Goal: Task Accomplishment & Management: Manage account settings

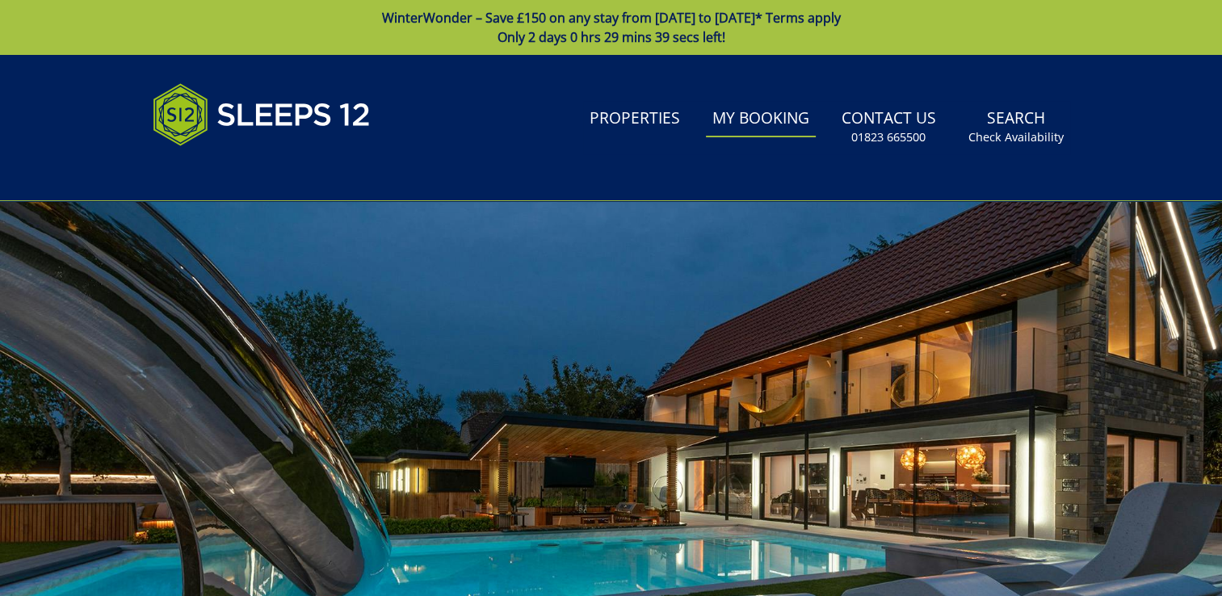
click at [745, 115] on link "My Booking" at bounding box center [761, 119] width 110 height 36
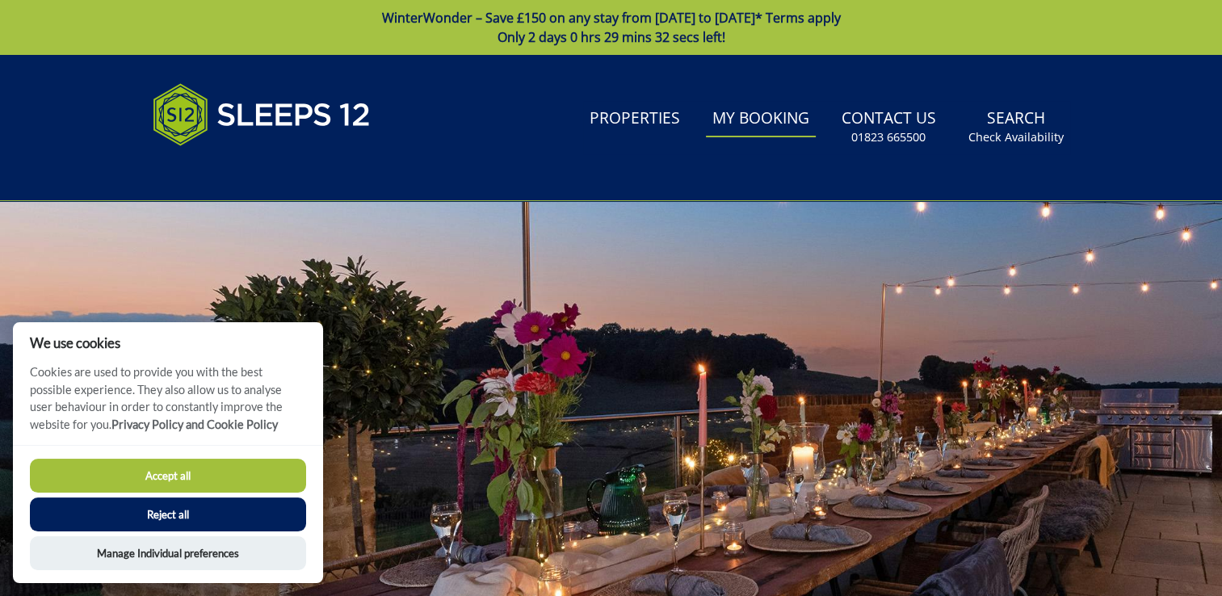
click at [256, 467] on button "Accept all" at bounding box center [168, 476] width 276 height 34
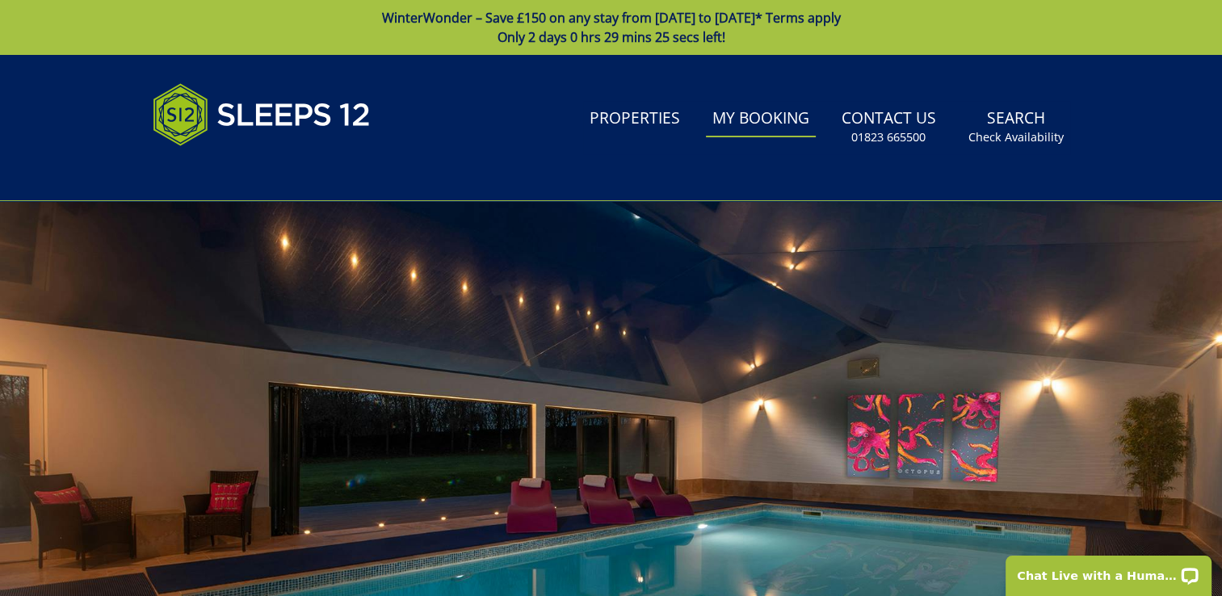
click at [774, 121] on link "My Booking" at bounding box center [761, 119] width 110 height 36
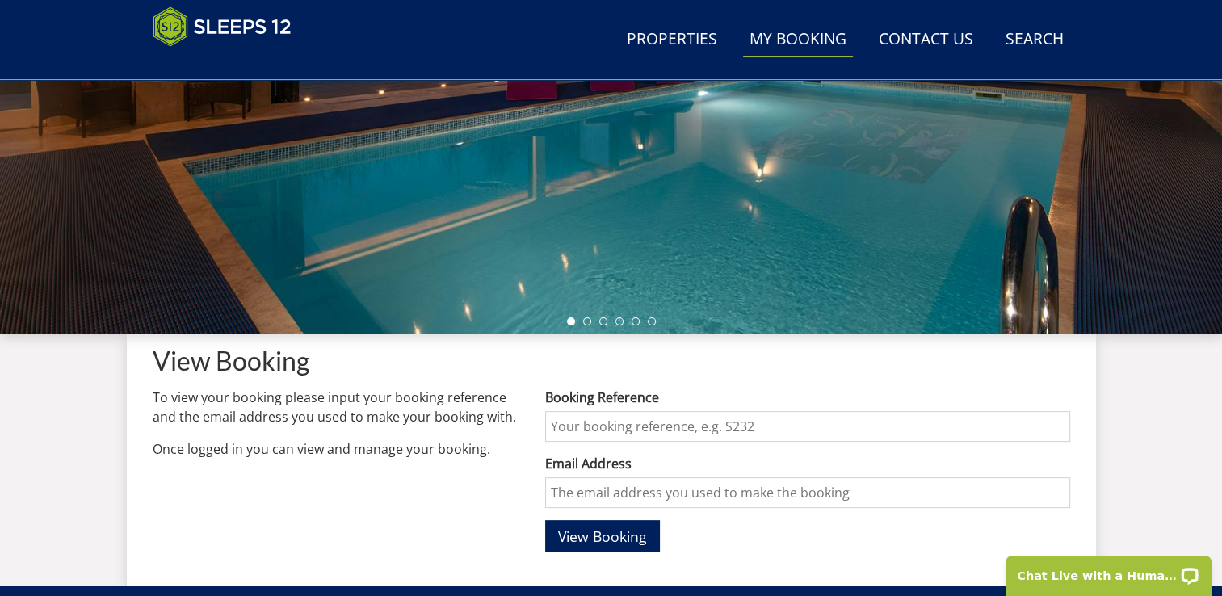
scroll to position [371, 0]
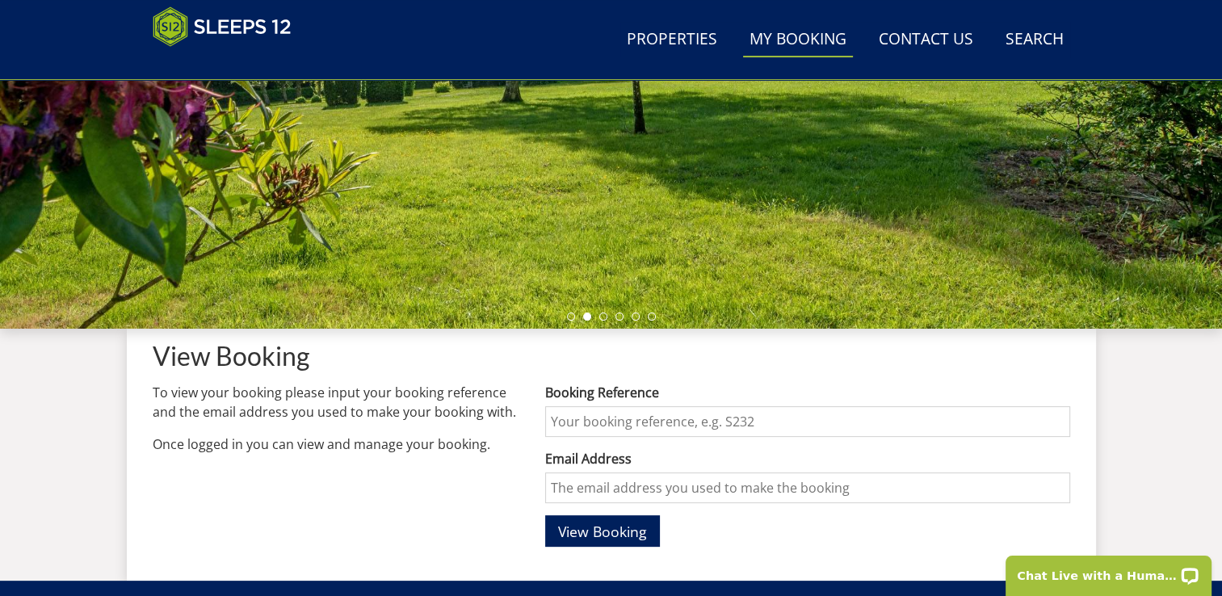
click at [614, 424] on input "Booking Reference" at bounding box center [807, 421] width 524 height 31
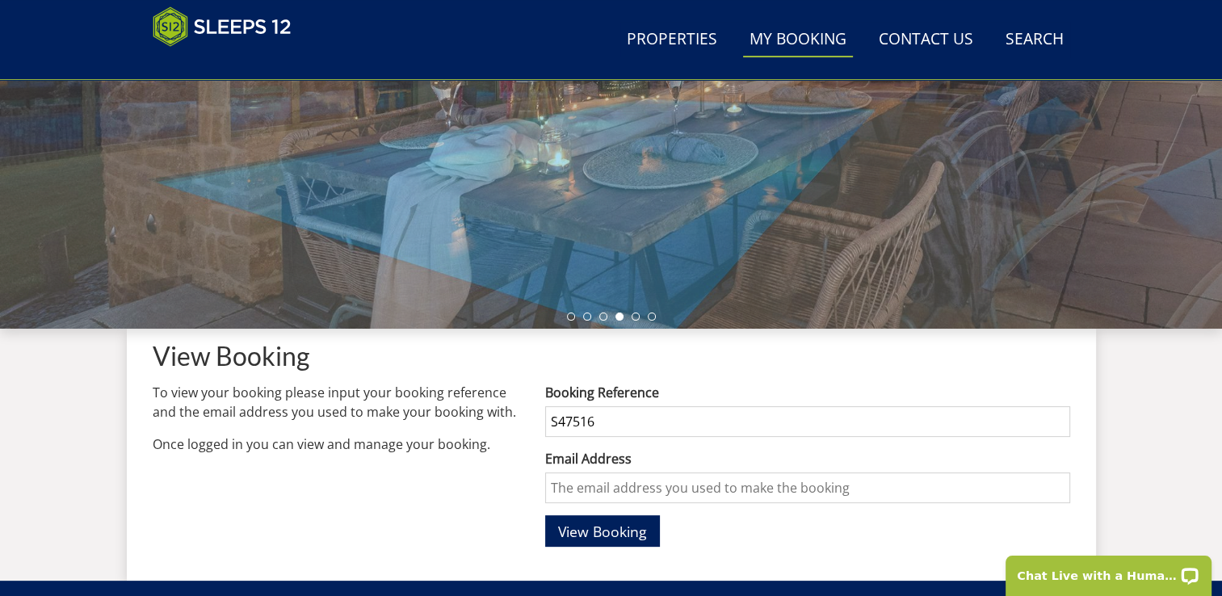
type input "S47516"
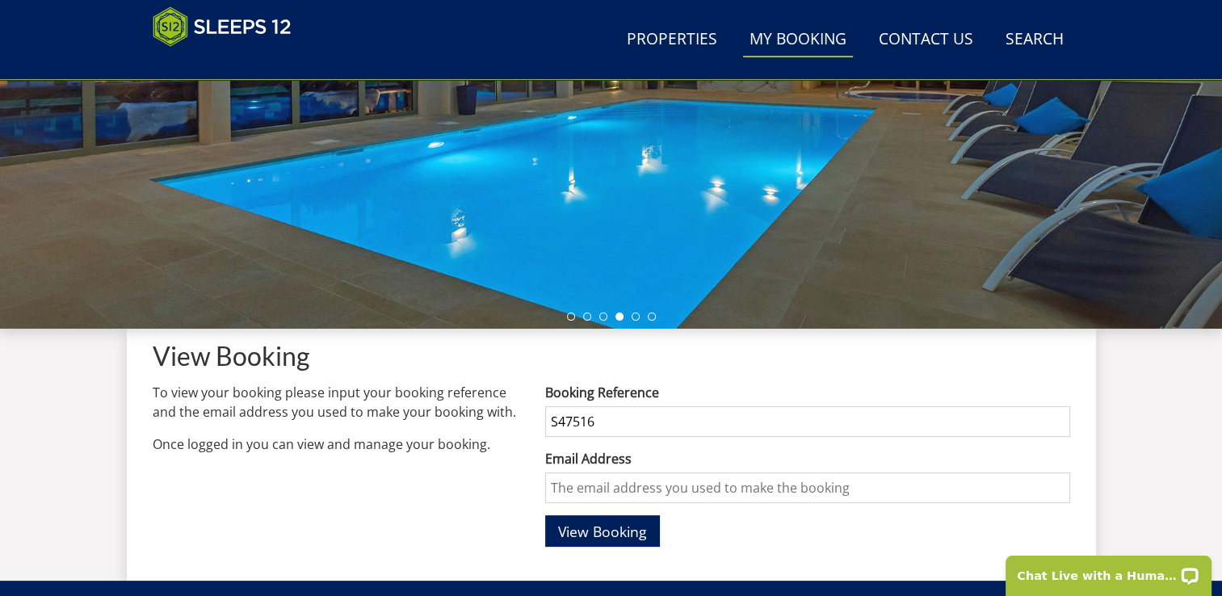
click at [604, 503] on form "Booking Reference S47516 Email Address View Booking" at bounding box center [807, 465] width 524 height 164
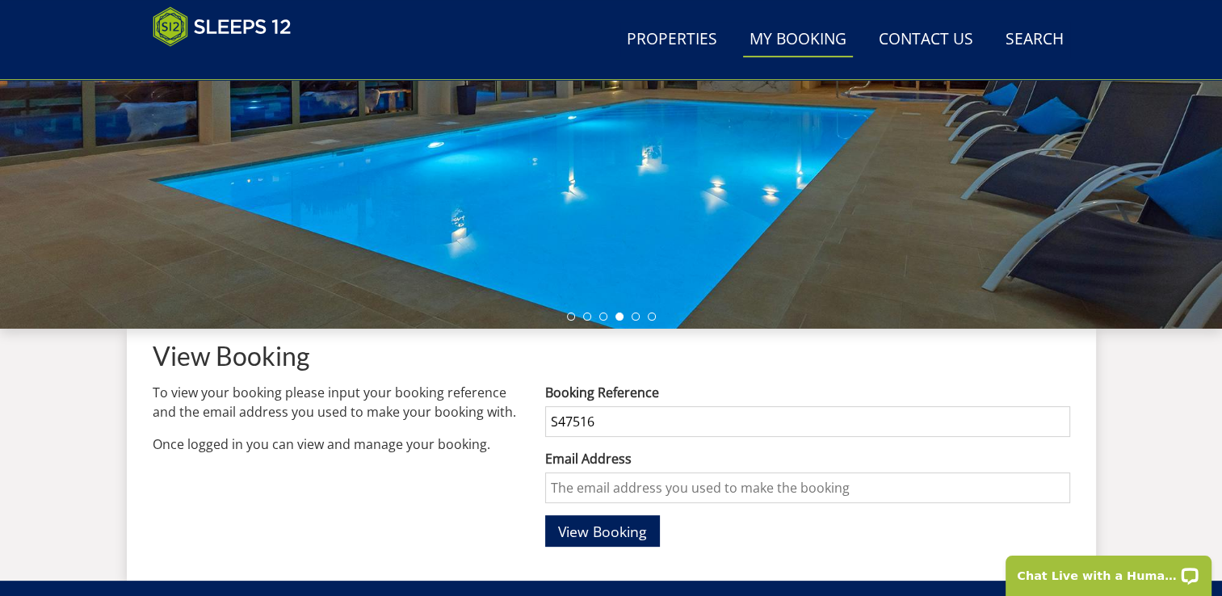
click at [604, 499] on input "Email Address" at bounding box center [807, 487] width 524 height 31
type input "lucy_"
click at [608, 525] on span "View Booking" at bounding box center [602, 531] width 89 height 19
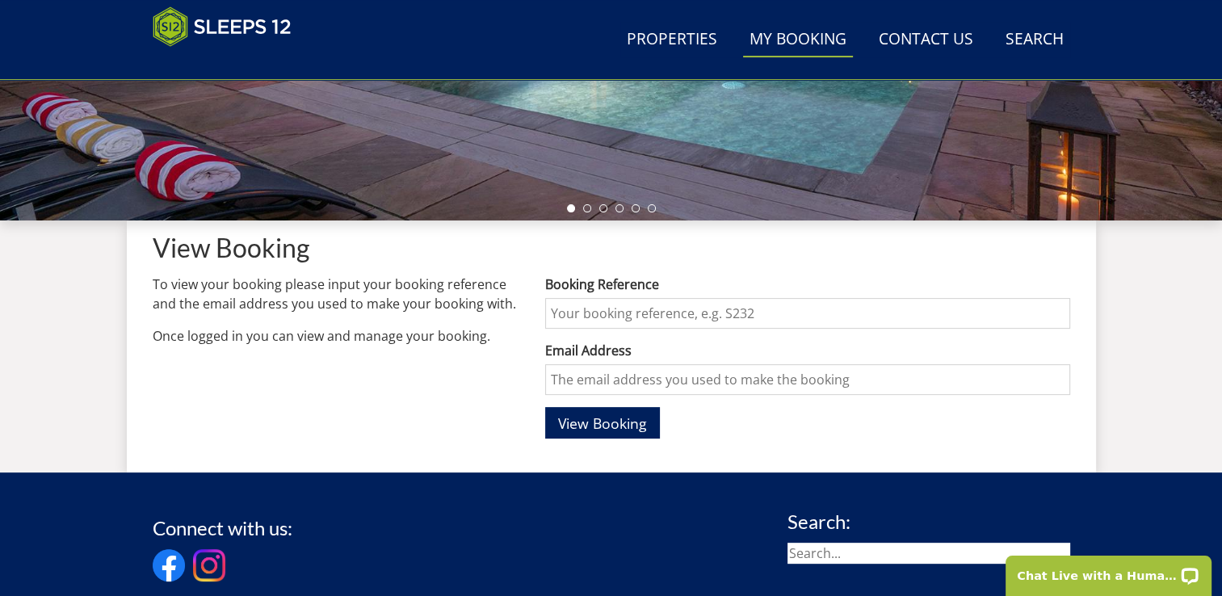
scroll to position [484, 0]
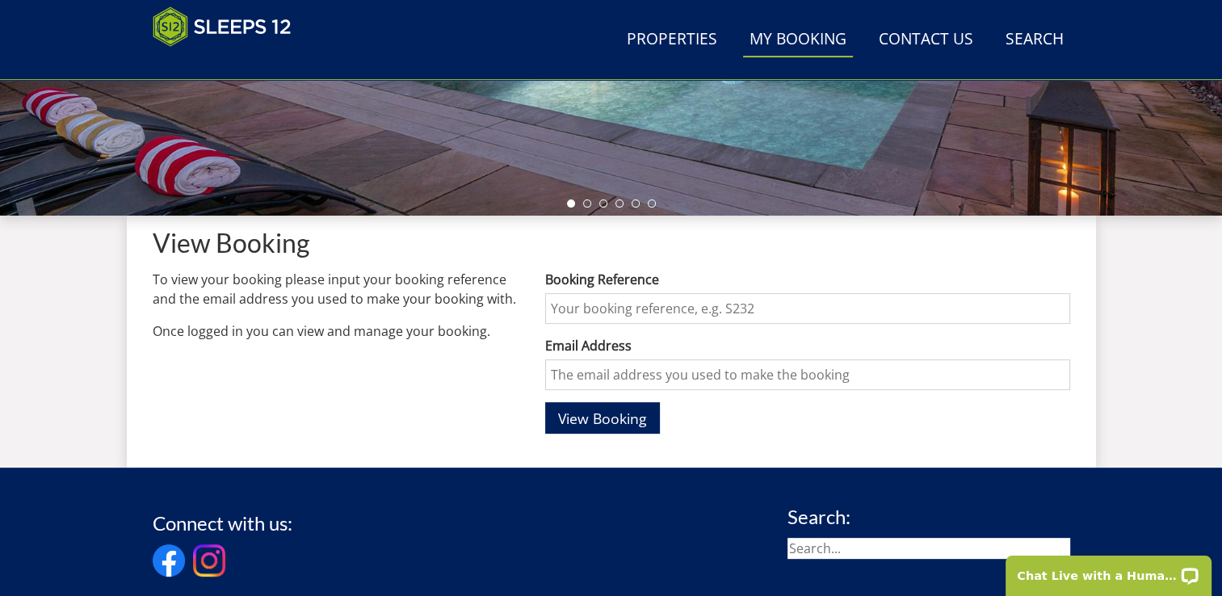
click at [715, 302] on input "Booking Reference" at bounding box center [807, 308] width 524 height 31
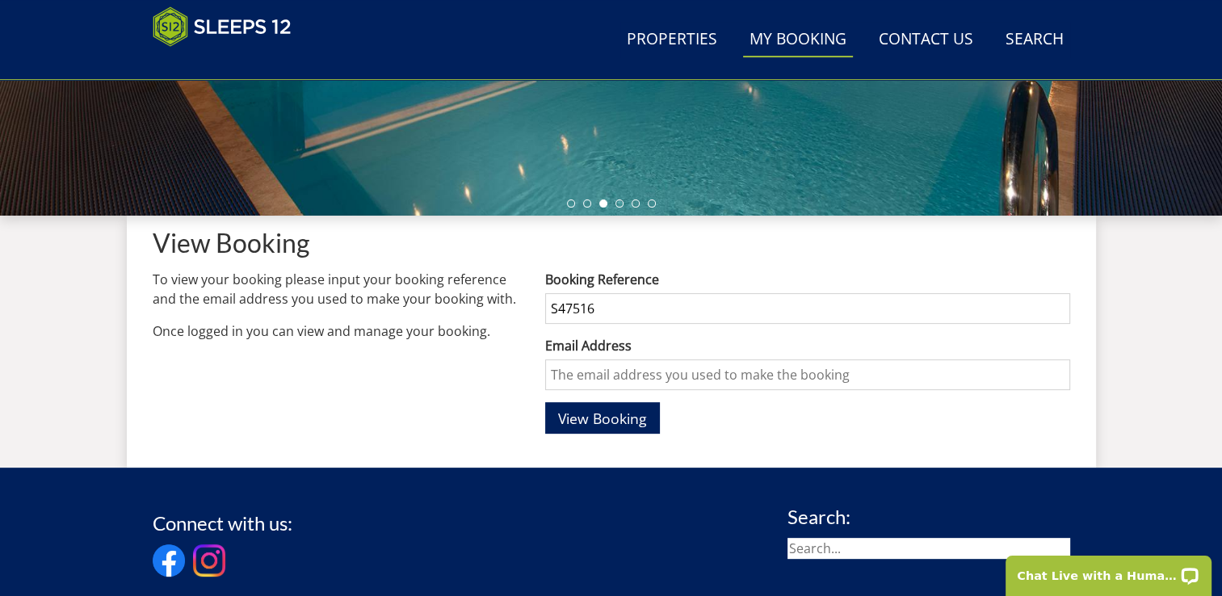
type input "S47516"
click at [665, 375] on input "Email Address" at bounding box center [807, 374] width 524 height 31
type input "lucy_evans250@hotmail.com"
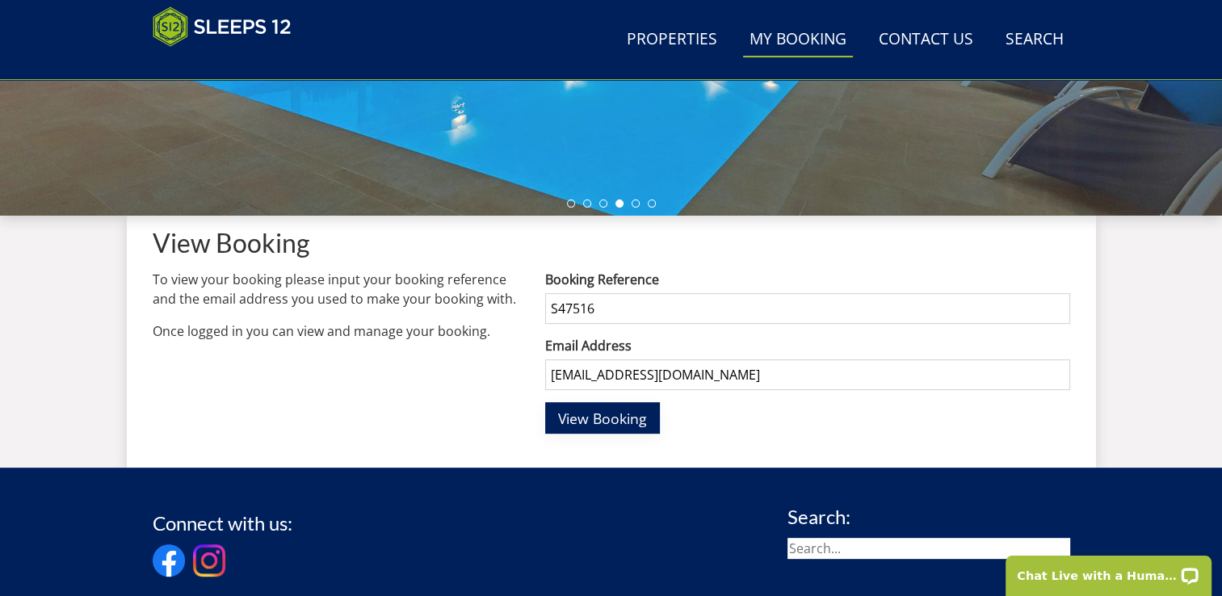
click at [573, 426] on span "View Booking" at bounding box center [602, 418] width 89 height 19
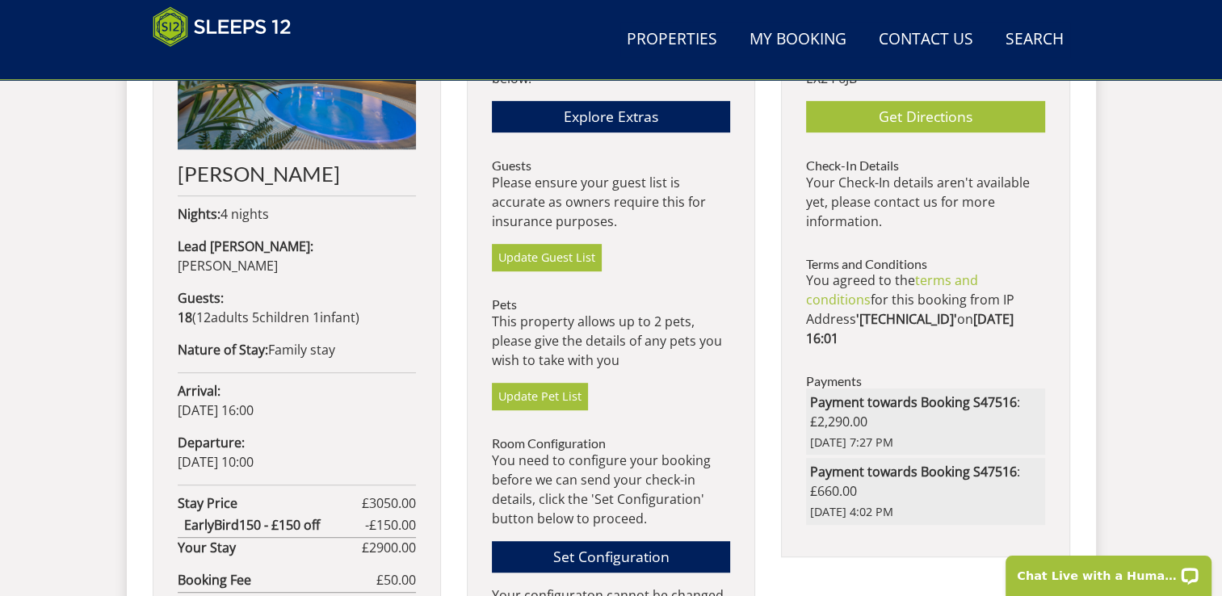
scroll to position [795, 0]
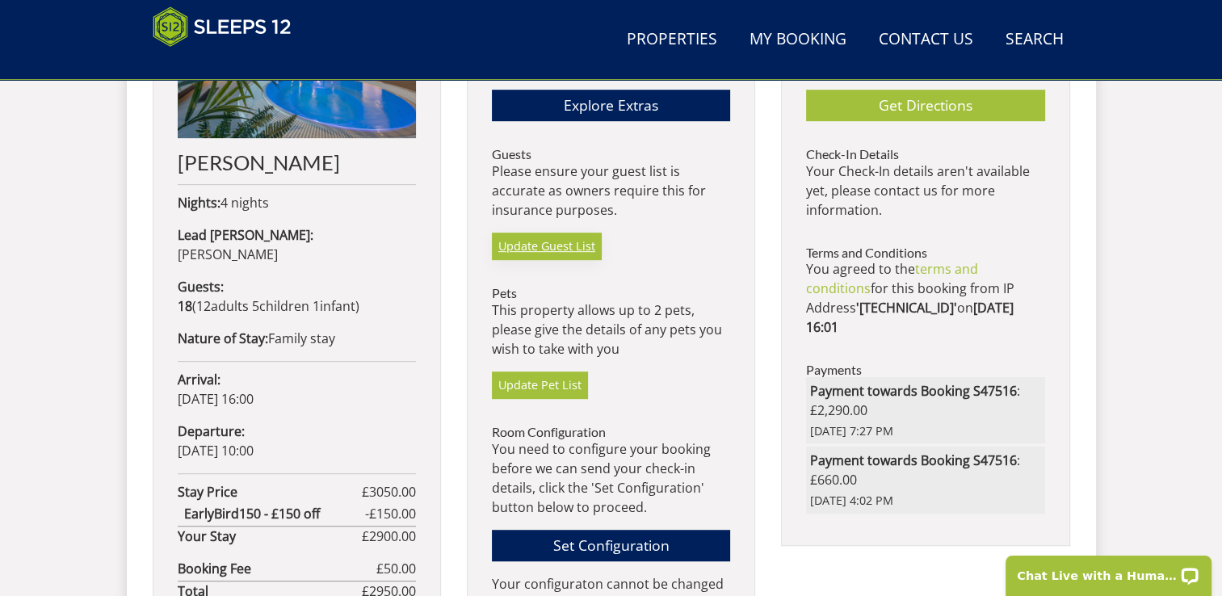
click at [560, 241] on link "Update Guest List" at bounding box center [547, 246] width 110 height 27
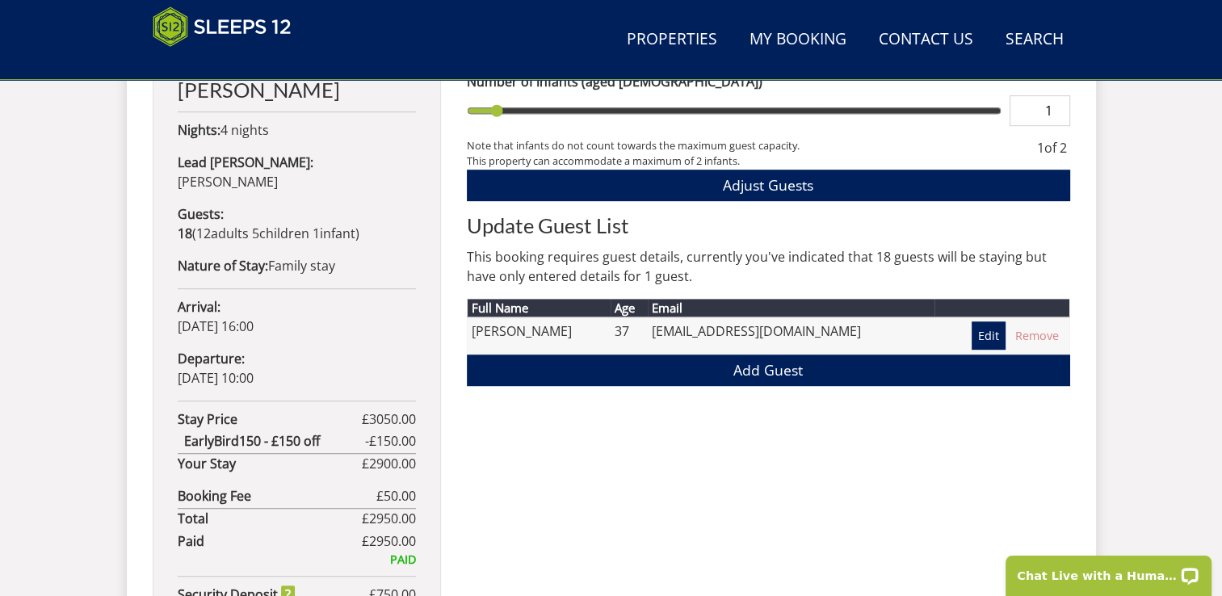
scroll to position [872, 0]
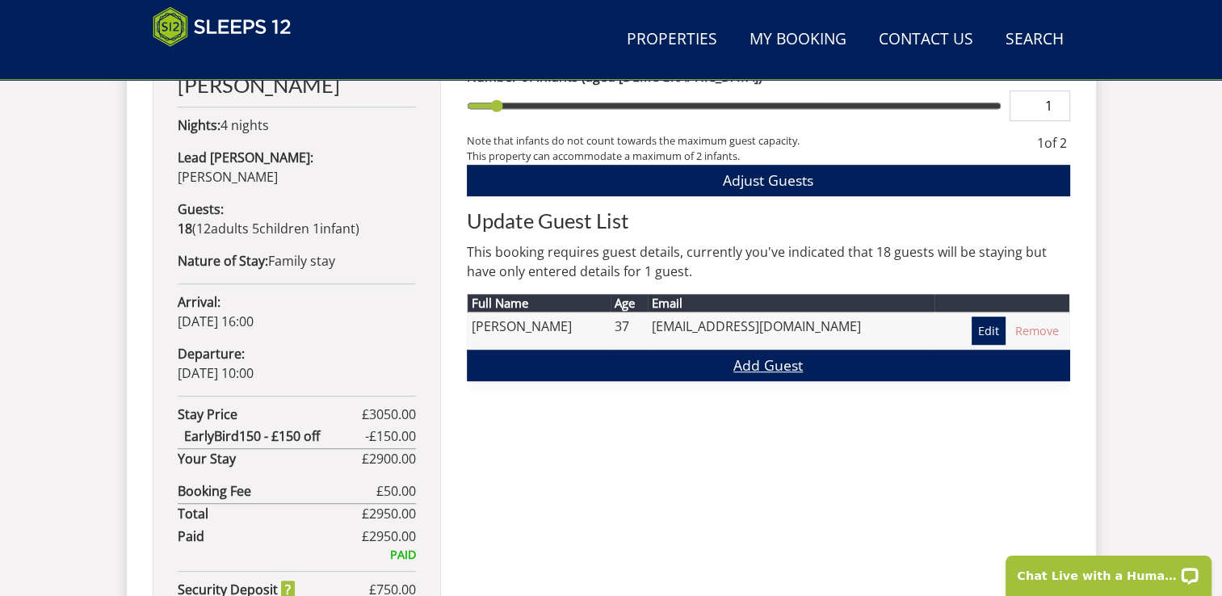
click at [769, 366] on link "Add Guest" at bounding box center [768, 365] width 603 height 31
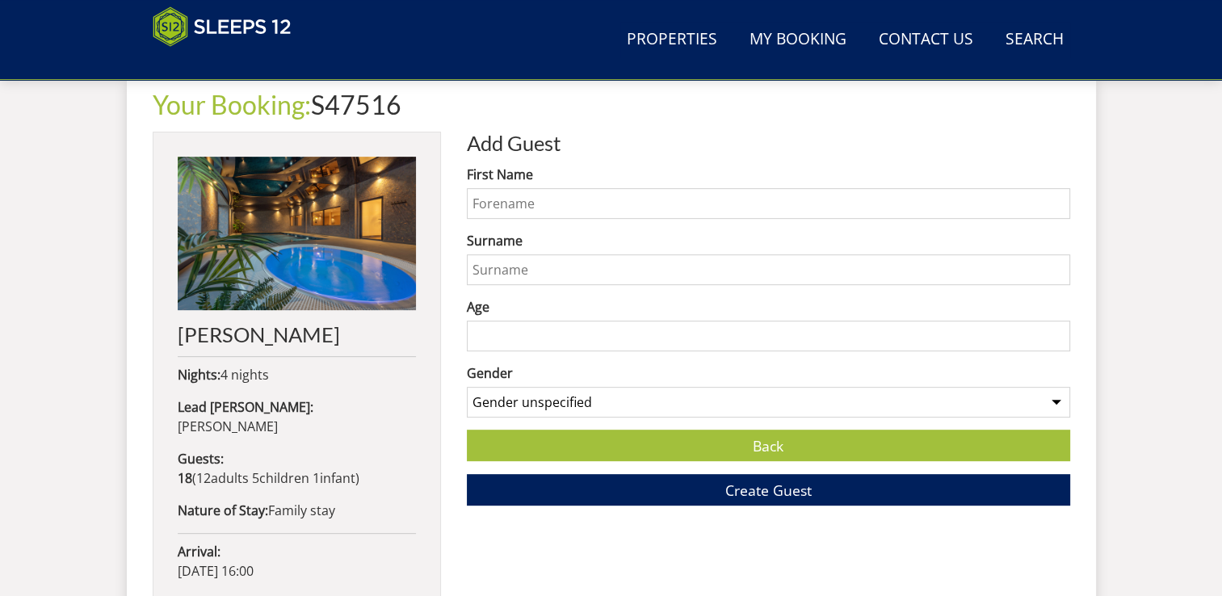
scroll to position [630, 0]
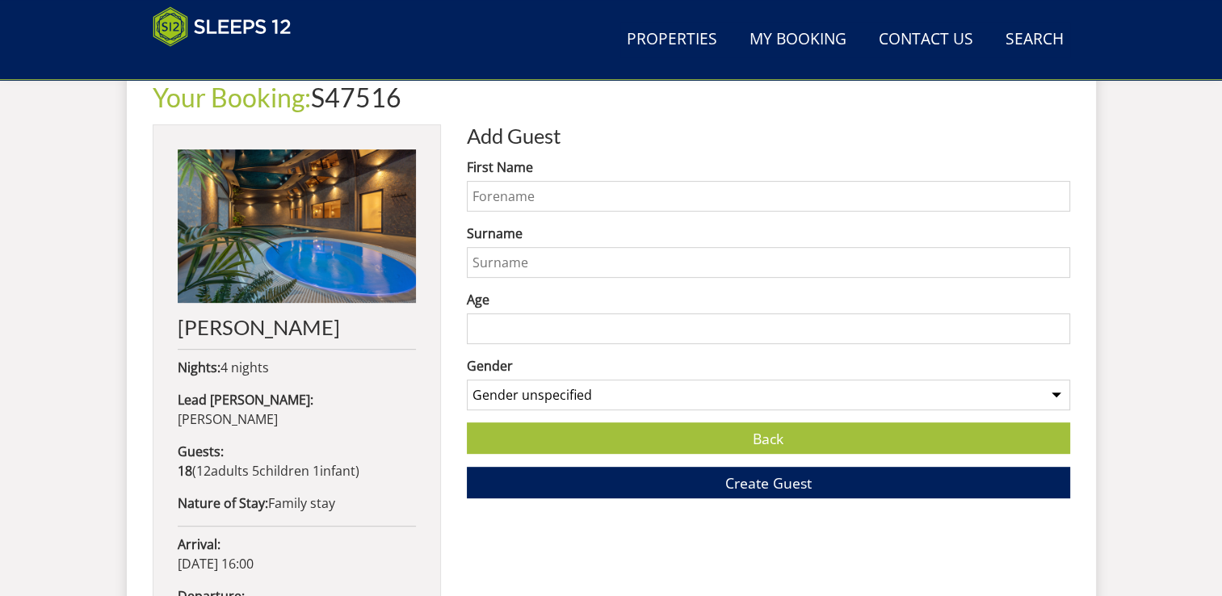
click at [581, 202] on input "First Name" at bounding box center [768, 196] width 603 height 31
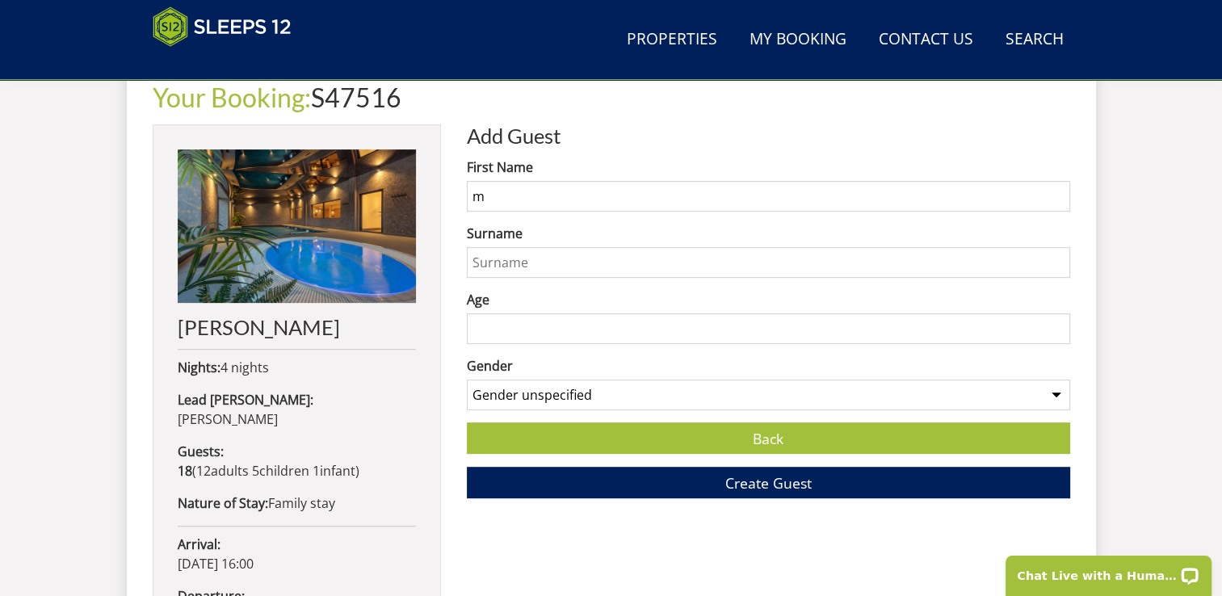
scroll to position [0, 0]
type input "m"
type input "McCabe"
click at [529, 262] on input "Surname" at bounding box center [768, 262] width 603 height 31
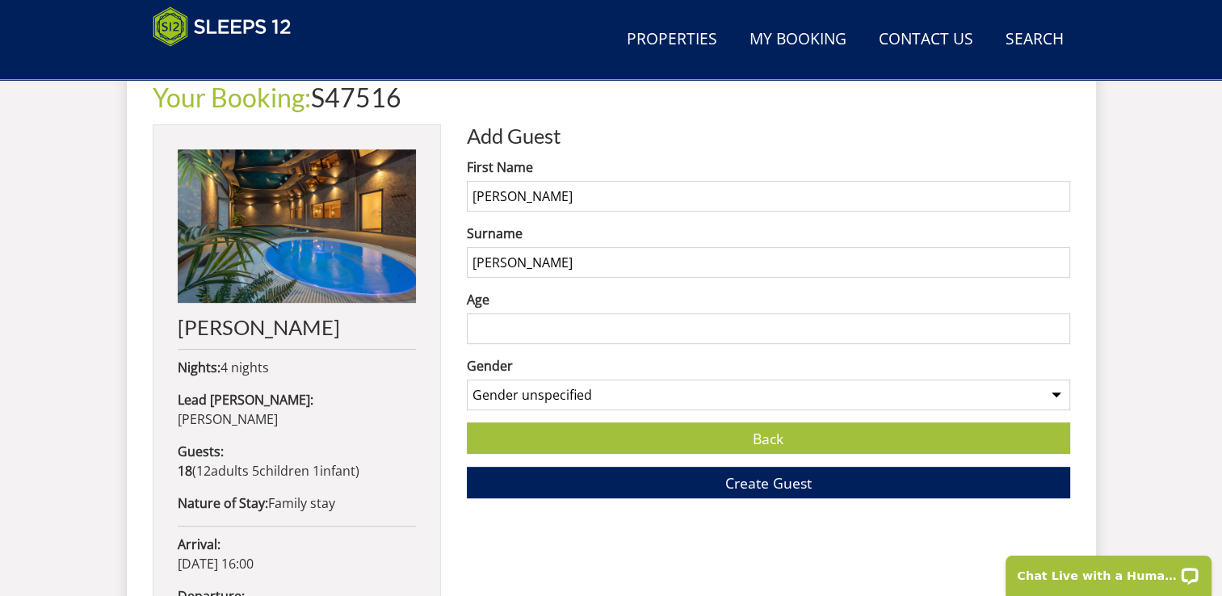
type input "McCabe"
click at [534, 189] on input "McCabe" at bounding box center [768, 196] width 603 height 31
type input "M"
type input "Richard"
click at [501, 330] on input "4" at bounding box center [768, 328] width 603 height 31
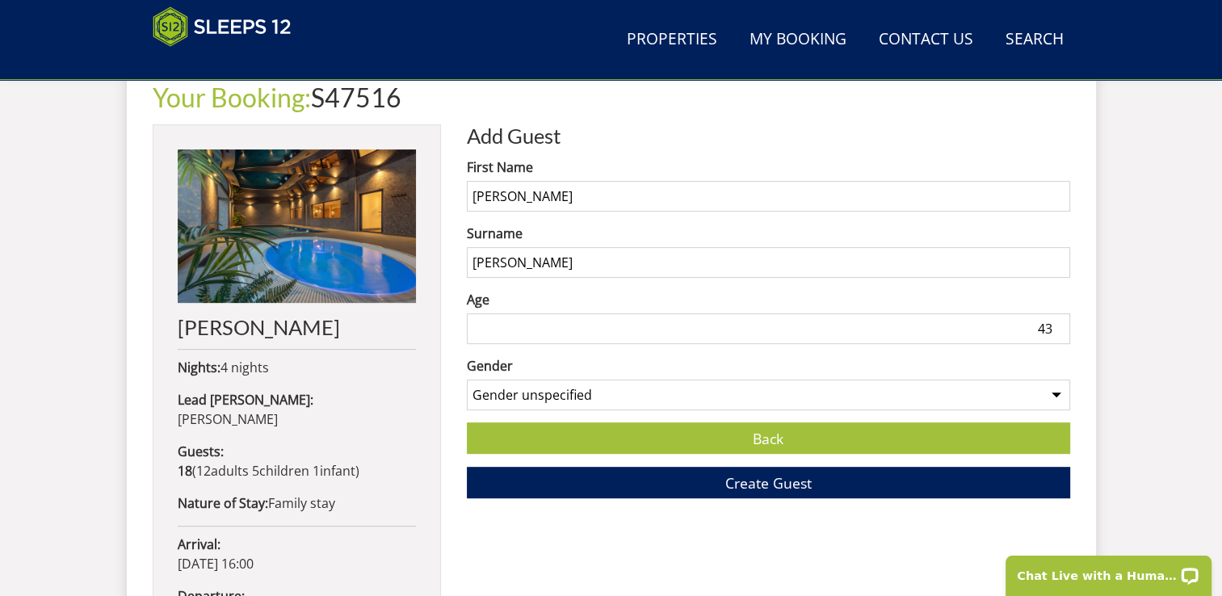
type input "43"
click at [677, 395] on select "Gender unspecified Gender male Gender female" at bounding box center [768, 395] width 603 height 31
select select "gender_male"
click at [467, 380] on select "Gender unspecified Gender male Gender female" at bounding box center [768, 395] width 603 height 31
click at [698, 483] on button "Create Guest" at bounding box center [768, 482] width 603 height 31
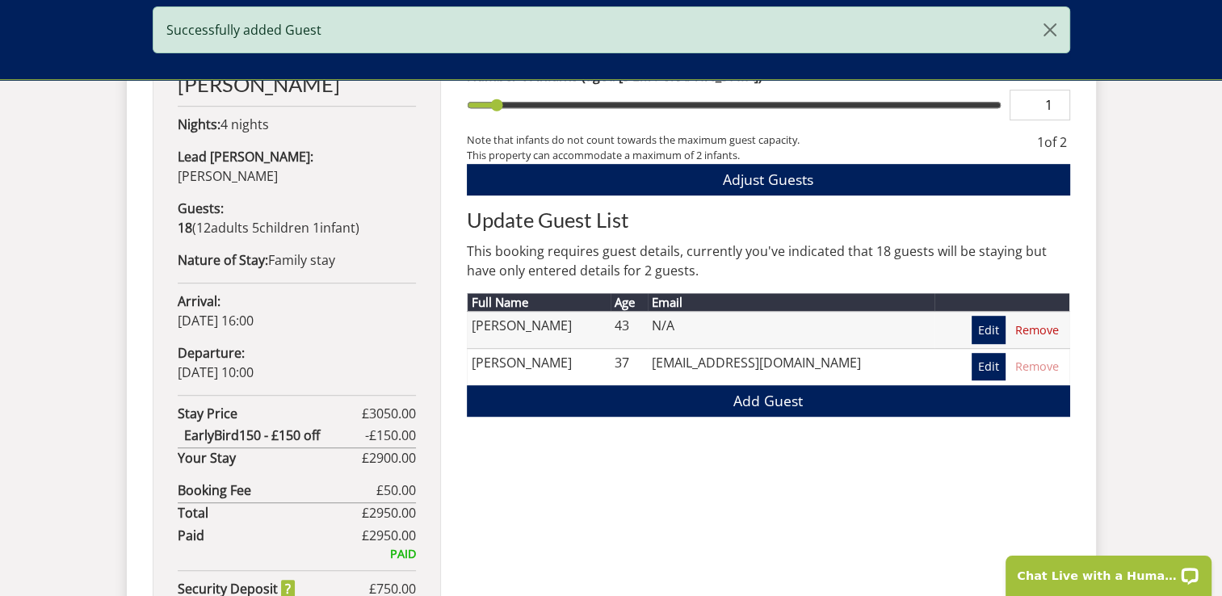
scroll to position [875, 0]
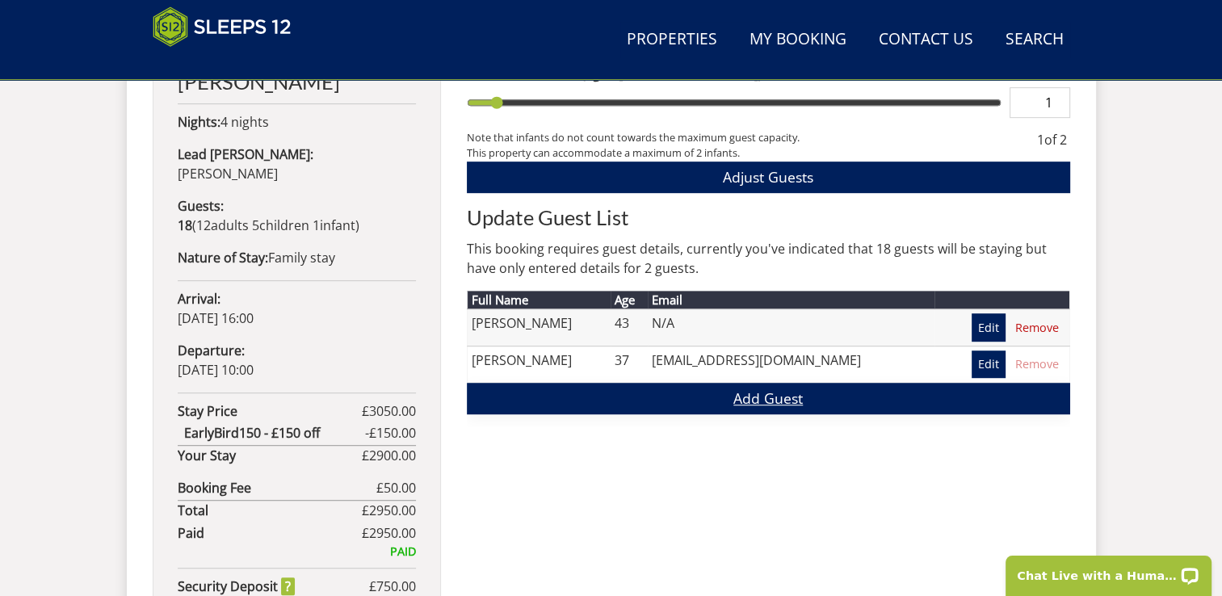
click at [774, 401] on link "Add Guest" at bounding box center [768, 398] width 603 height 31
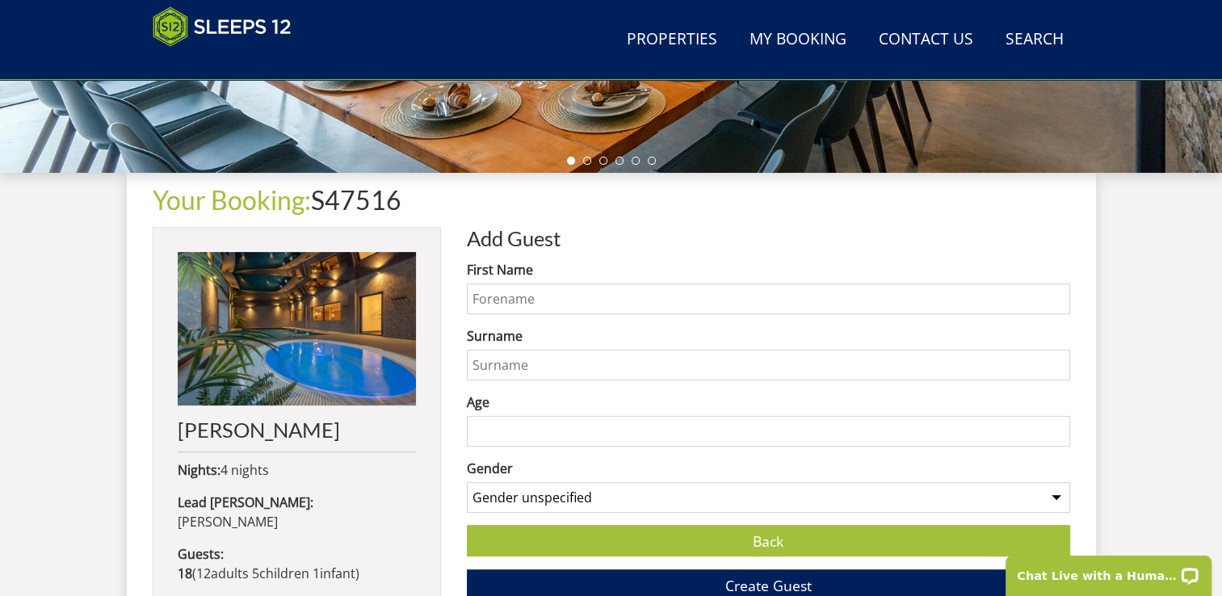
scroll to position [617, 0]
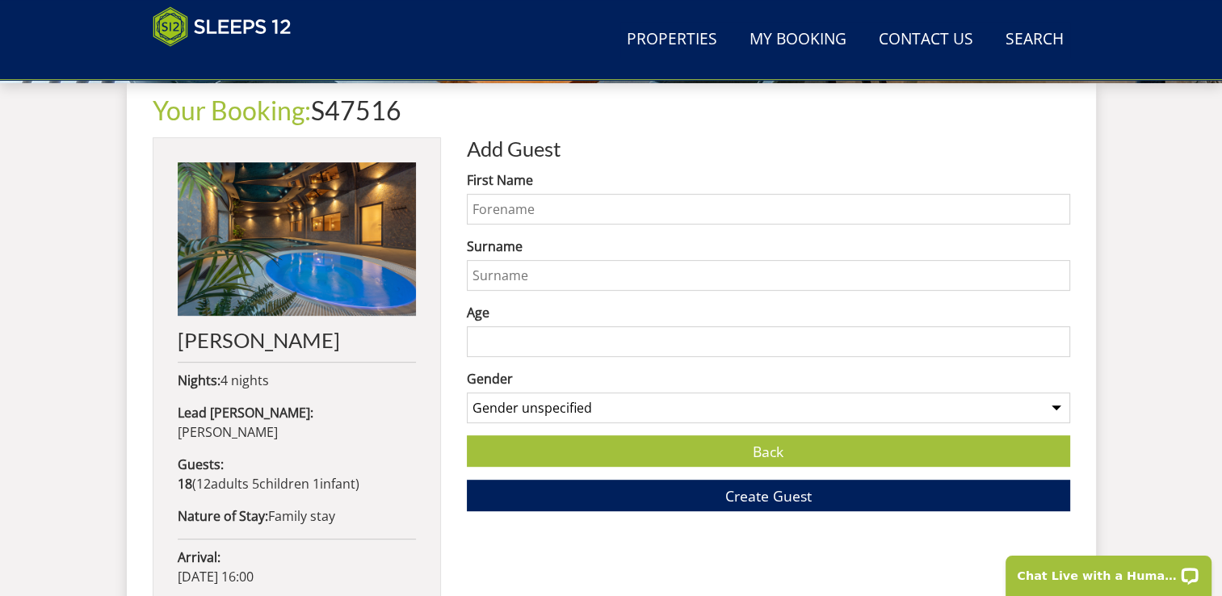
click at [564, 200] on input "First Name" at bounding box center [768, 209] width 603 height 31
type input "Wil"
type input "McC"
click at [497, 338] on input "Age" at bounding box center [768, 341] width 603 height 31
type input "7"
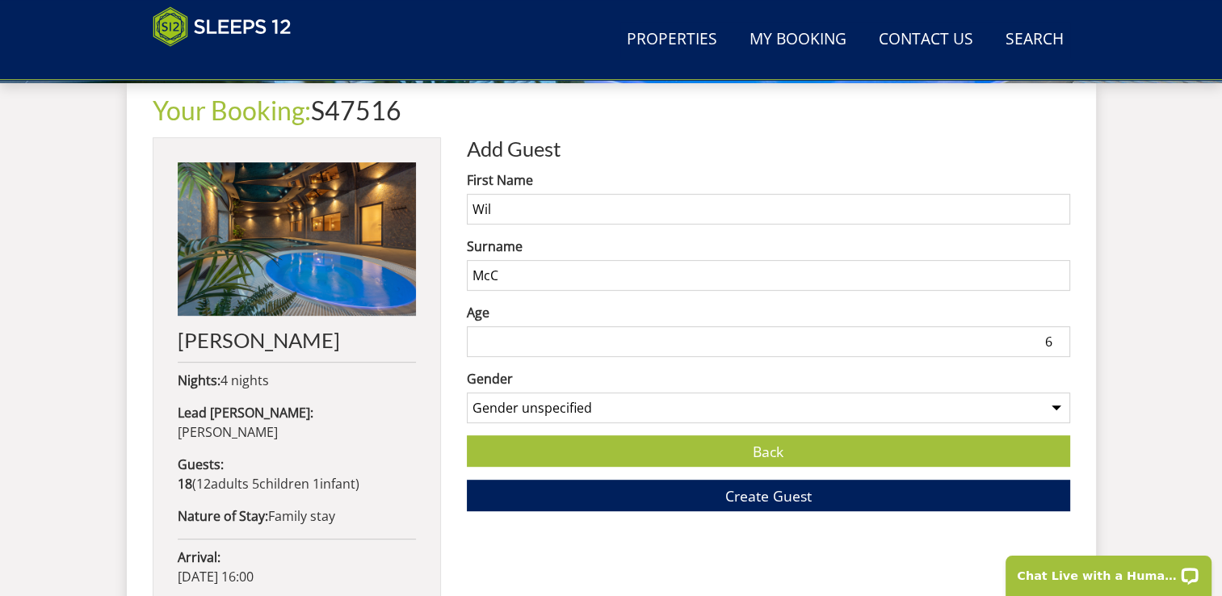
type input "6"
click at [577, 395] on select "Gender unspecified Gender male Gender female" at bounding box center [768, 407] width 603 height 31
select select "gender_male"
click at [467, 392] on select "Gender unspecified Gender male Gender female" at bounding box center [768, 407] width 603 height 31
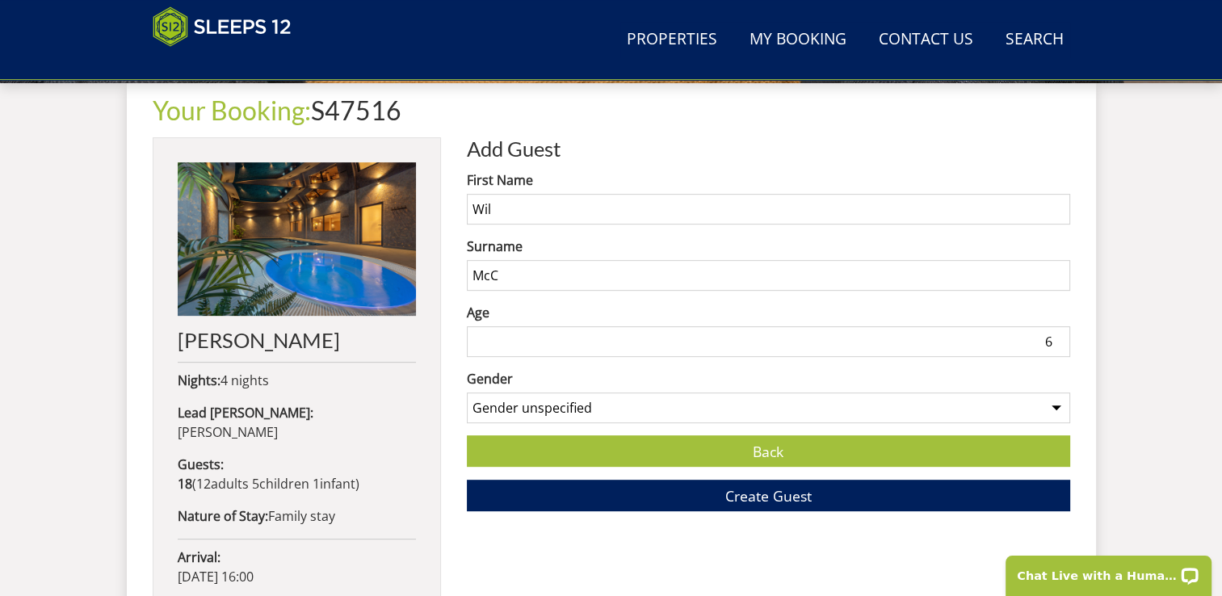
click at [619, 281] on input "McC" at bounding box center [768, 275] width 603 height 31
type input "McCabe"
click at [812, 497] on button "Create Guest" at bounding box center [768, 495] width 603 height 31
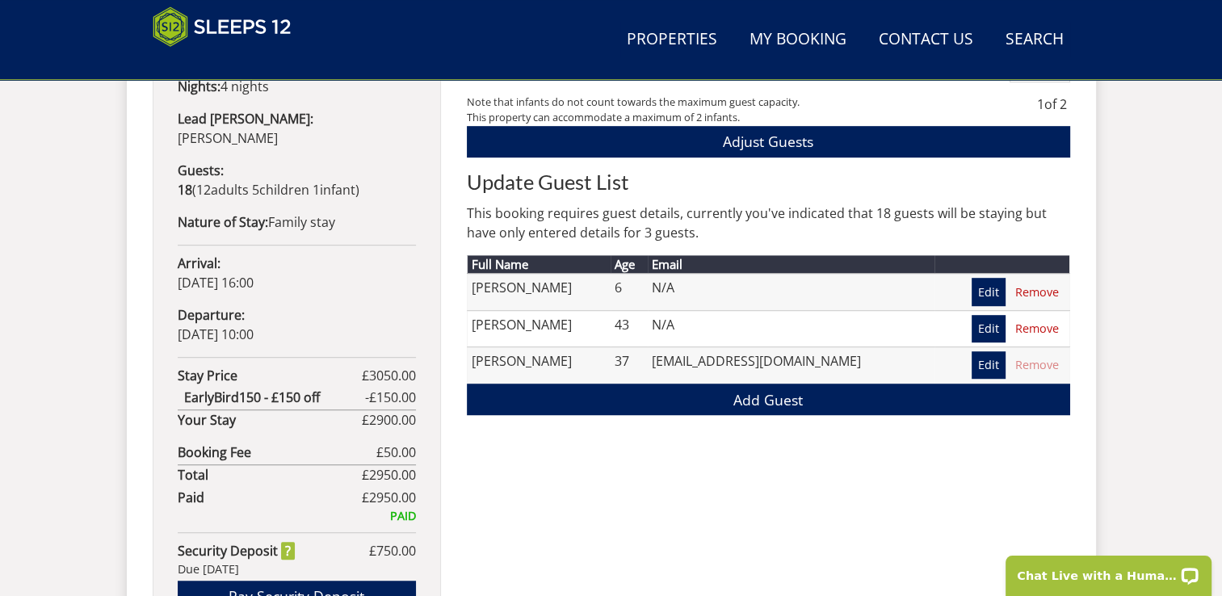
scroll to position [931, 0]
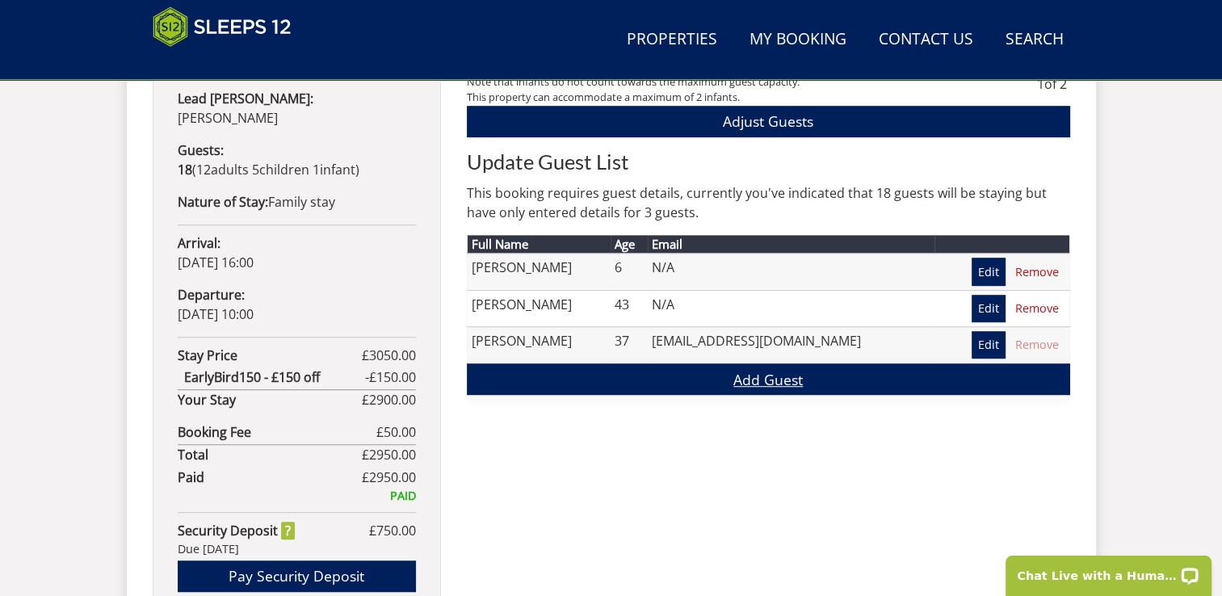
click at [786, 379] on link "Add Guest" at bounding box center [768, 378] width 603 height 31
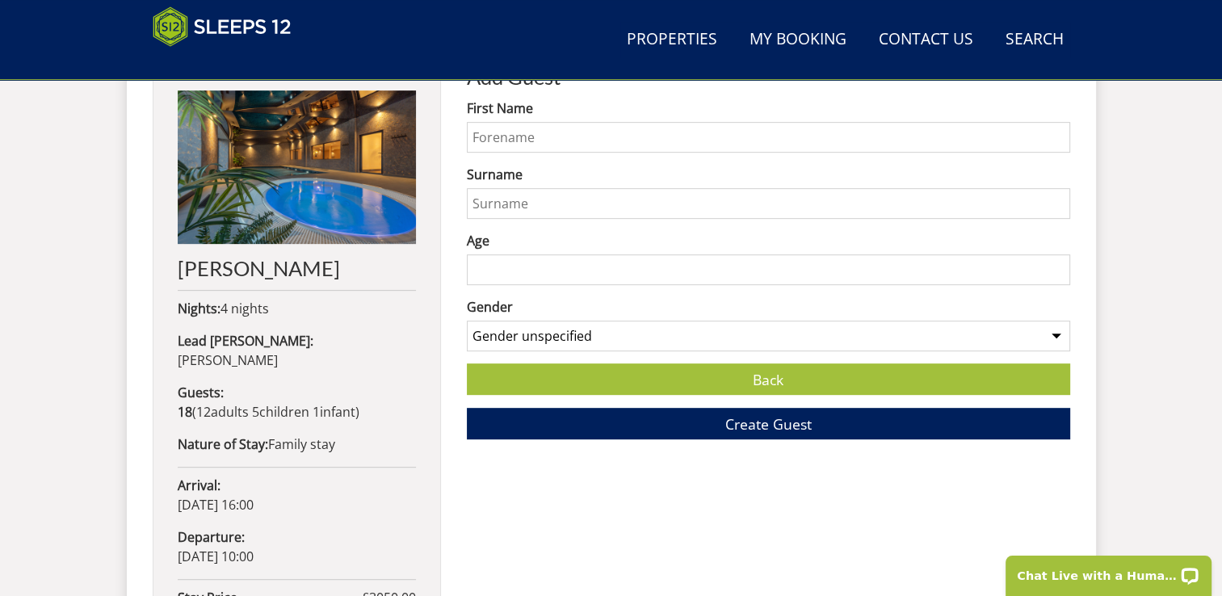
scroll to position [686, 0]
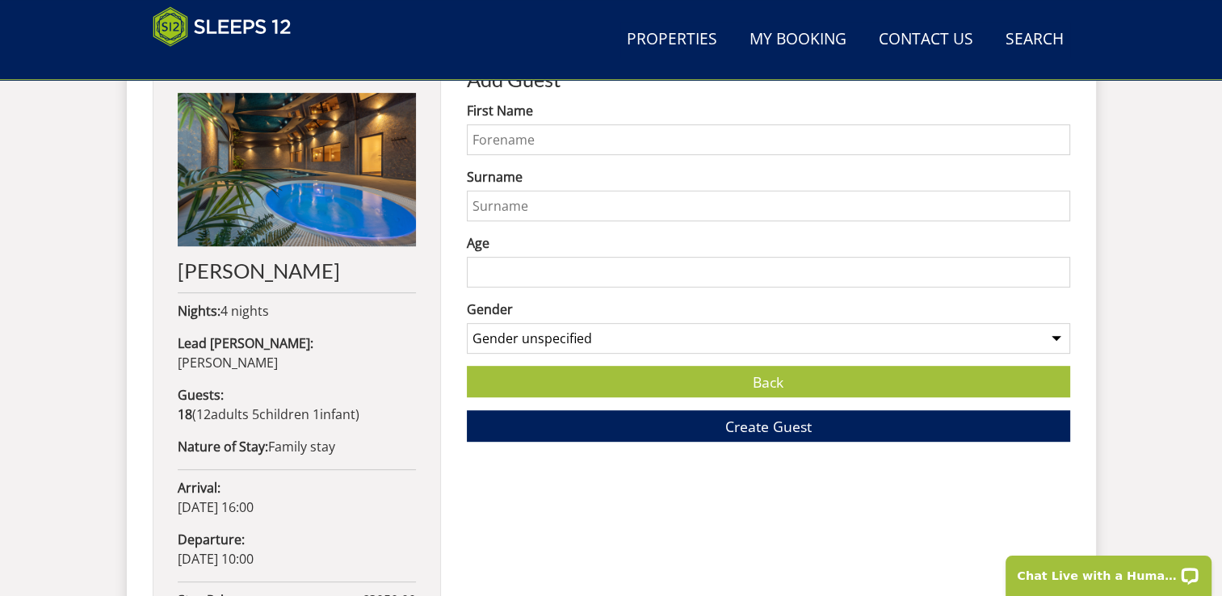
click at [582, 133] on input "First Name" at bounding box center [768, 139] width 603 height 31
type input "Rhys"
type input "McCabe"
click at [523, 270] on input "6" at bounding box center [768, 272] width 603 height 31
type input "6"
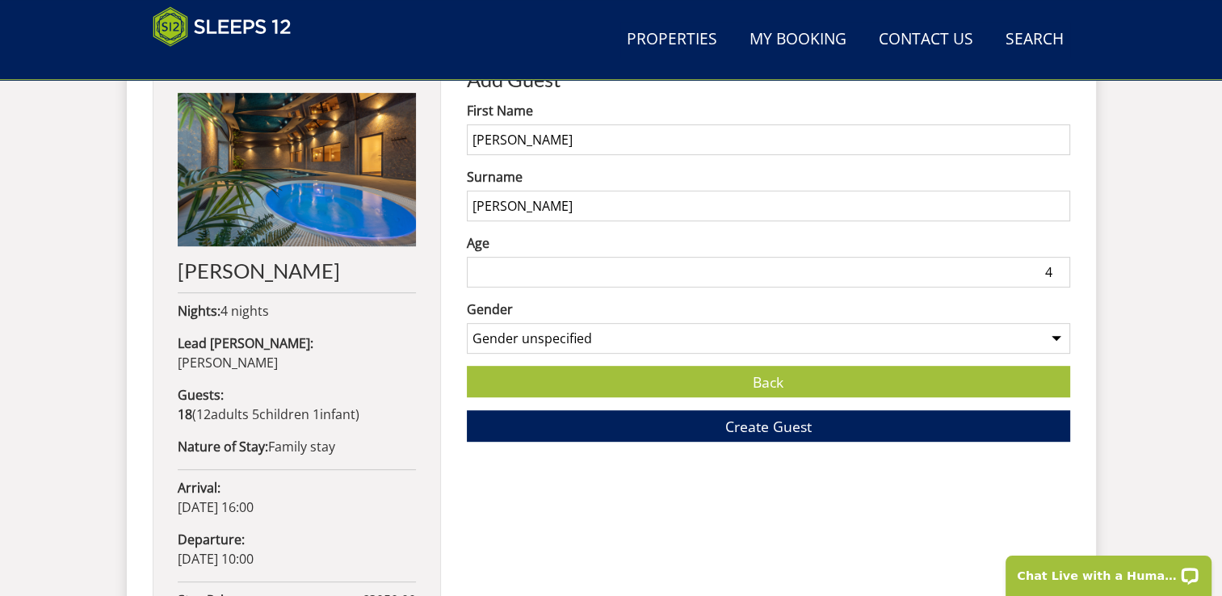
type input "4"
click at [601, 331] on select "Gender unspecified Gender male Gender female" at bounding box center [768, 338] width 603 height 31
select select "gender_male"
click at [467, 323] on select "Gender unspecified Gender male Gender female" at bounding box center [768, 338] width 603 height 31
click at [745, 426] on span "Create Guest" at bounding box center [768, 426] width 86 height 19
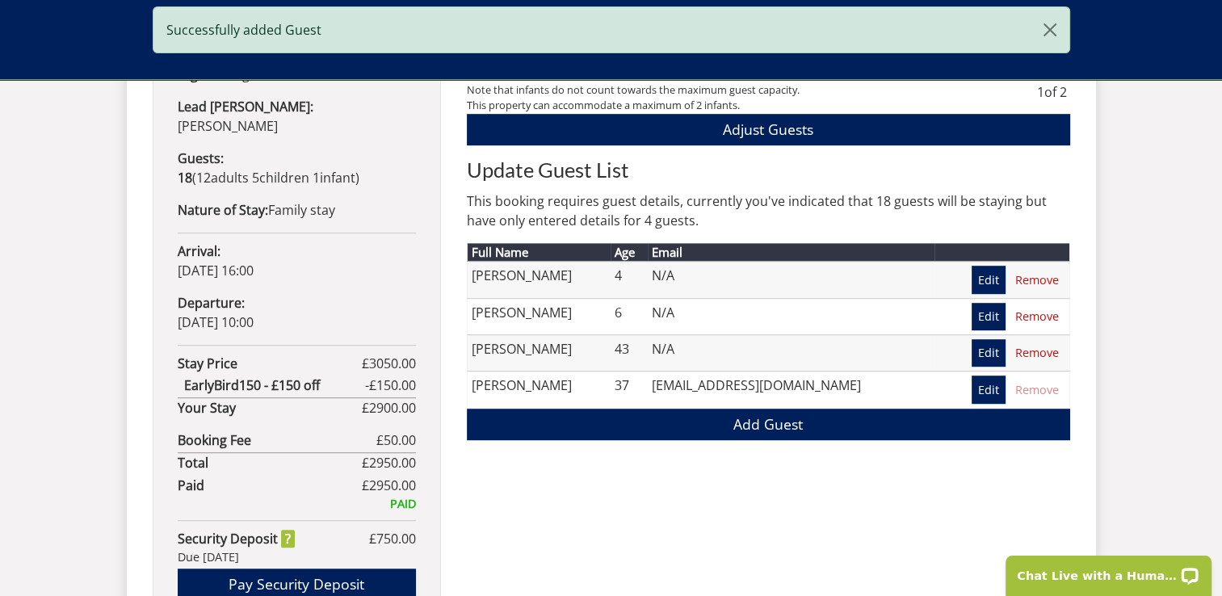
scroll to position [933, 0]
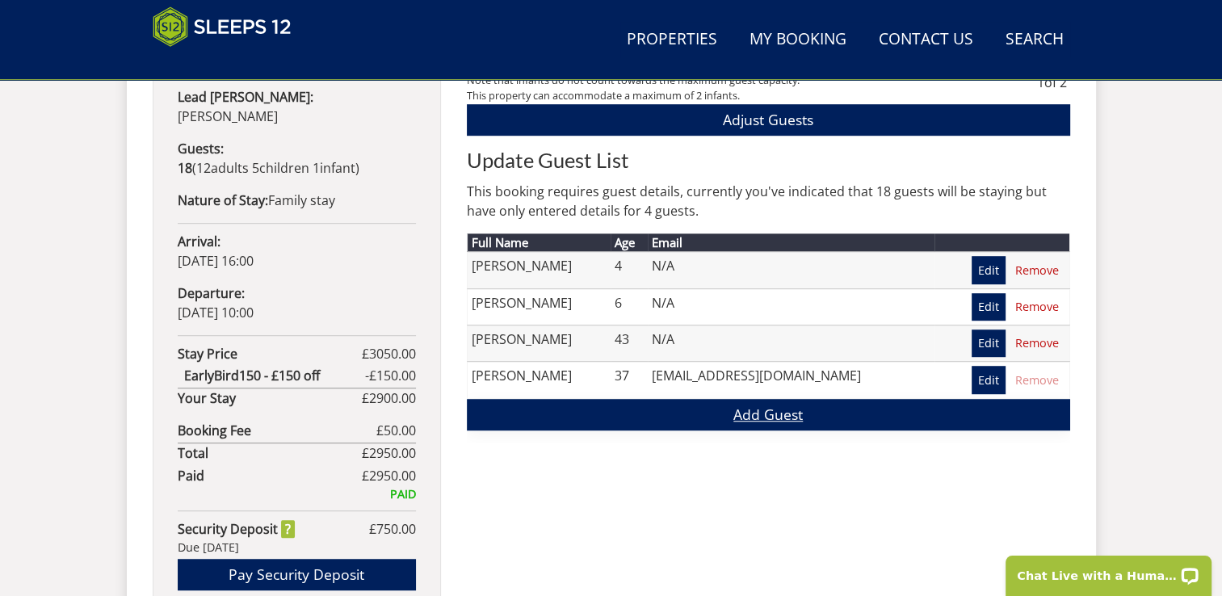
click at [749, 416] on link "Add Guest" at bounding box center [768, 414] width 603 height 31
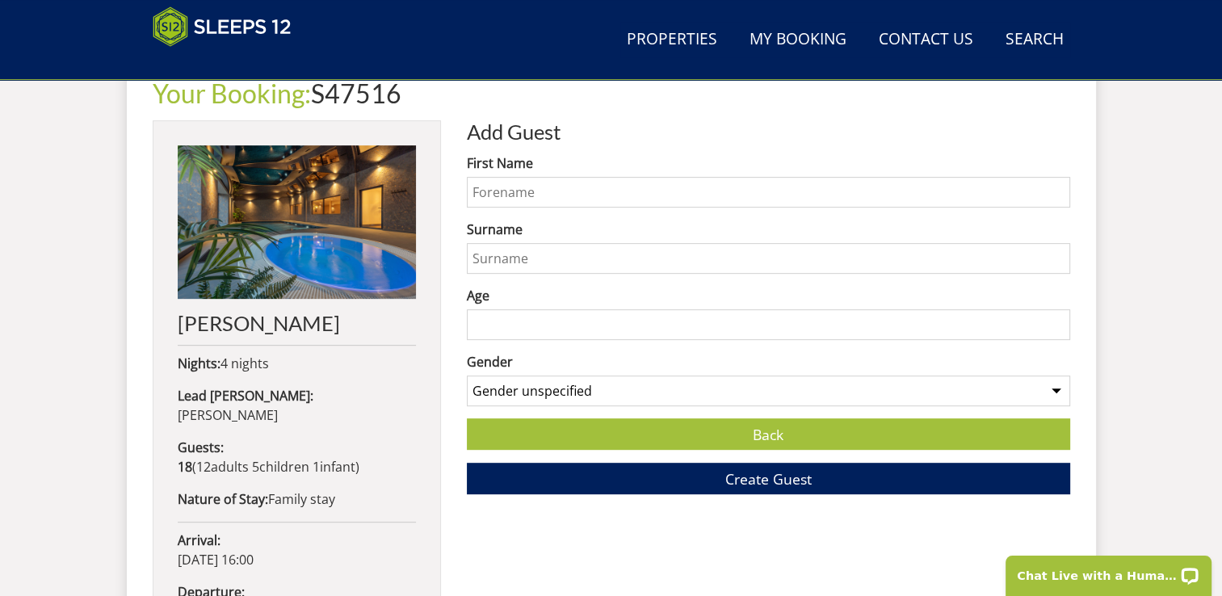
scroll to position [636, 0]
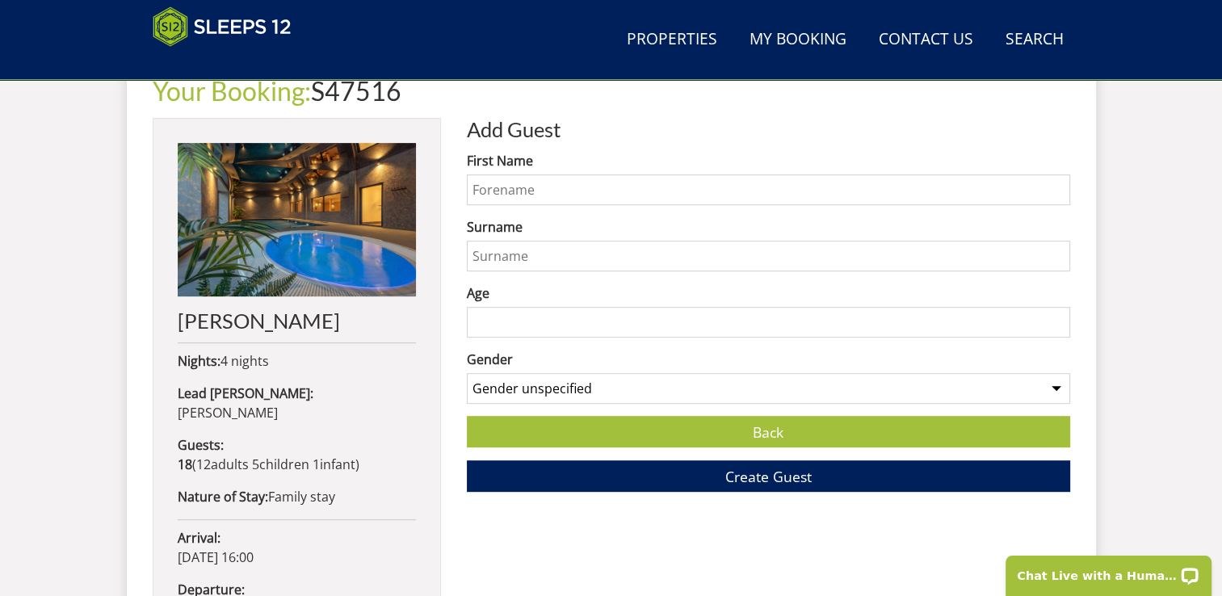
click at [543, 182] on input "First Name" at bounding box center [768, 189] width 603 height 31
type input "l"
type input "Leyton"
type input "Evans"
click at [498, 321] on input "Age" at bounding box center [768, 322] width 603 height 31
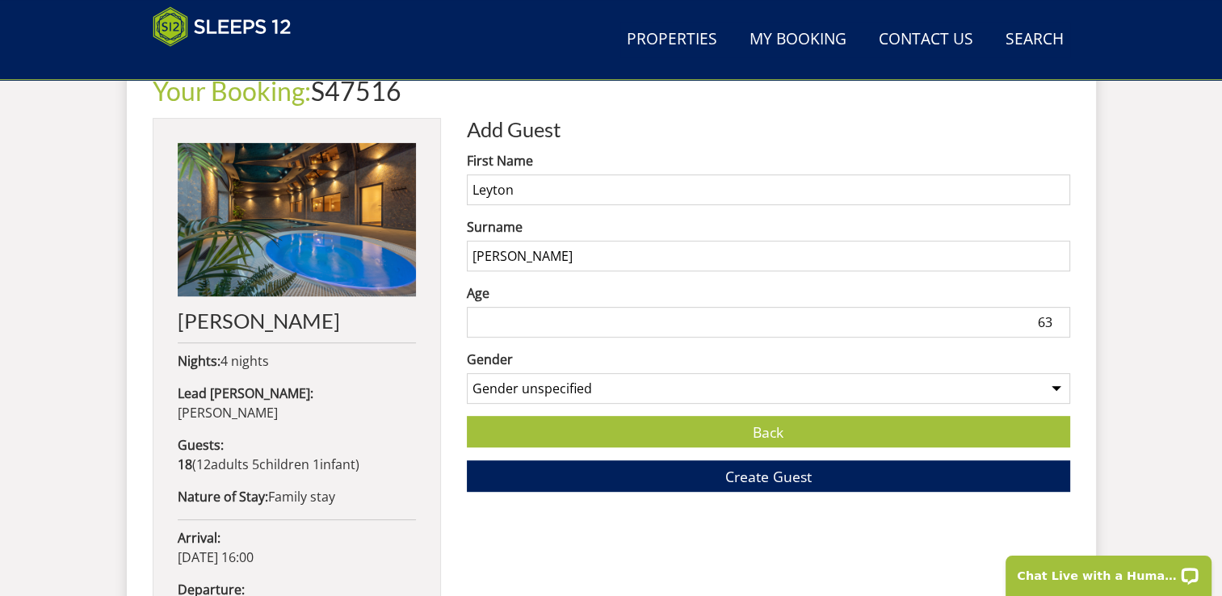
type input "63"
click at [552, 397] on select "Gender unspecified Gender male Gender female" at bounding box center [768, 388] width 603 height 31
select select "gender_male"
click at [467, 373] on select "Gender unspecified Gender male Gender female" at bounding box center [768, 388] width 603 height 31
click at [644, 480] on button "Create Guest" at bounding box center [768, 475] width 603 height 31
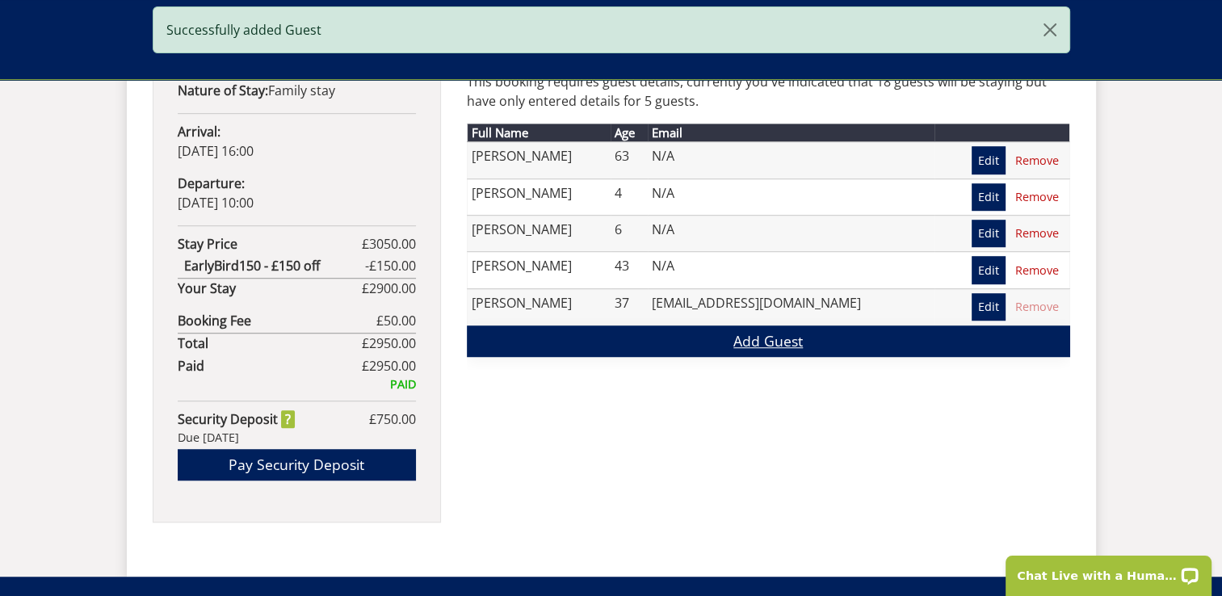
scroll to position [1092, 0]
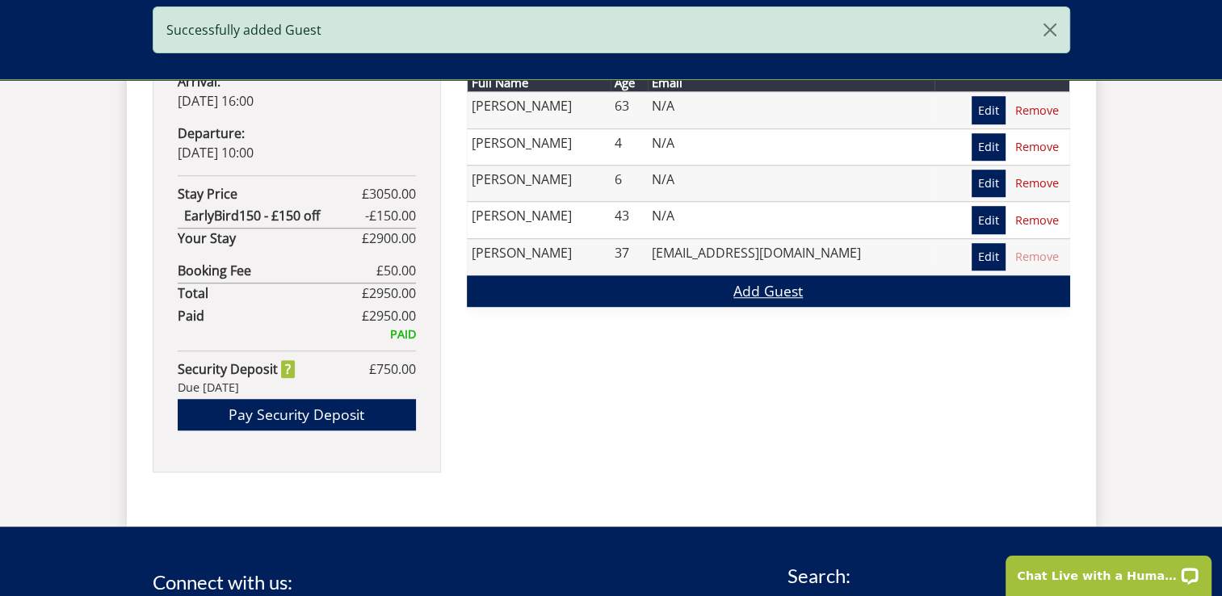
click at [757, 279] on link "Add Guest" at bounding box center [768, 290] width 603 height 31
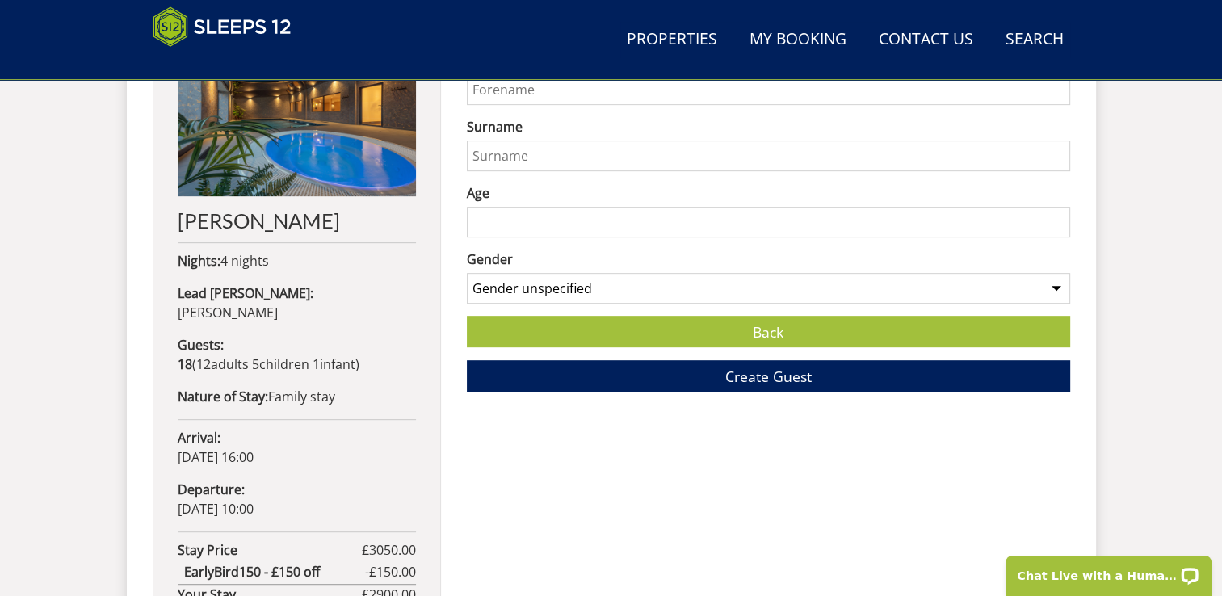
scroll to position [640, 0]
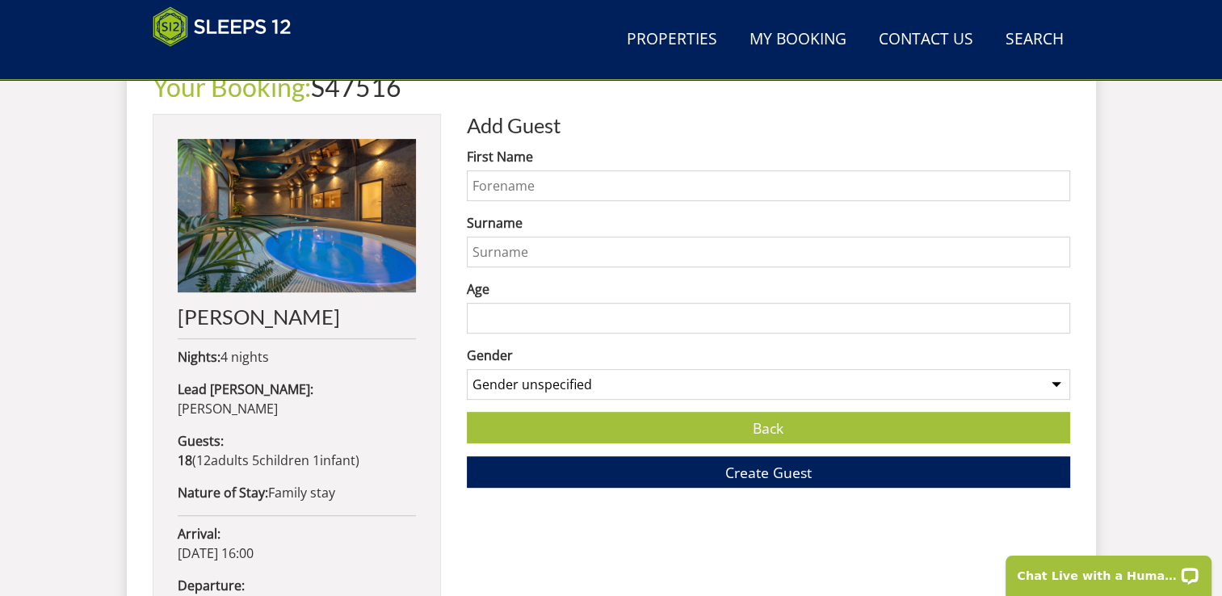
click at [593, 172] on input "First Name" at bounding box center [768, 185] width 603 height 31
type input "Rhinedd"
type input "Evans"
click at [546, 317] on input "Age" at bounding box center [768, 318] width 603 height 31
type input "61"
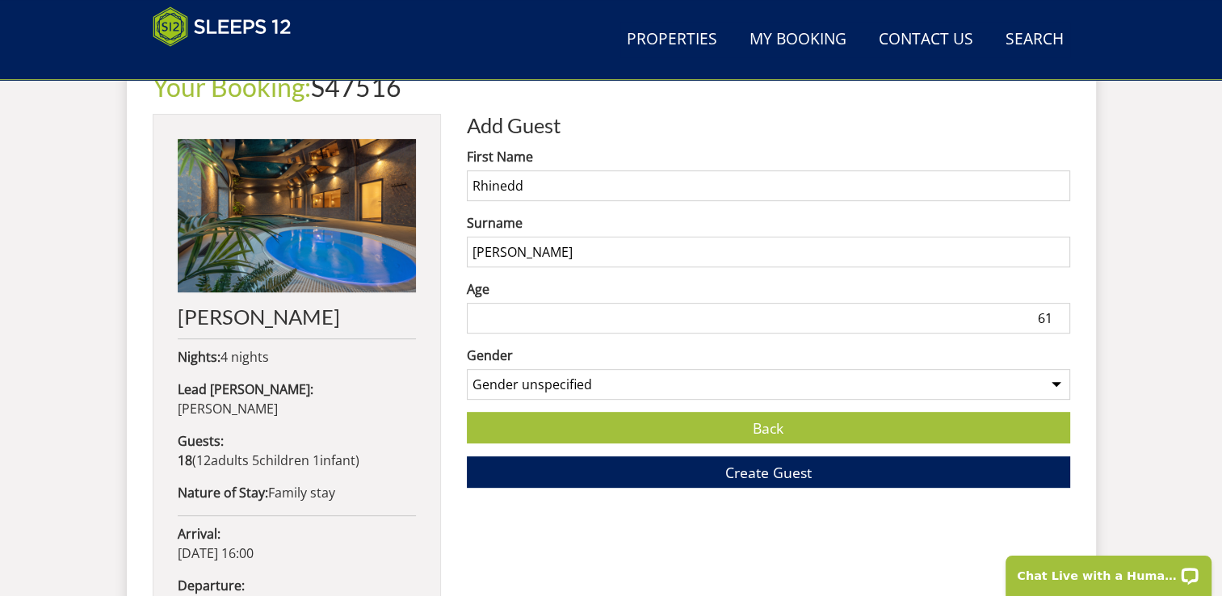
click at [593, 380] on select "Gender unspecified Gender male Gender female" at bounding box center [768, 384] width 603 height 31
select select "gender_female"
click at [467, 369] on select "Gender unspecified Gender male Gender female" at bounding box center [768, 384] width 603 height 31
click at [643, 473] on button "Create Guest" at bounding box center [768, 471] width 603 height 31
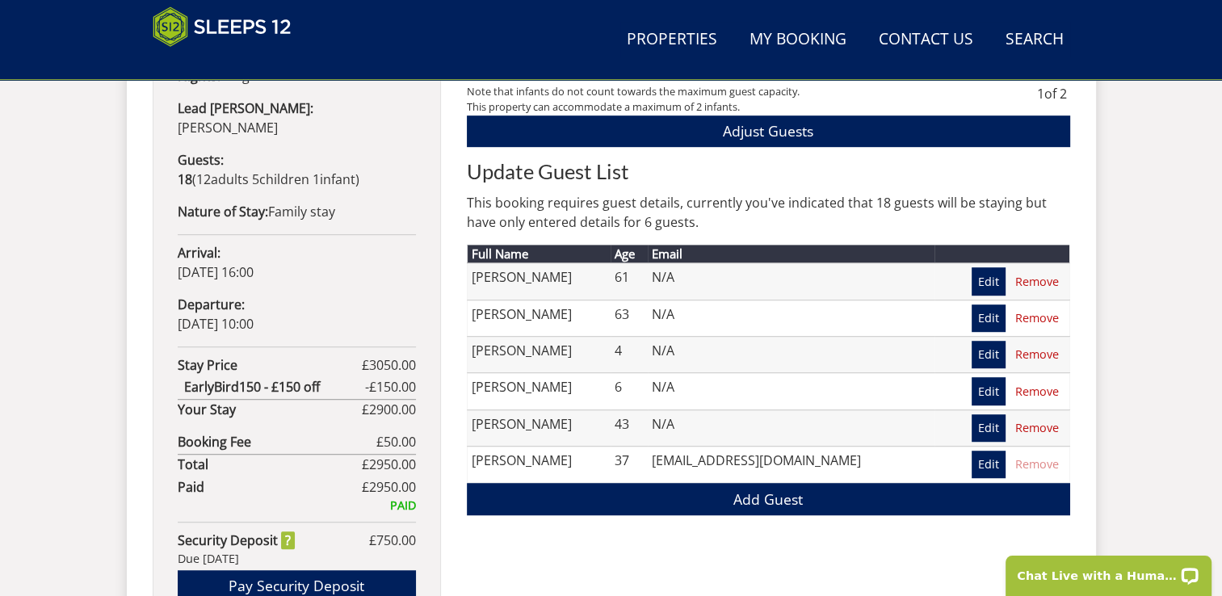
scroll to position [945, 0]
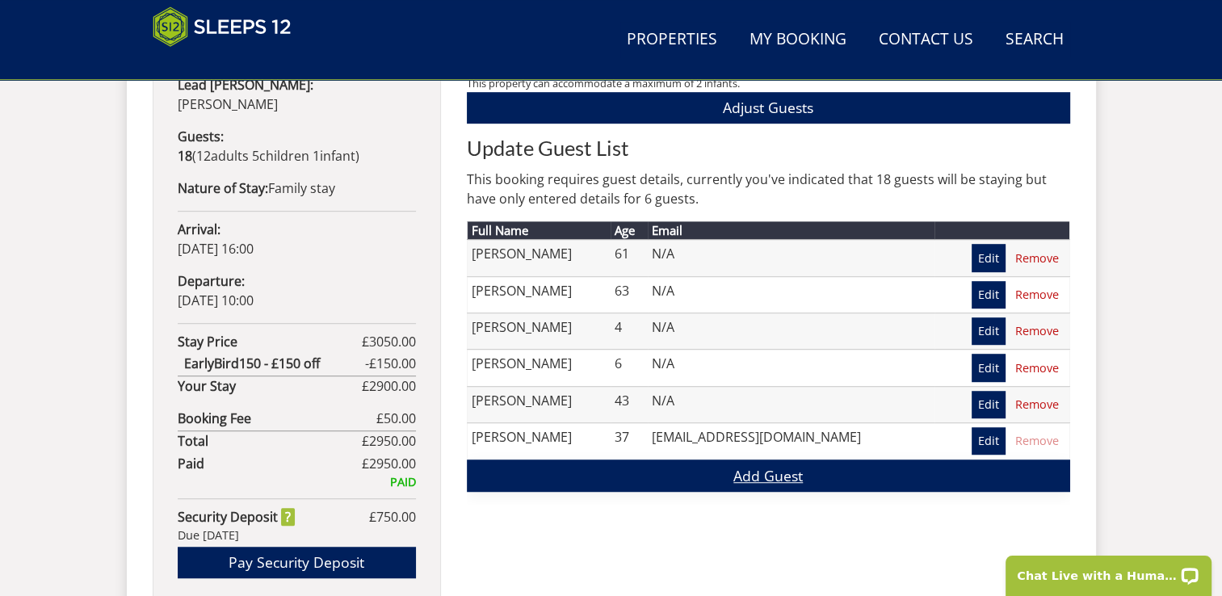
click at [792, 471] on link "Add Guest" at bounding box center [768, 474] width 603 height 31
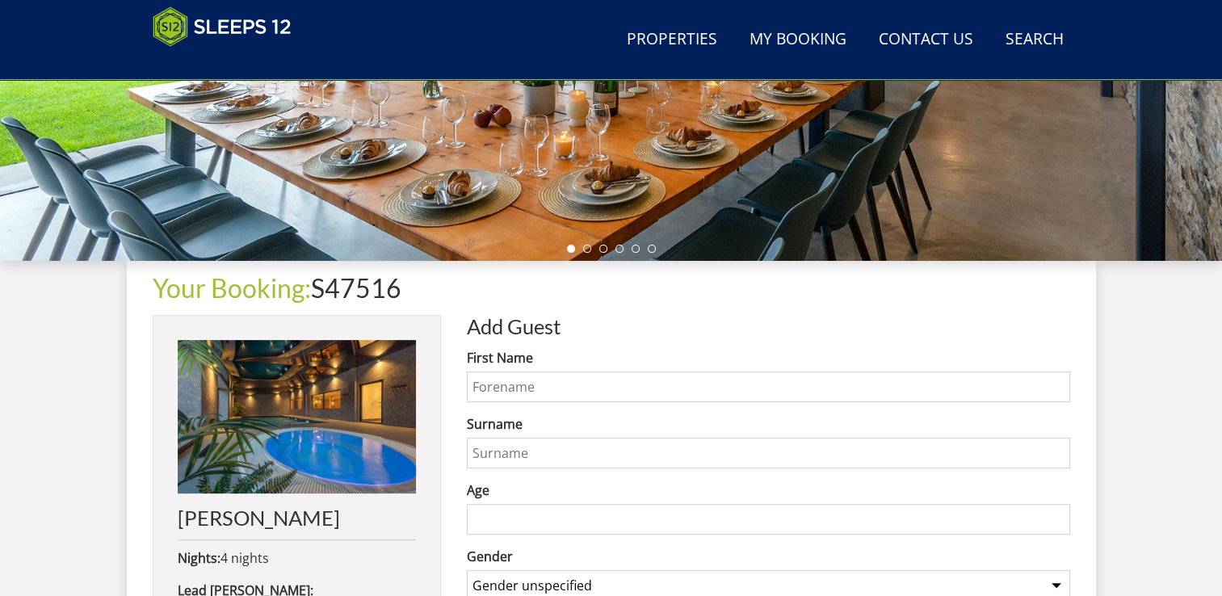
scroll to position [641, 0]
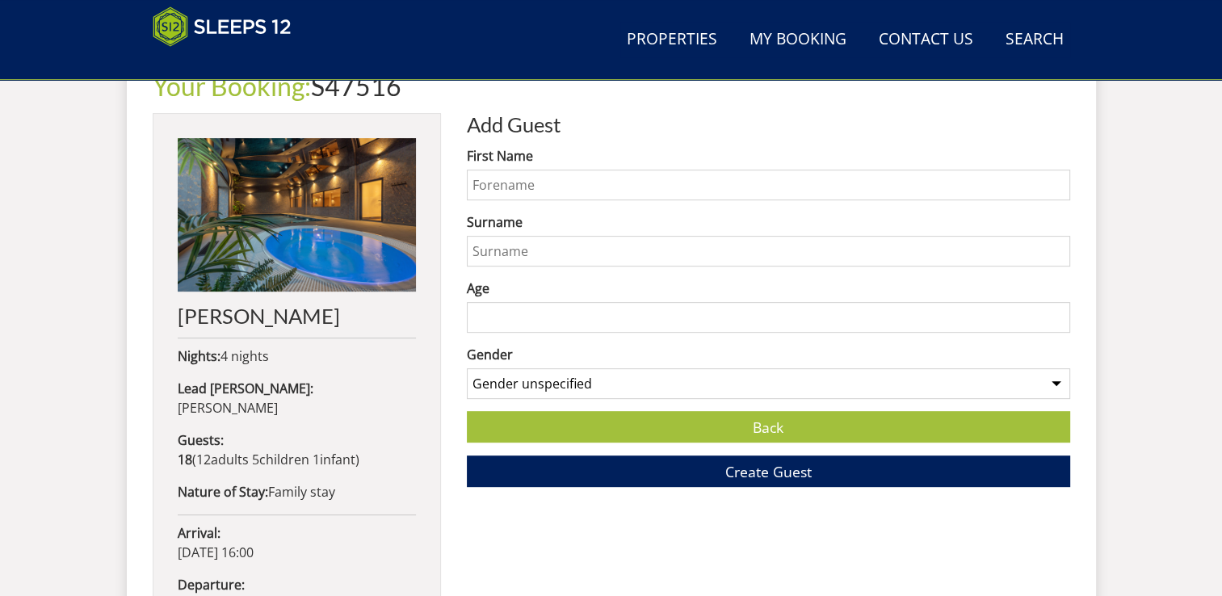
click at [744, 178] on input "First Name" at bounding box center [768, 185] width 603 height 31
type input "Tomas"
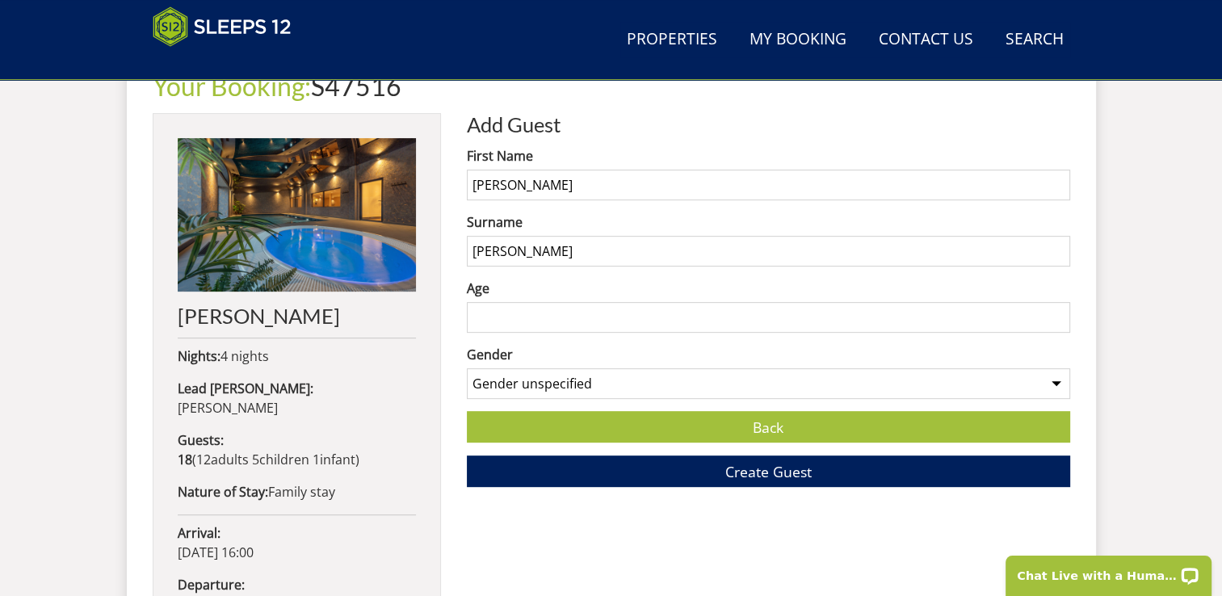
scroll to position [0, 0]
type input "Evans"
click at [667, 324] on input "Age" at bounding box center [768, 317] width 603 height 31
type input "29"
click at [679, 374] on select "Gender unspecified Gender male Gender female" at bounding box center [768, 383] width 603 height 31
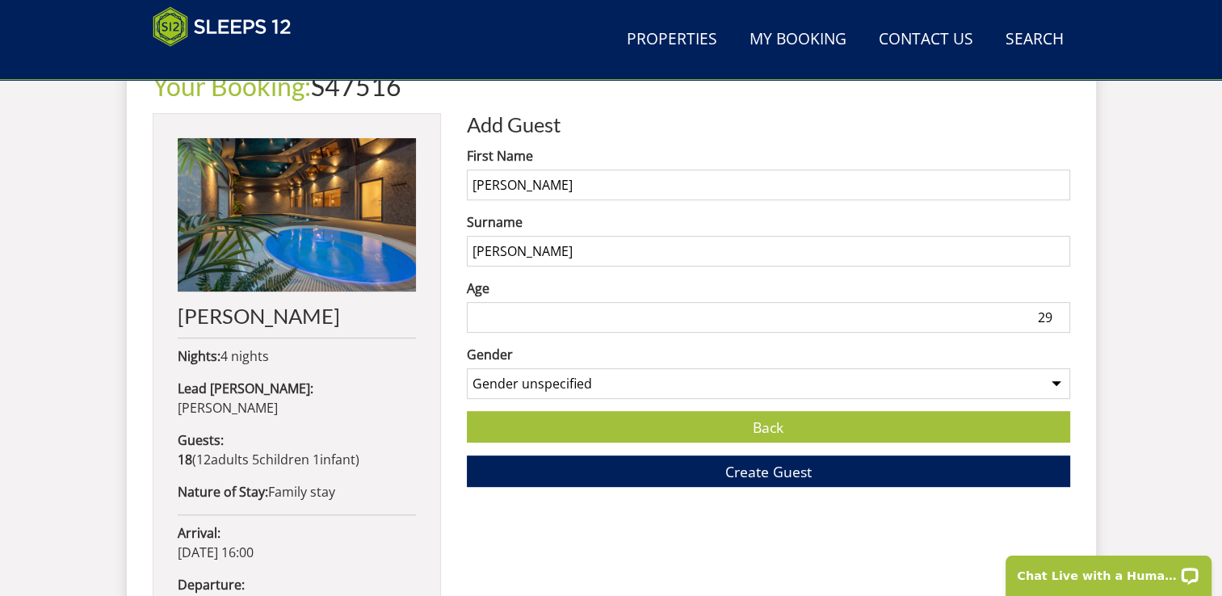
select select "gender_male"
click at [467, 368] on select "Gender unspecified Gender male Gender female" at bounding box center [768, 383] width 603 height 31
click at [694, 477] on button "Create Guest" at bounding box center [768, 470] width 603 height 31
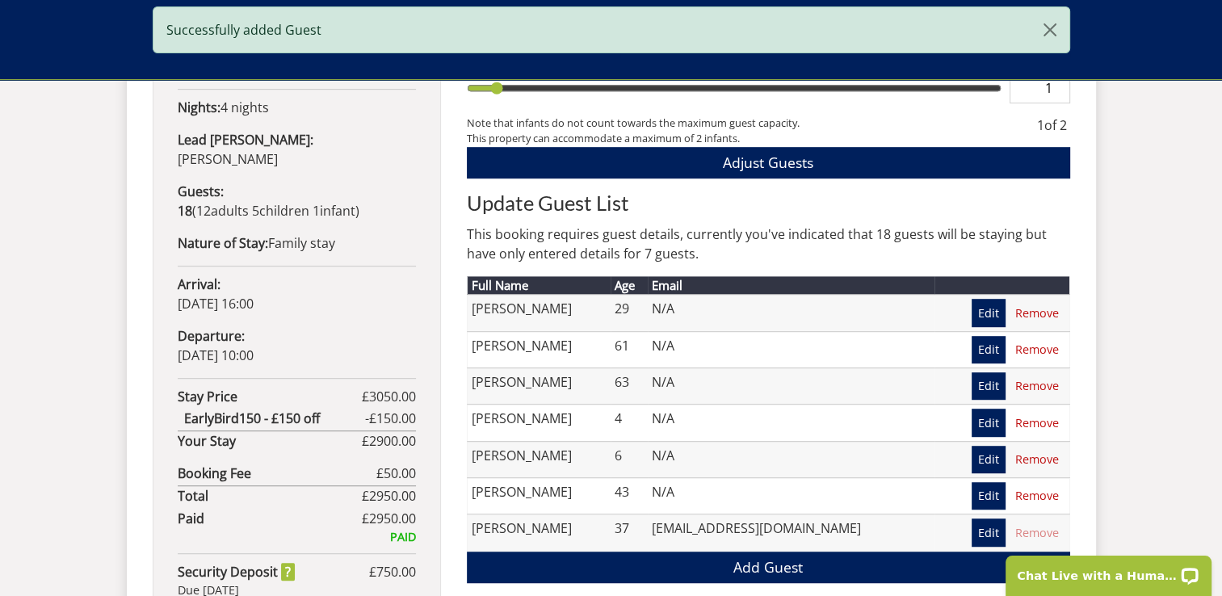
scroll to position [958, 0]
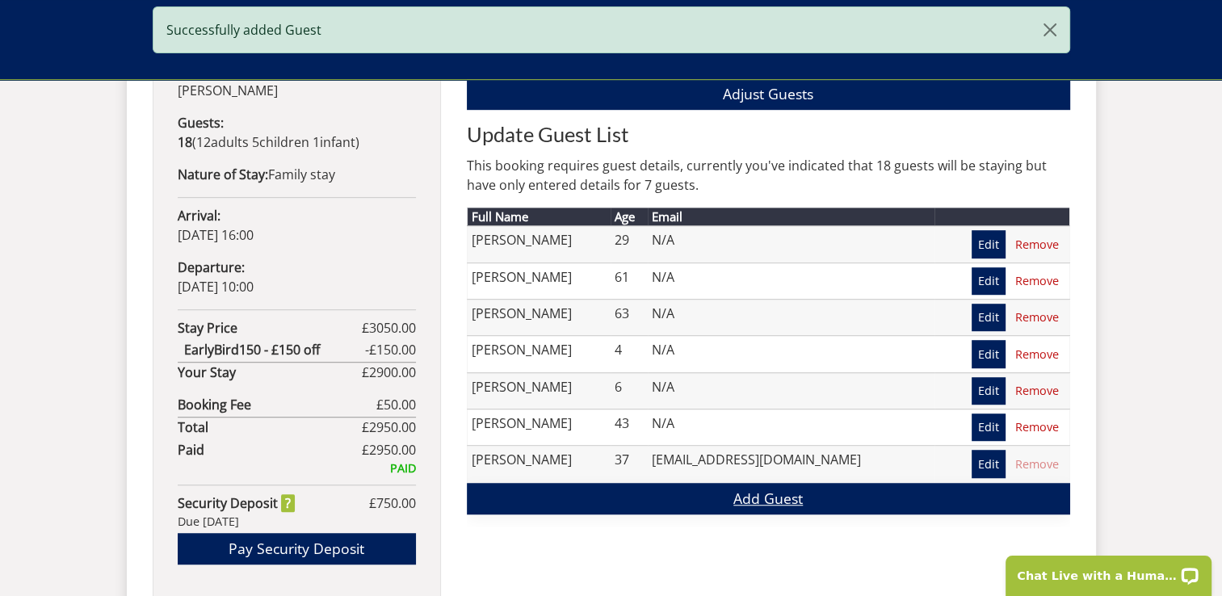
click at [761, 499] on link "Add Guest" at bounding box center [768, 498] width 603 height 31
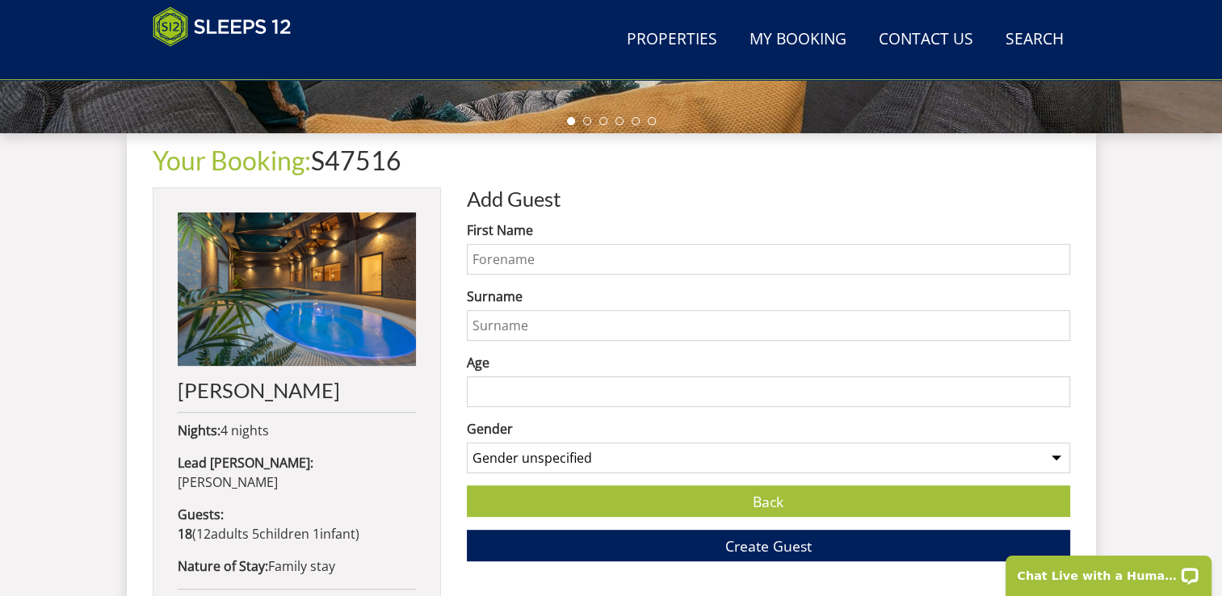
scroll to position [565, 0]
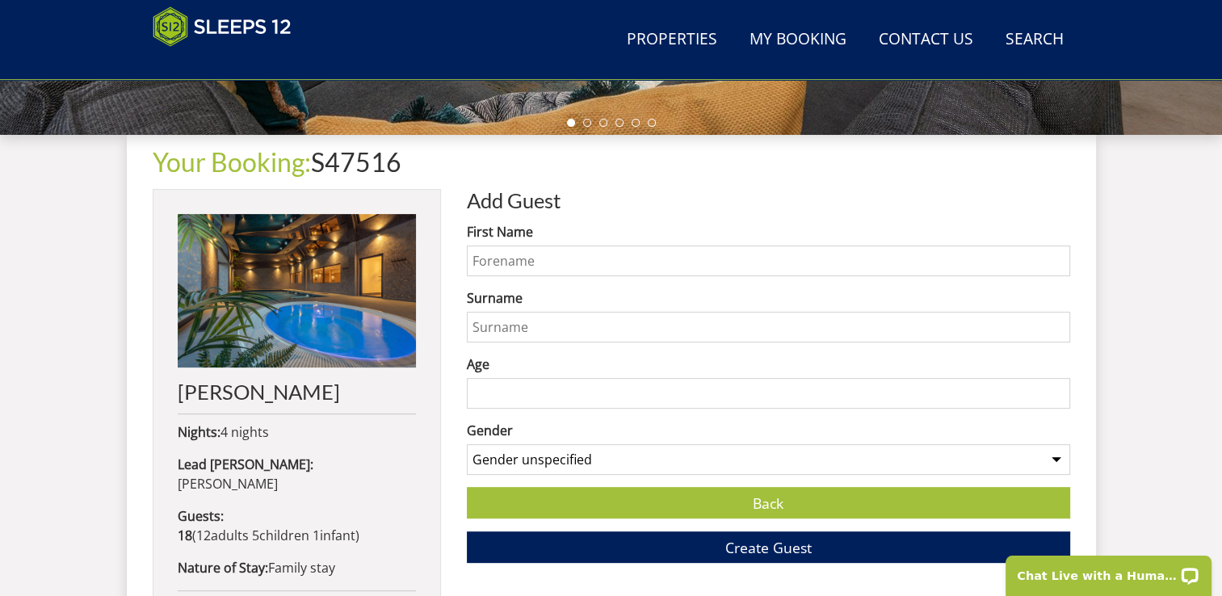
click at [678, 261] on input "First Name" at bounding box center [768, 260] width 603 height 31
type input "Annie"
click at [652, 318] on input "Surname" at bounding box center [768, 327] width 603 height 31
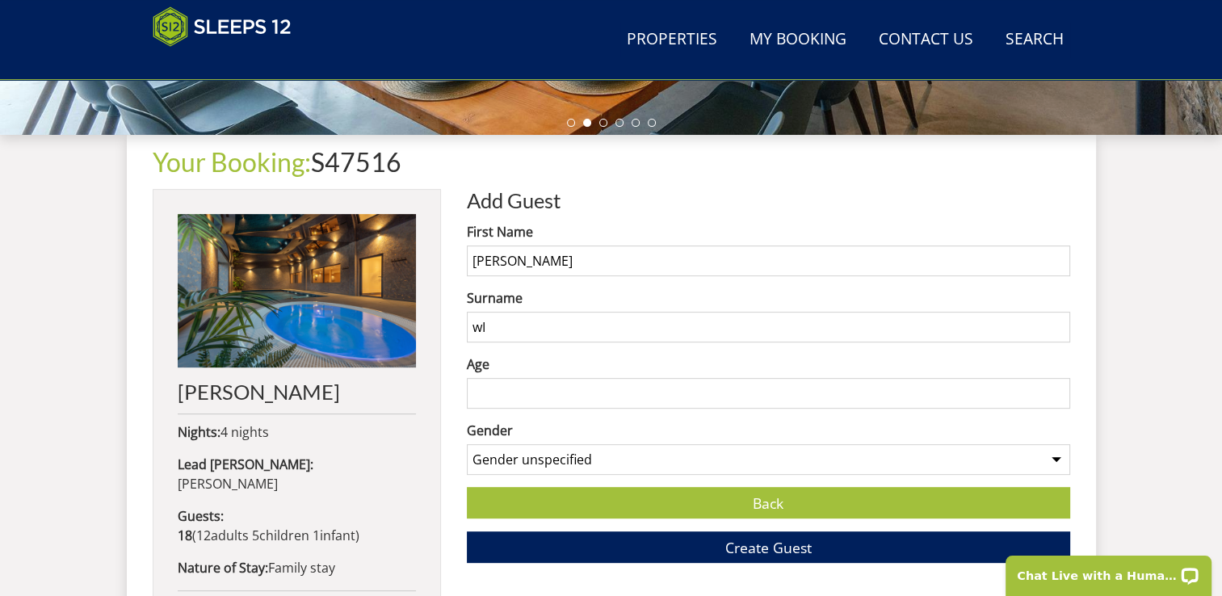
type input "w"
type input "Williams"
click at [556, 389] on input "Age" at bounding box center [768, 393] width 603 height 31
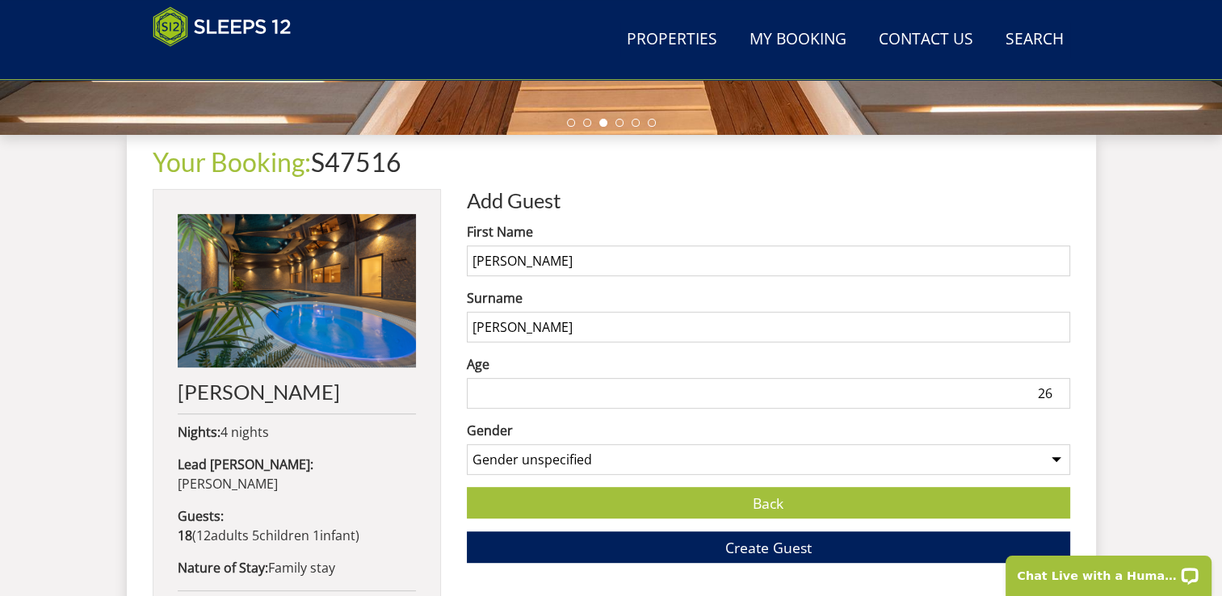
type input "26"
click at [911, 472] on select "Gender unspecified Gender male Gender female" at bounding box center [768, 459] width 603 height 31
select select "gender_female"
click at [467, 444] on select "Gender unspecified Gender male Gender female" at bounding box center [768, 459] width 603 height 31
click at [620, 544] on button "Create Guest" at bounding box center [768, 546] width 603 height 31
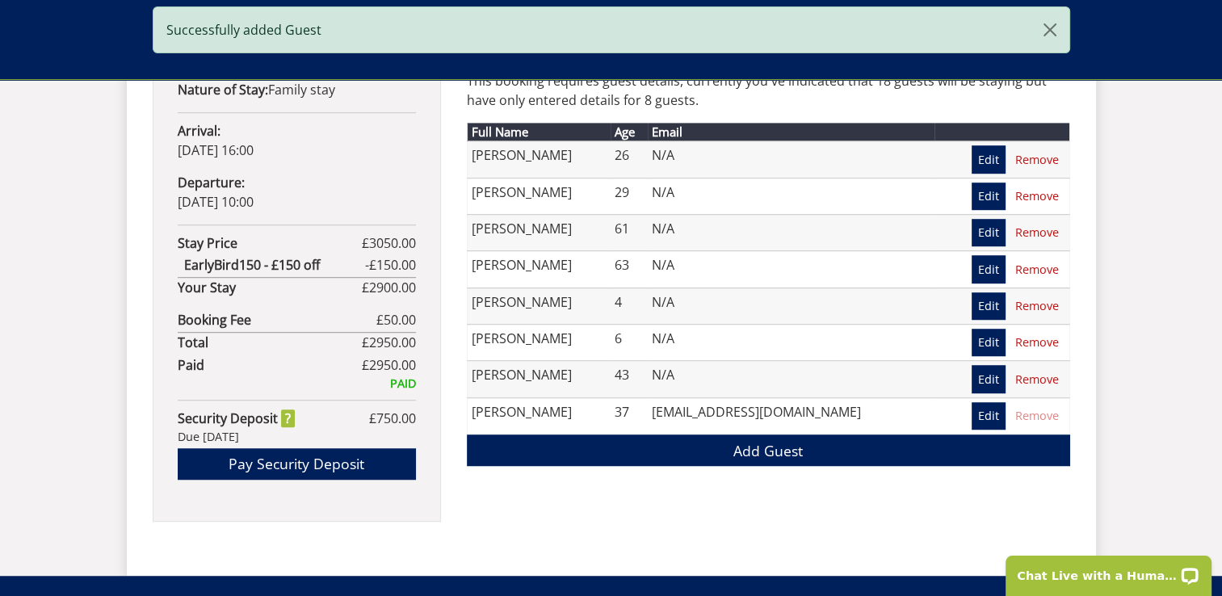
scroll to position [1055, 0]
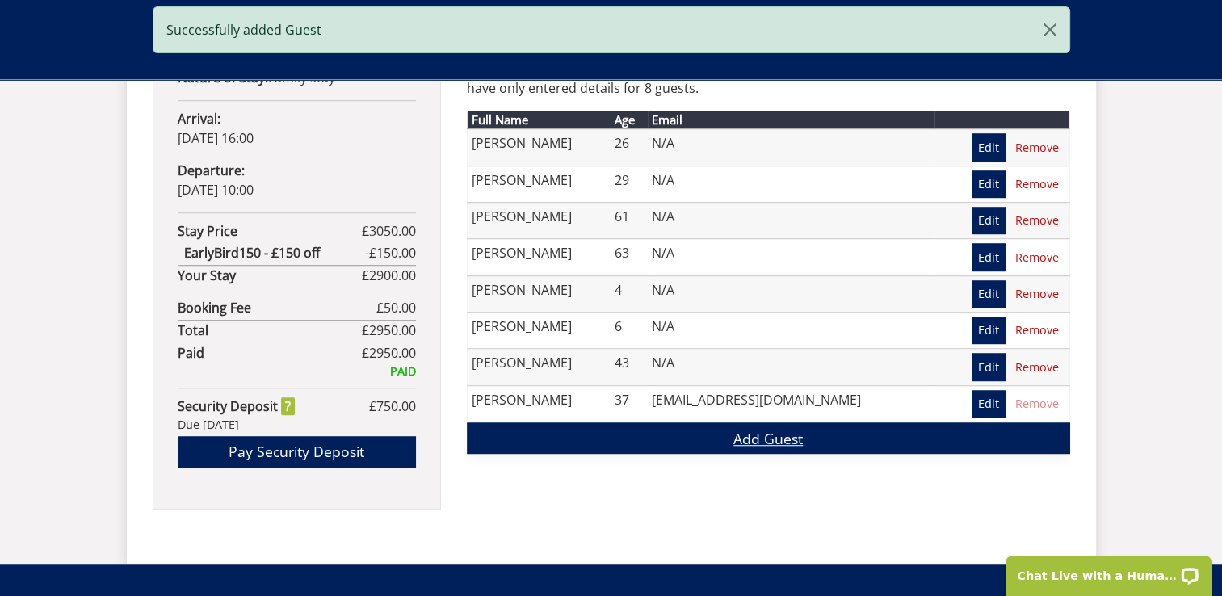
click at [771, 445] on link "Add Guest" at bounding box center [768, 437] width 603 height 31
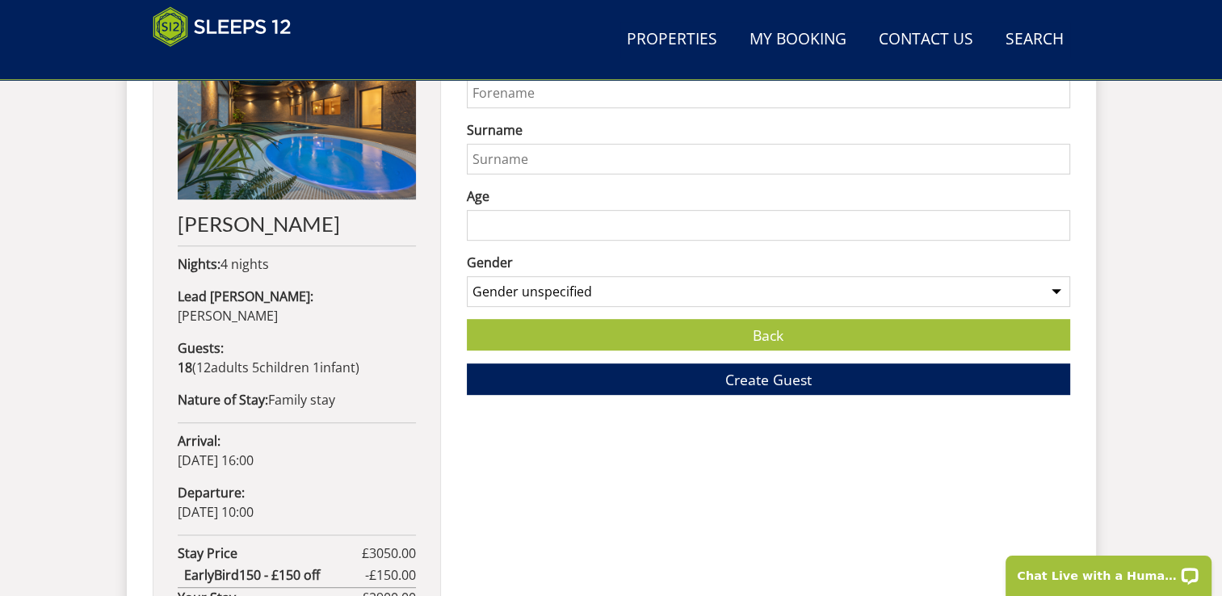
scroll to position [740, 0]
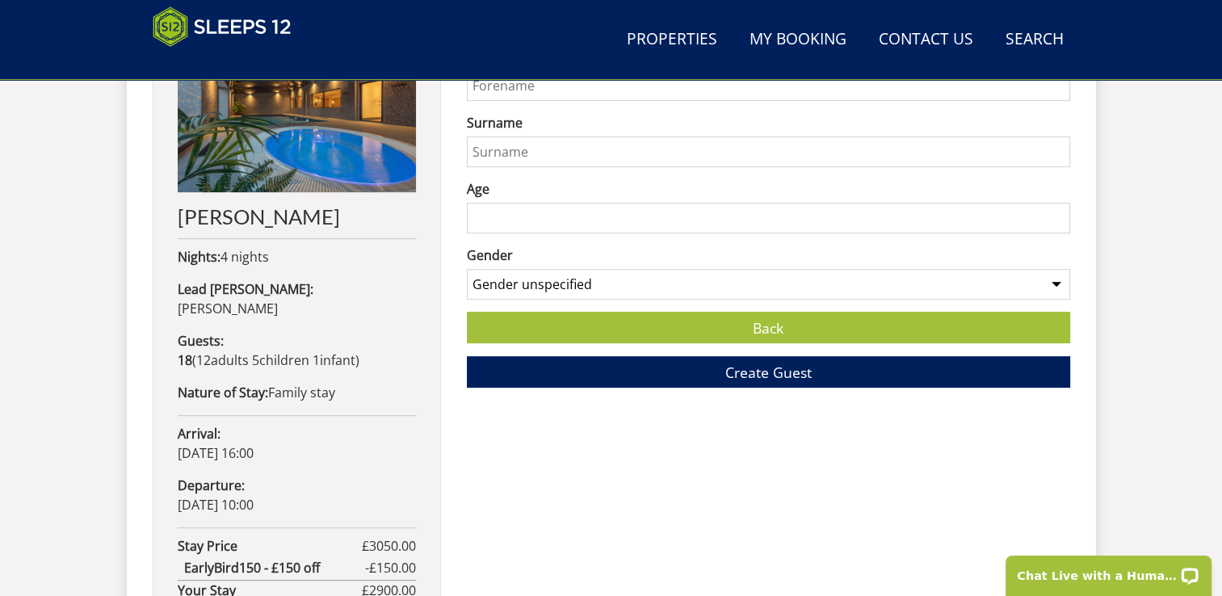
click at [727, 84] on input "First Name" at bounding box center [768, 85] width 603 height 31
type input "Benjamin"
type input "Evans"
click at [593, 212] on input "Age" at bounding box center [768, 218] width 603 height 31
type input "34"
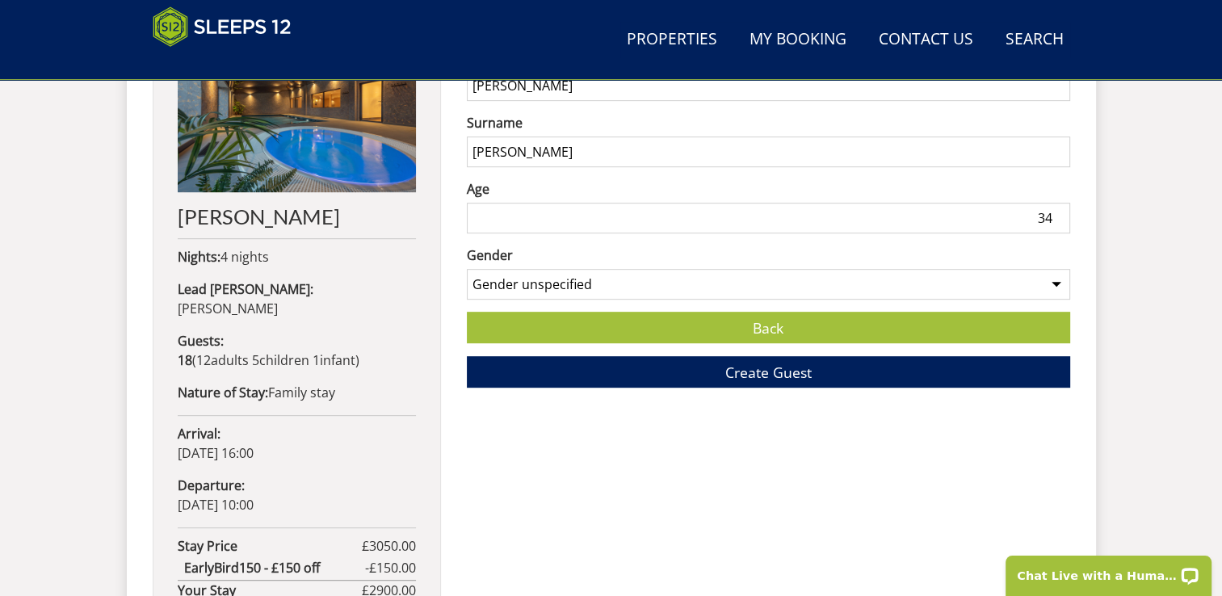
click at [707, 292] on select "Gender unspecified Gender male Gender female" at bounding box center [768, 284] width 603 height 31
select select "gender_male"
click at [467, 269] on select "Gender unspecified Gender male Gender female" at bounding box center [768, 284] width 603 height 31
click at [712, 368] on button "Create Guest" at bounding box center [768, 371] width 603 height 31
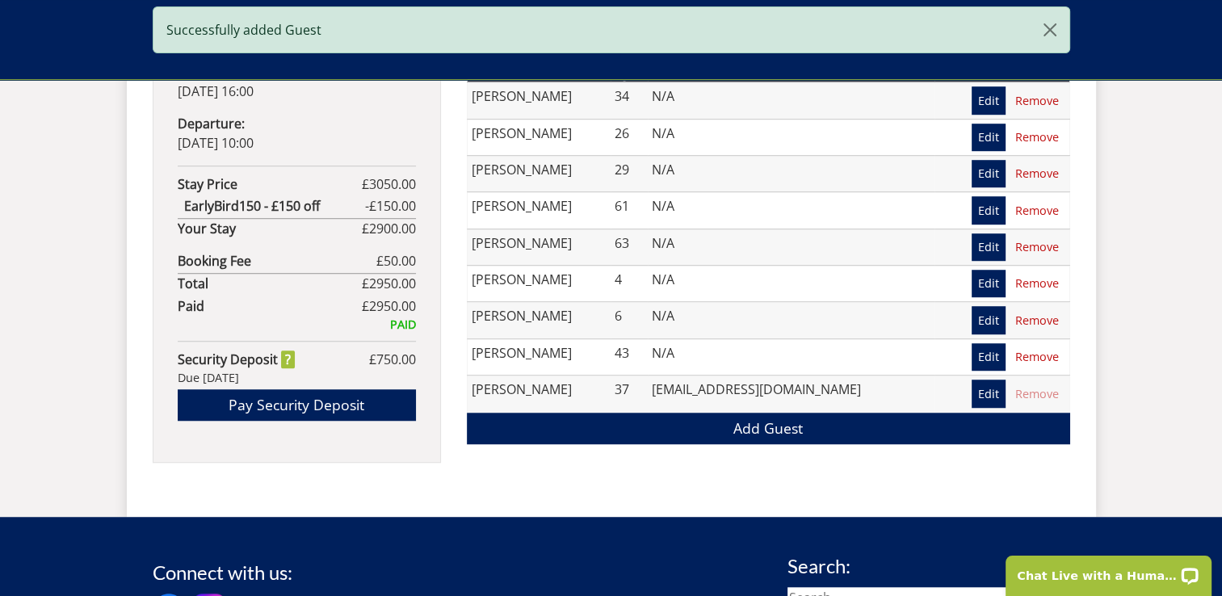
scroll to position [1117, 0]
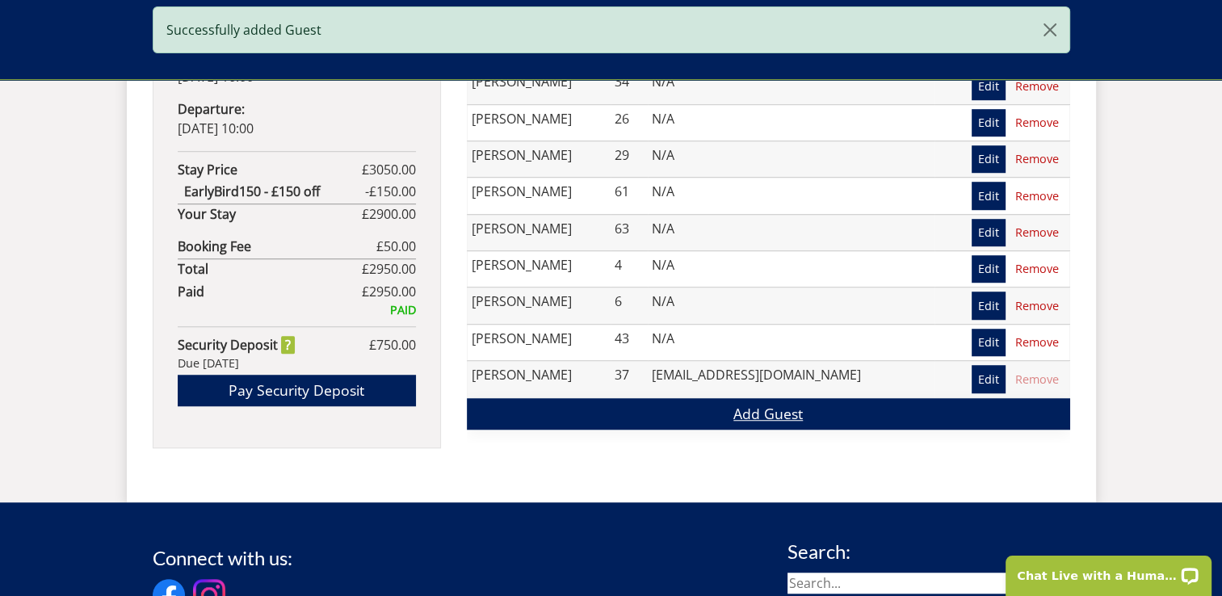
click at [762, 425] on link "Add Guest" at bounding box center [768, 413] width 603 height 31
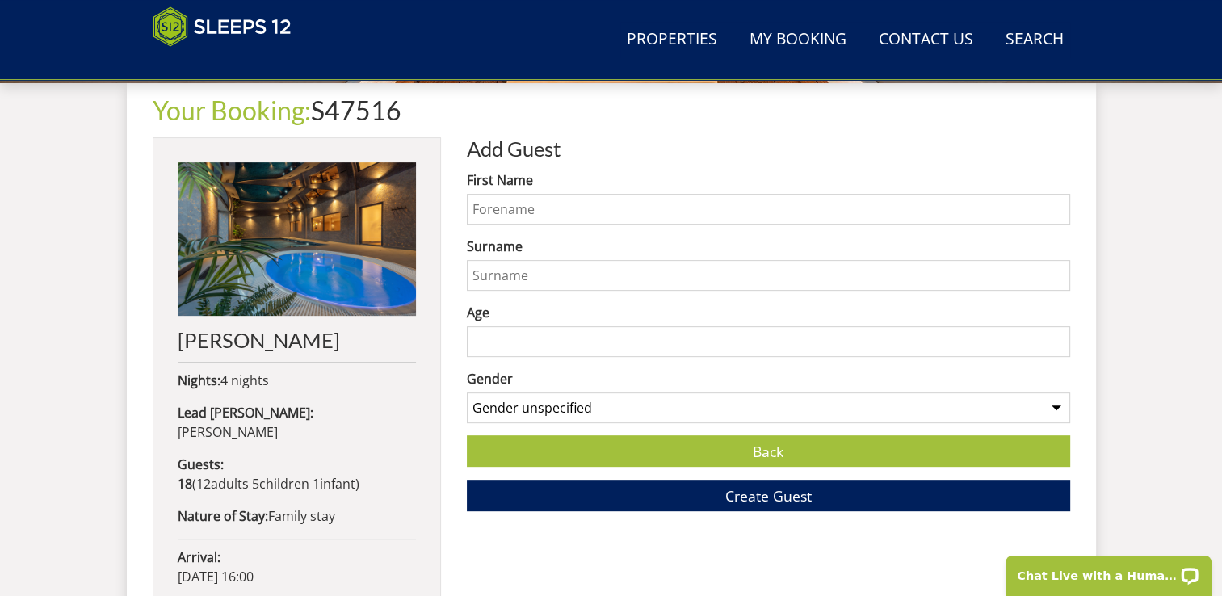
scroll to position [677, 0]
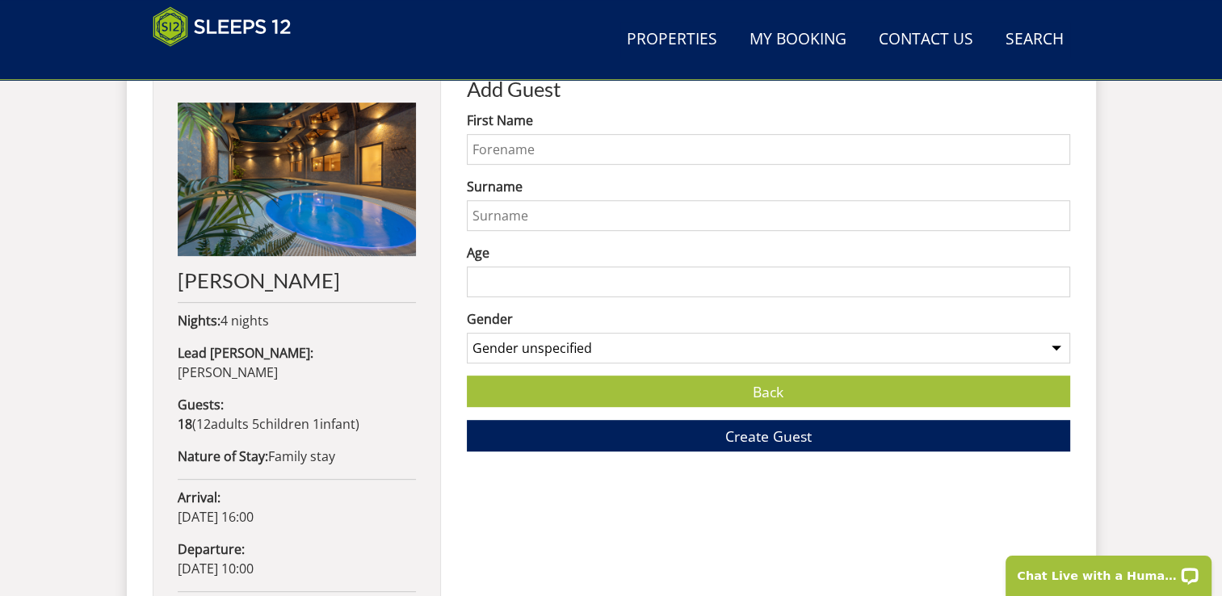
click at [563, 137] on input "First Name" at bounding box center [768, 149] width 603 height 31
type input "Morgan"
type input "Kir"
type input "Kirsty"
type input "Morgan"
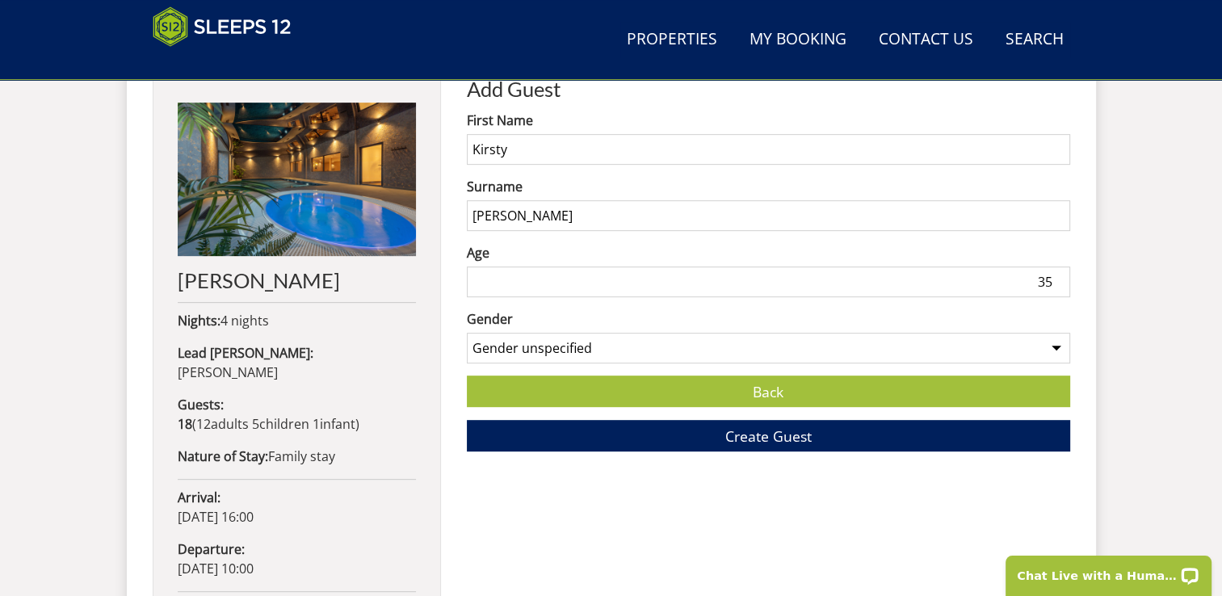
type input "35"
click at [910, 346] on select "Gender unspecified Gender male Gender female" at bounding box center [768, 348] width 603 height 31
select select "gender_female"
click at [467, 333] on select "Gender unspecified Gender male Gender female" at bounding box center [768, 348] width 603 height 31
click at [662, 426] on button "Create Guest" at bounding box center [768, 435] width 603 height 31
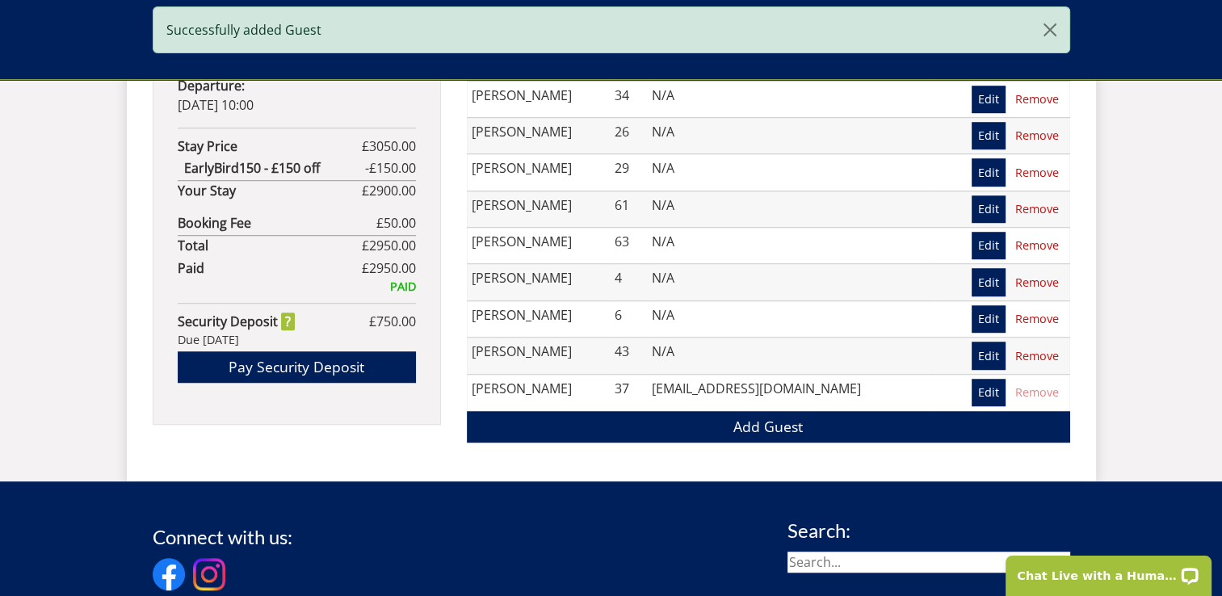
scroll to position [1181, 0]
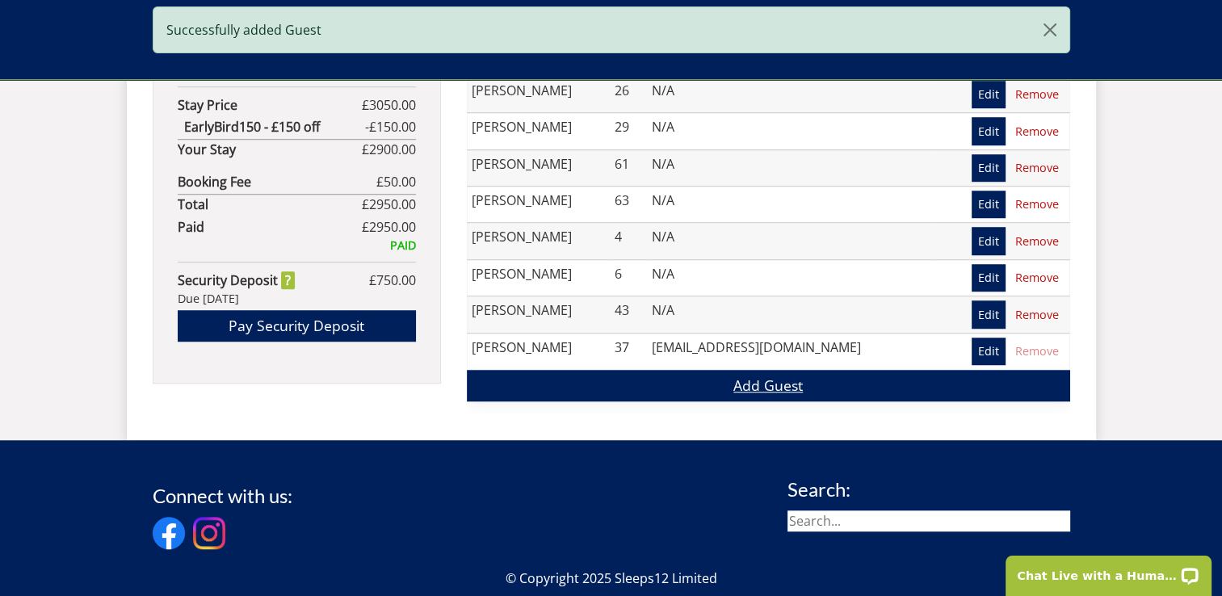
click at [759, 386] on link "Add Guest" at bounding box center [768, 385] width 603 height 31
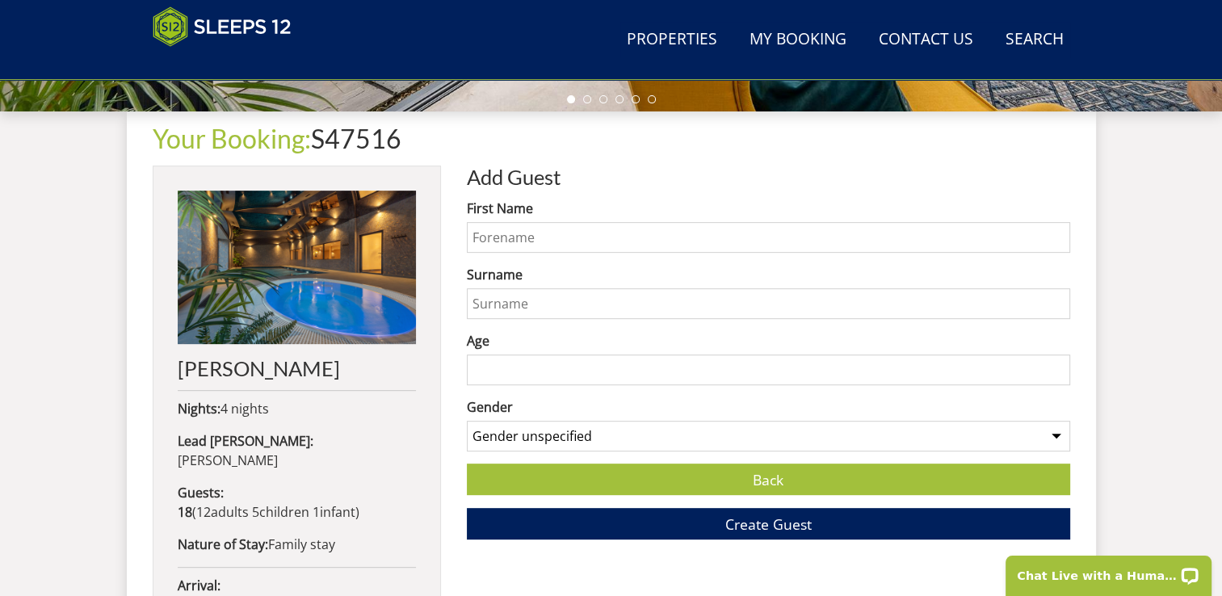
scroll to position [626, 0]
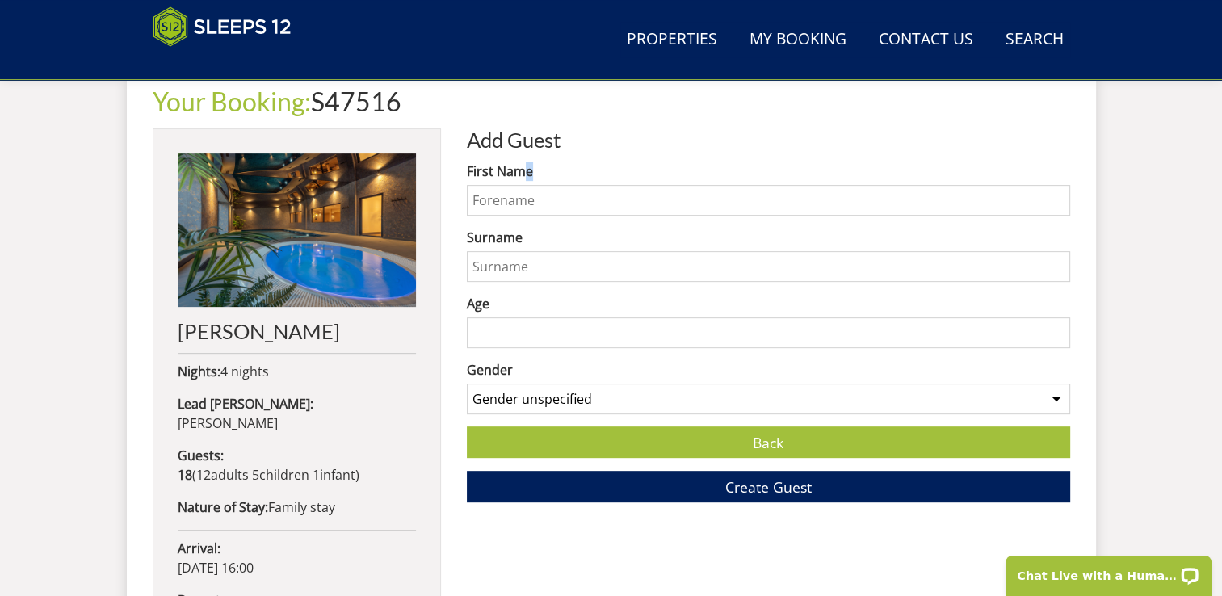
drag, startPoint x: 523, startPoint y: 179, endPoint x: 506, endPoint y: 200, distance: 27.0
click at [506, 200] on div "First Name" at bounding box center [768, 188] width 603 height 54
click at [506, 200] on input "First Name" at bounding box center [768, 200] width 603 height 31
type input "Harry"
type input "Evans"
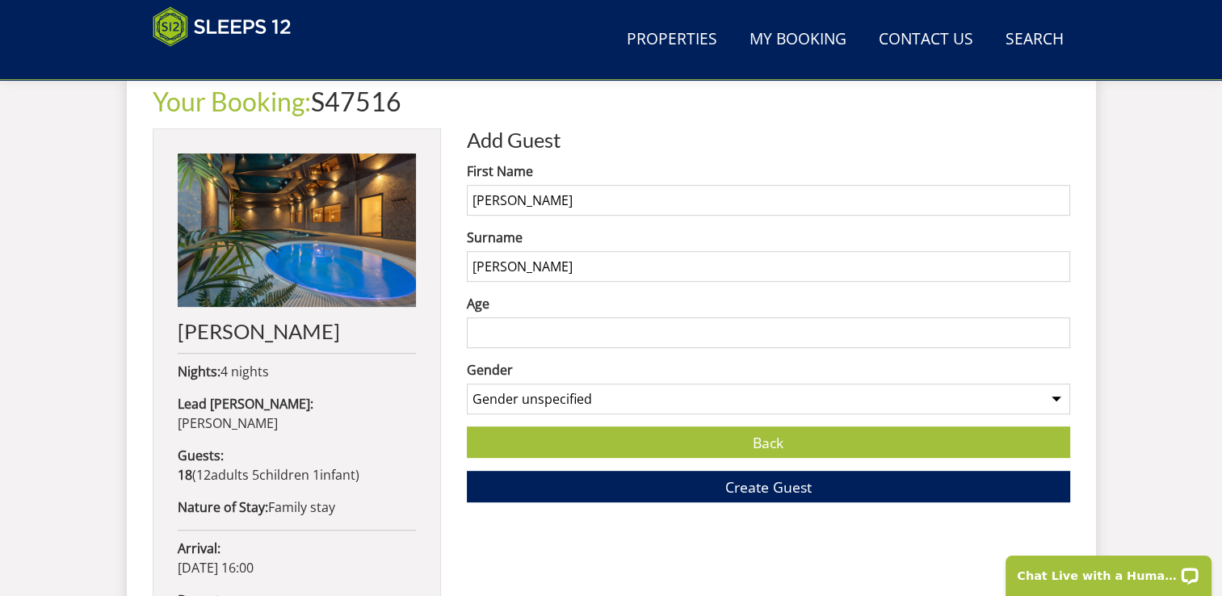
click at [622, 330] on input "Age" at bounding box center [768, 332] width 603 height 31
type input "12"
click at [631, 388] on select "Gender unspecified Gender male Gender female" at bounding box center [768, 399] width 603 height 31
select select "gender_male"
click at [467, 384] on select "Gender unspecified Gender male Gender female" at bounding box center [768, 399] width 603 height 31
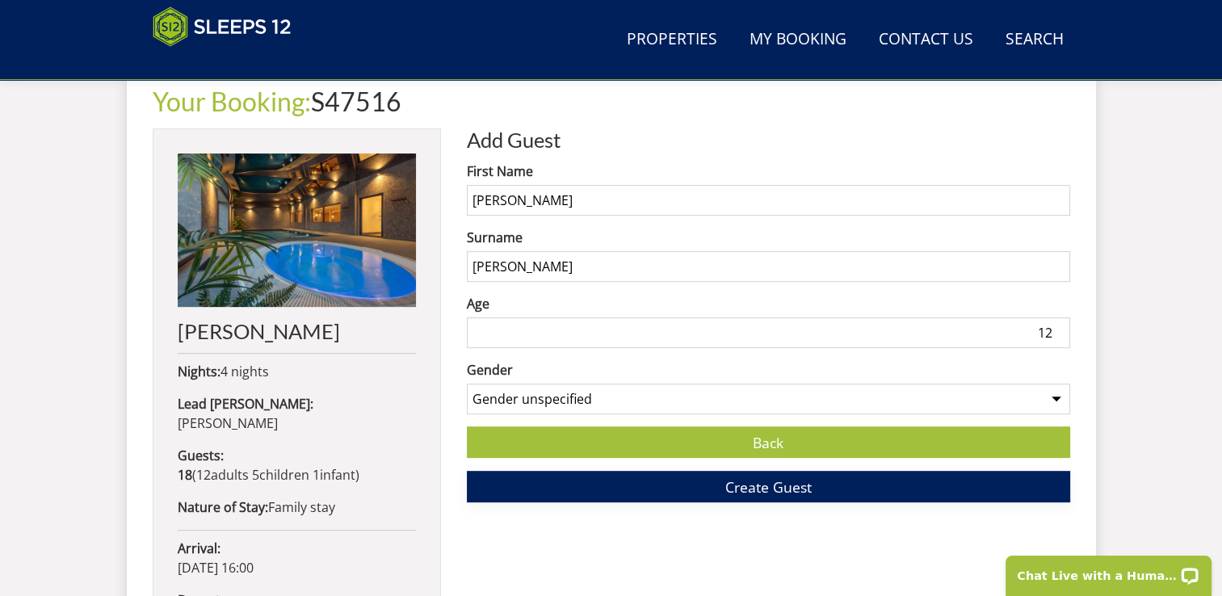
click at [619, 486] on button "Create Guest" at bounding box center [768, 486] width 603 height 31
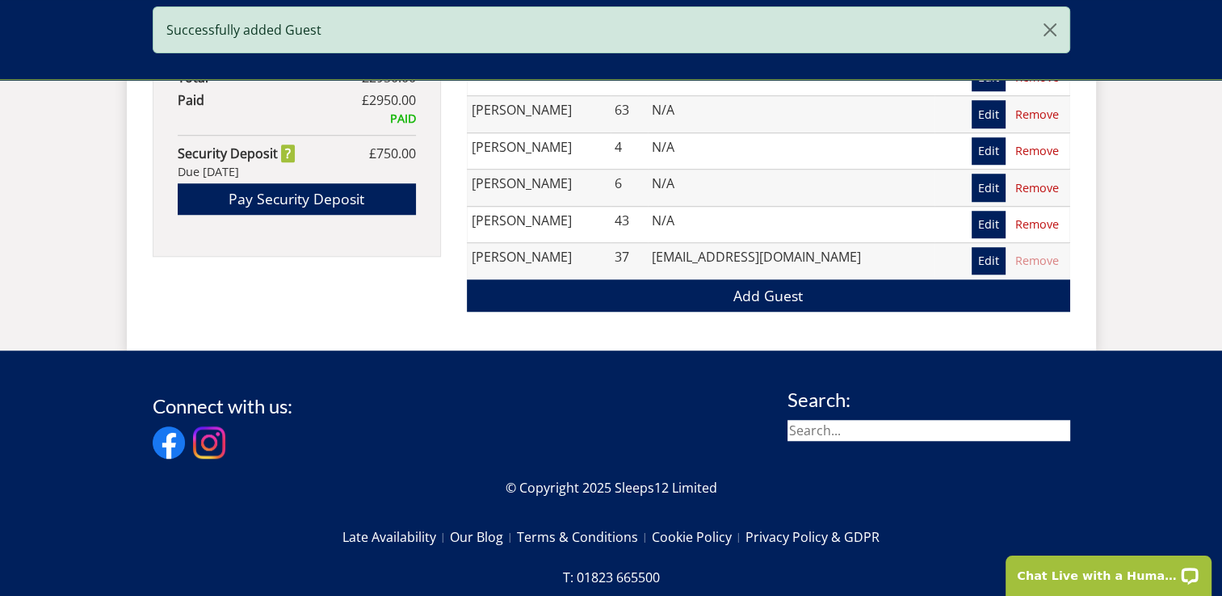
scroll to position [1312, 0]
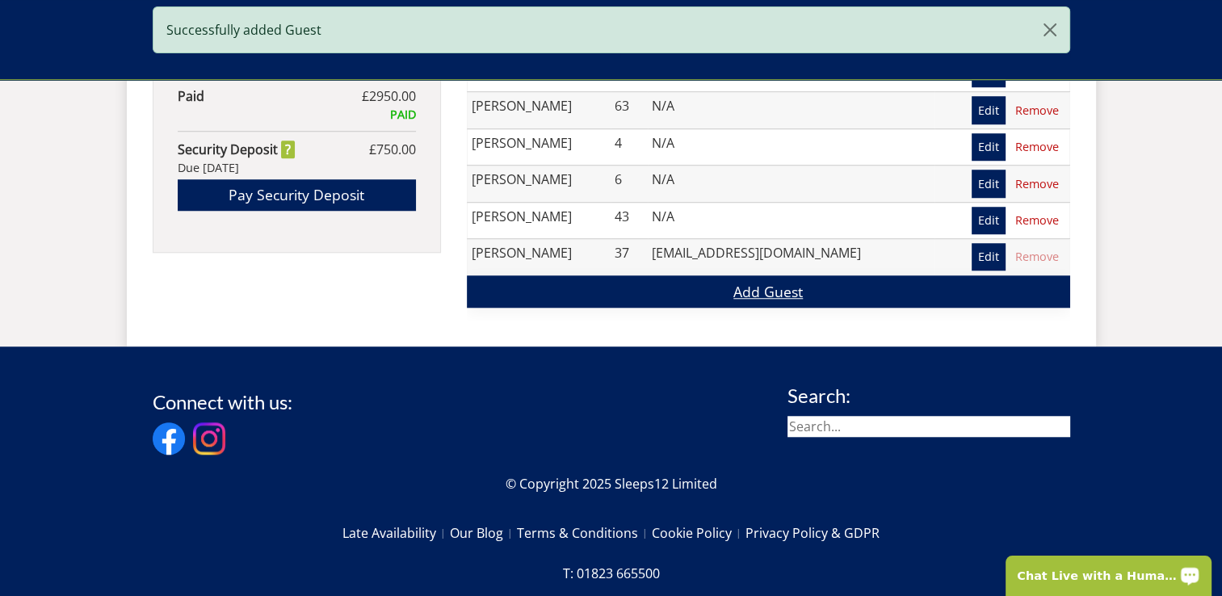
click at [785, 295] on link "Add Guest" at bounding box center [768, 290] width 603 height 31
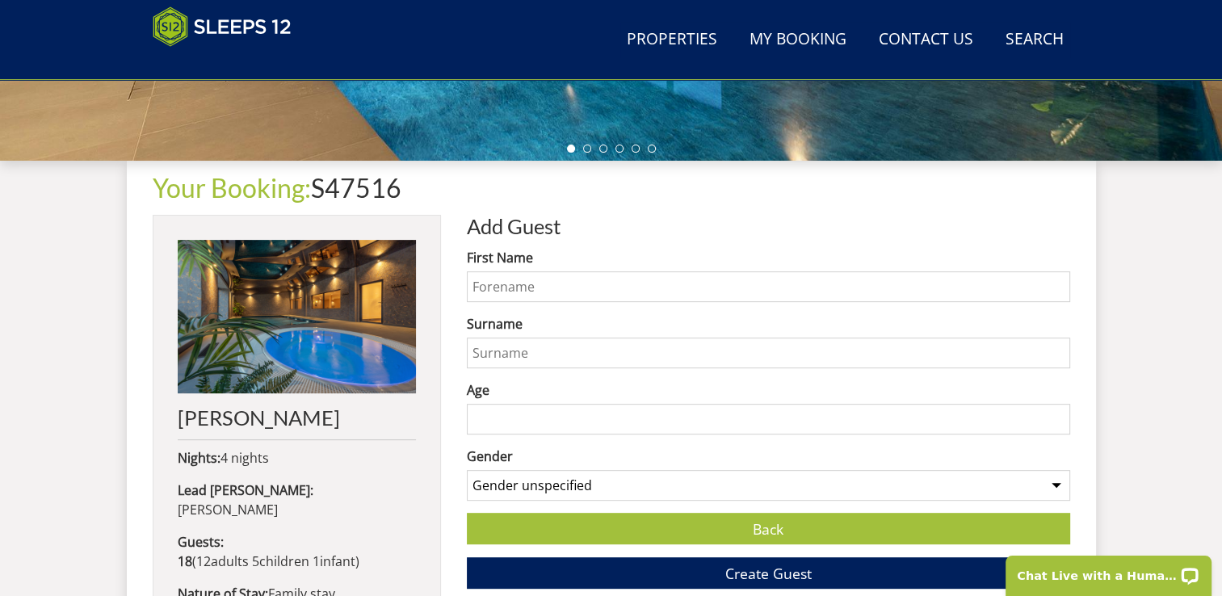
scroll to position [609, 0]
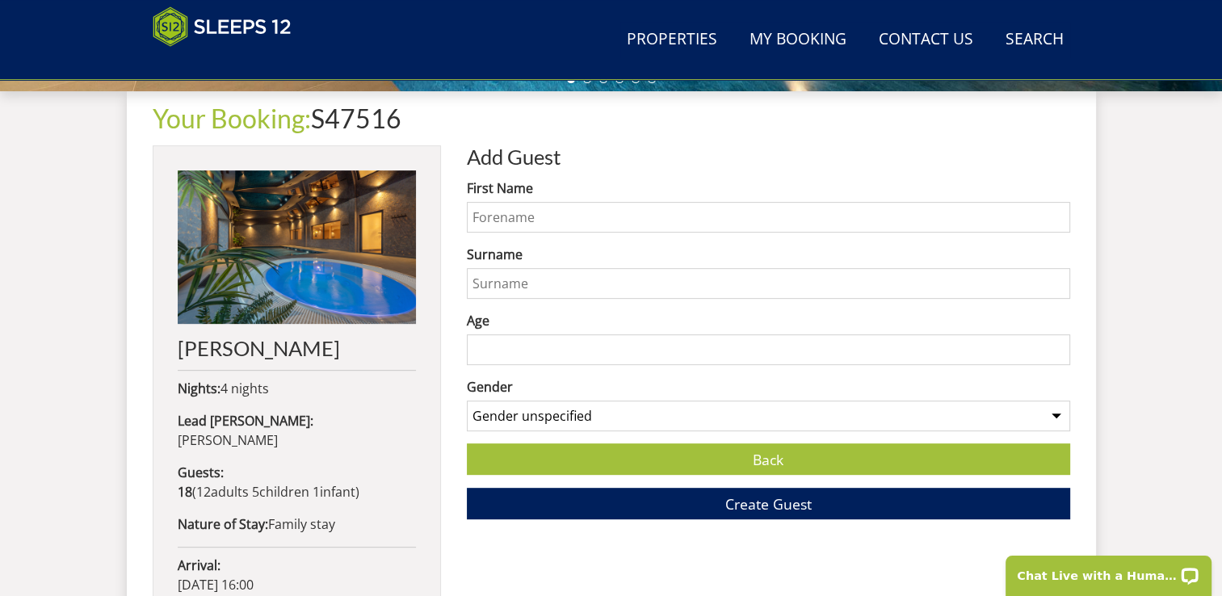
click at [720, 208] on input "First Name" at bounding box center [768, 217] width 603 height 31
type input "Molly"
type input "Evans"
click at [769, 350] on input "Age" at bounding box center [768, 349] width 603 height 31
type input "11"
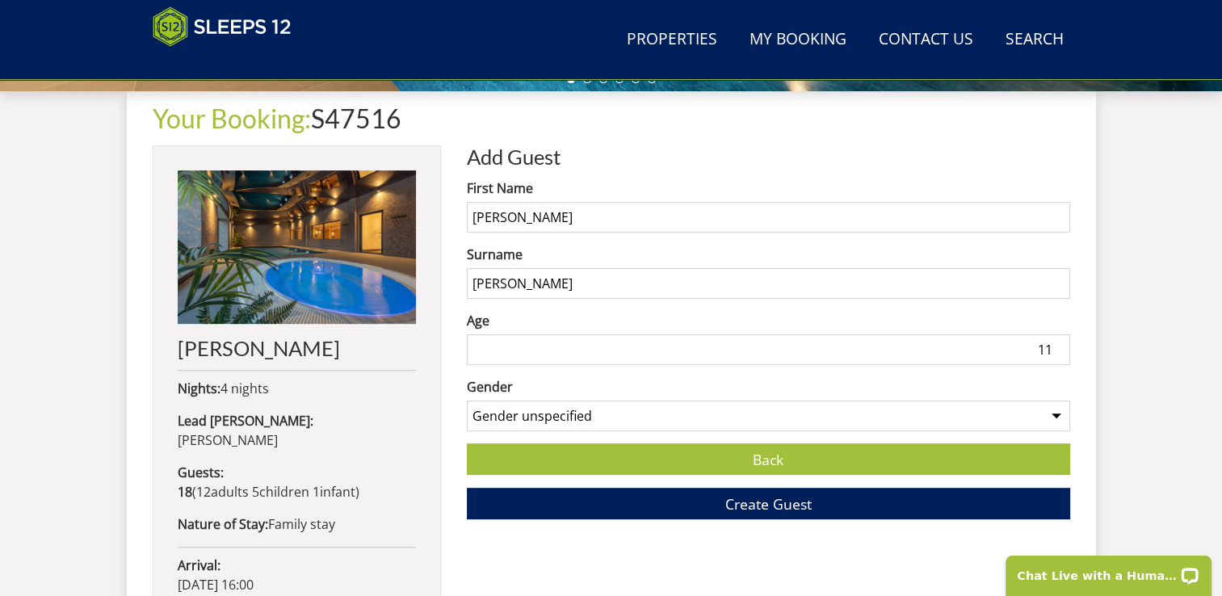
click at [790, 415] on select "Gender unspecified Gender male Gender female" at bounding box center [768, 416] width 603 height 31
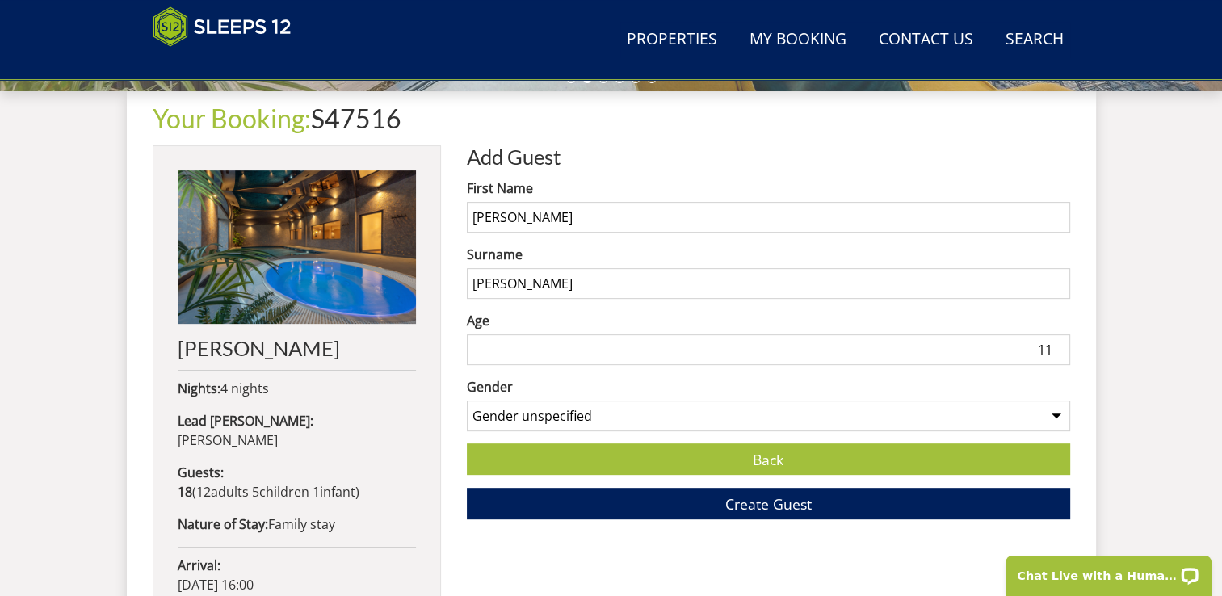
select select "gender_female"
click at [467, 401] on select "Gender unspecified Gender male Gender female" at bounding box center [768, 416] width 603 height 31
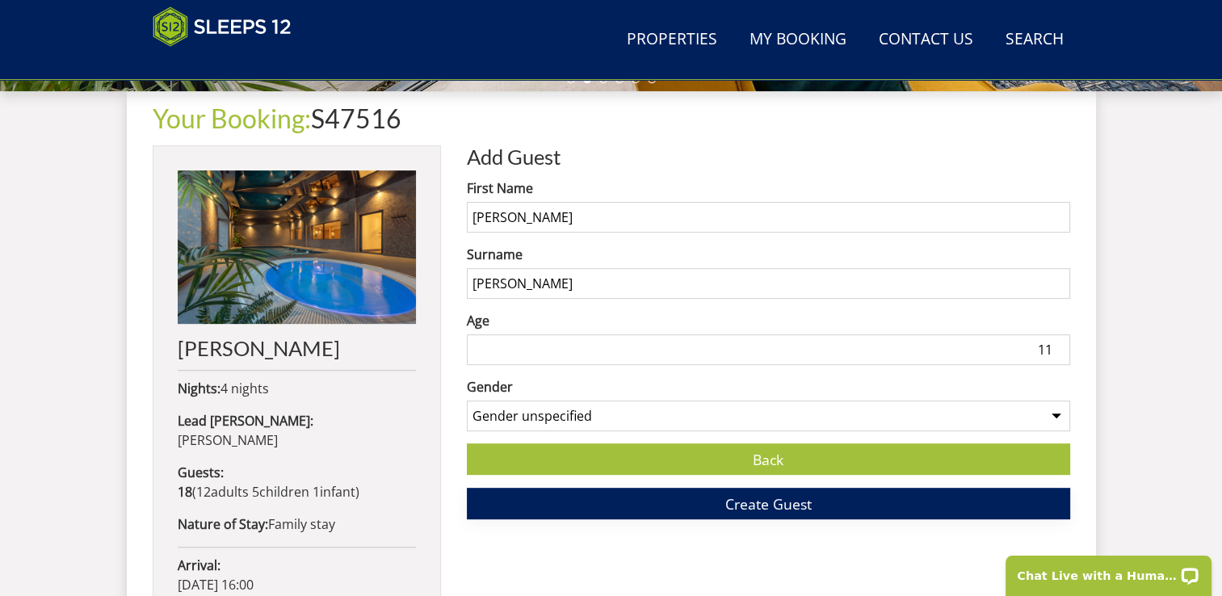
click at [622, 505] on button "Create Guest" at bounding box center [768, 503] width 603 height 31
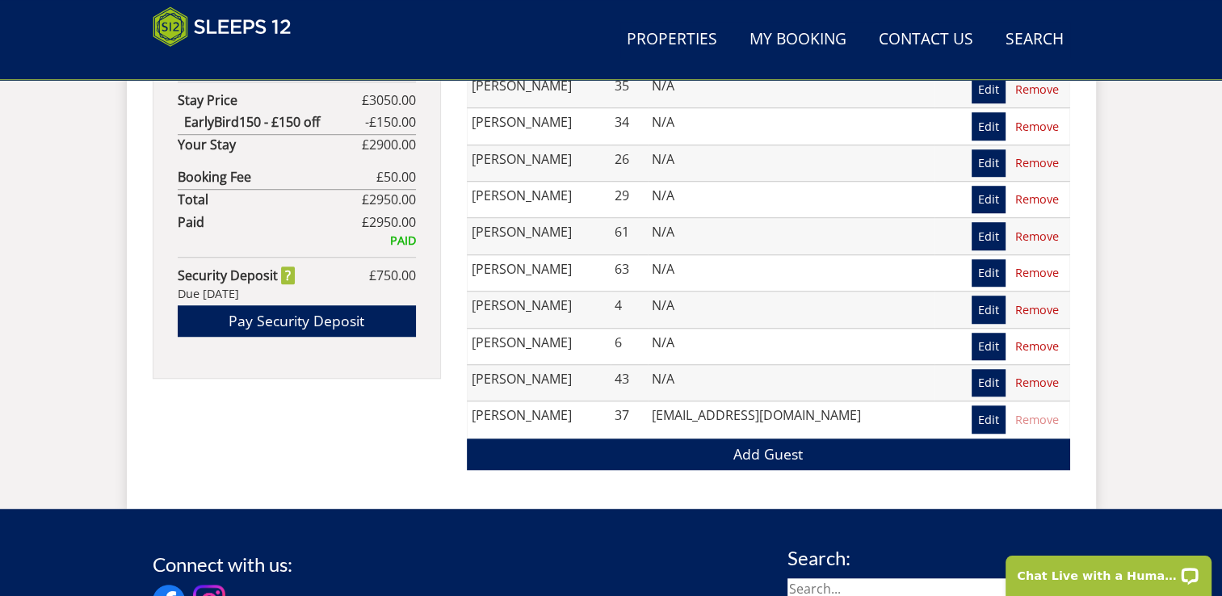
scroll to position [1193, 0]
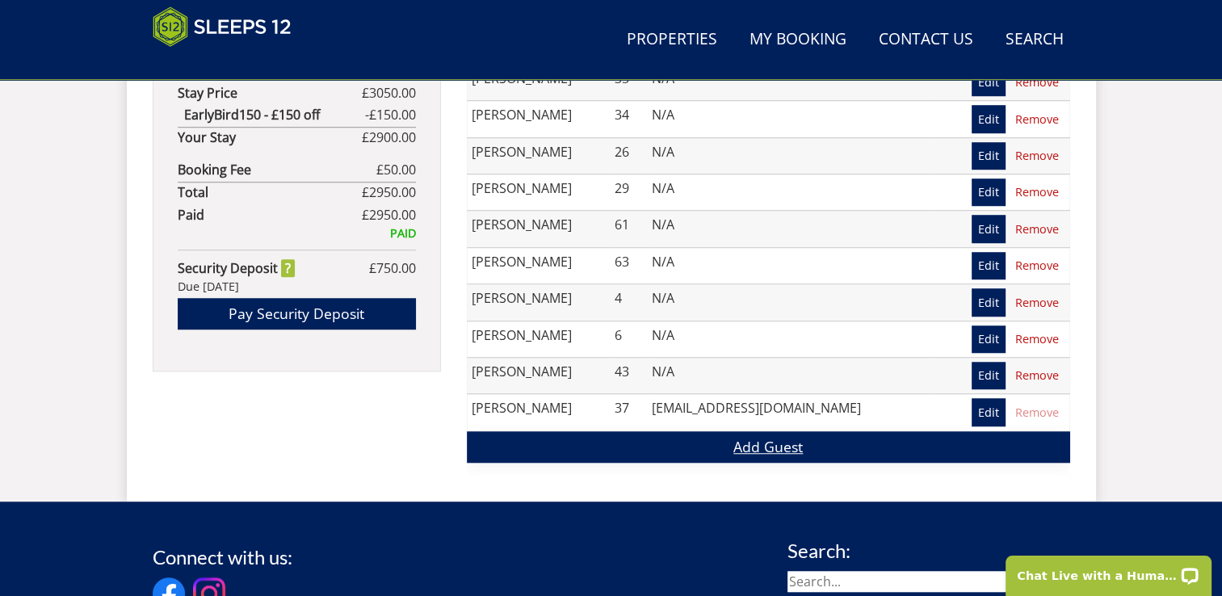
click at [788, 455] on link "Add Guest" at bounding box center [768, 446] width 603 height 31
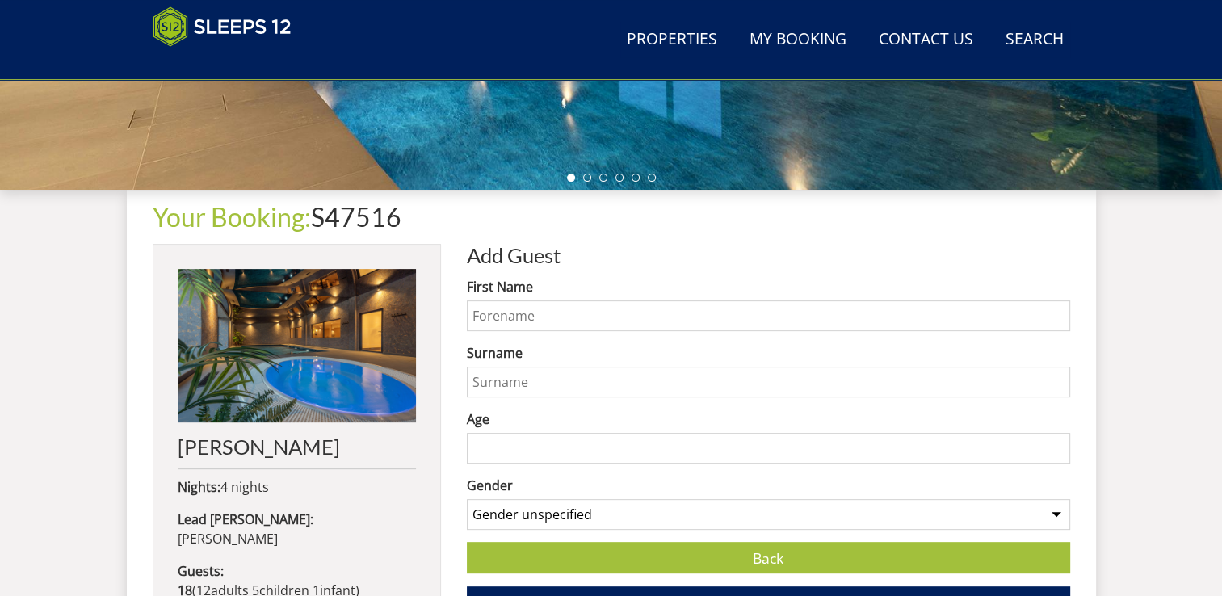
scroll to position [551, 0]
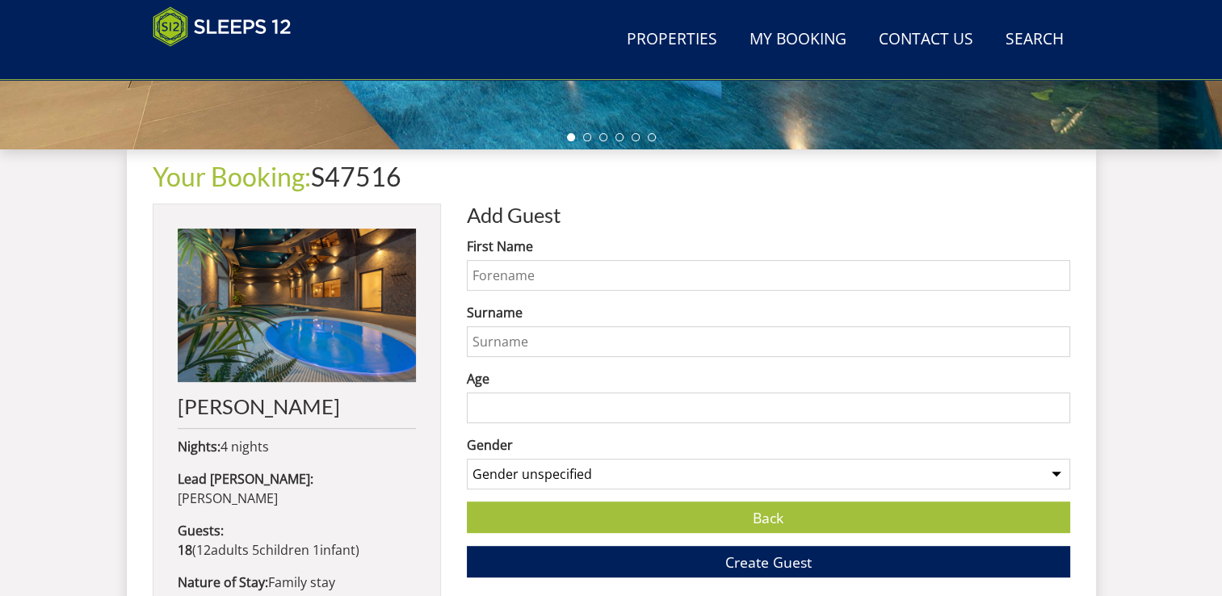
click at [579, 275] on input "First Name" at bounding box center [768, 275] width 603 height 31
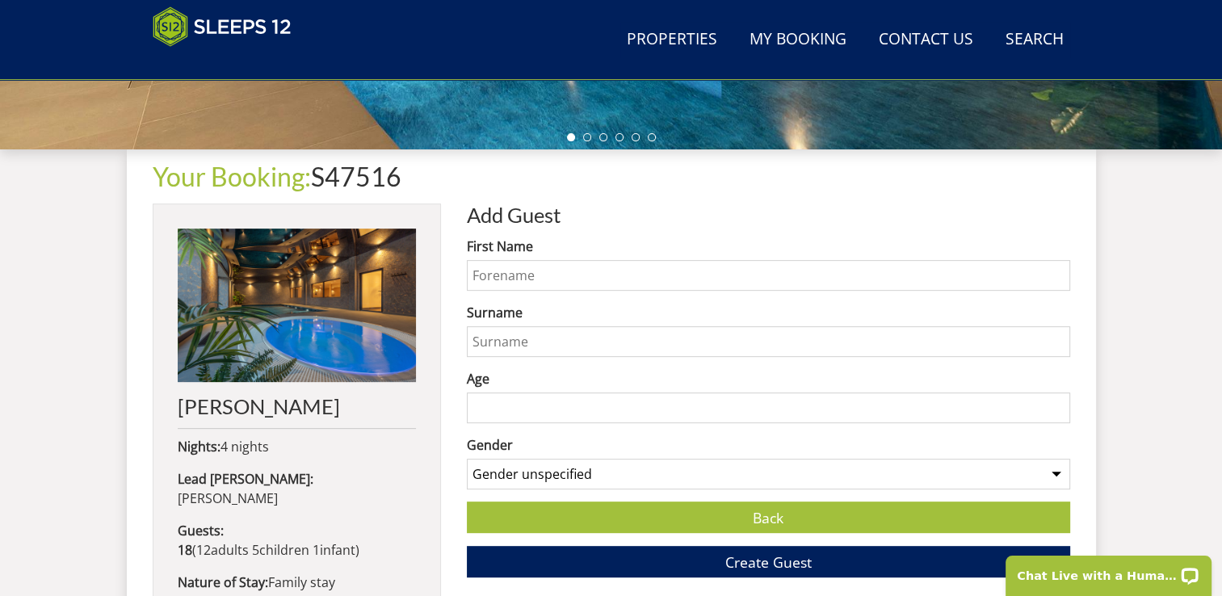
scroll to position [0, 0]
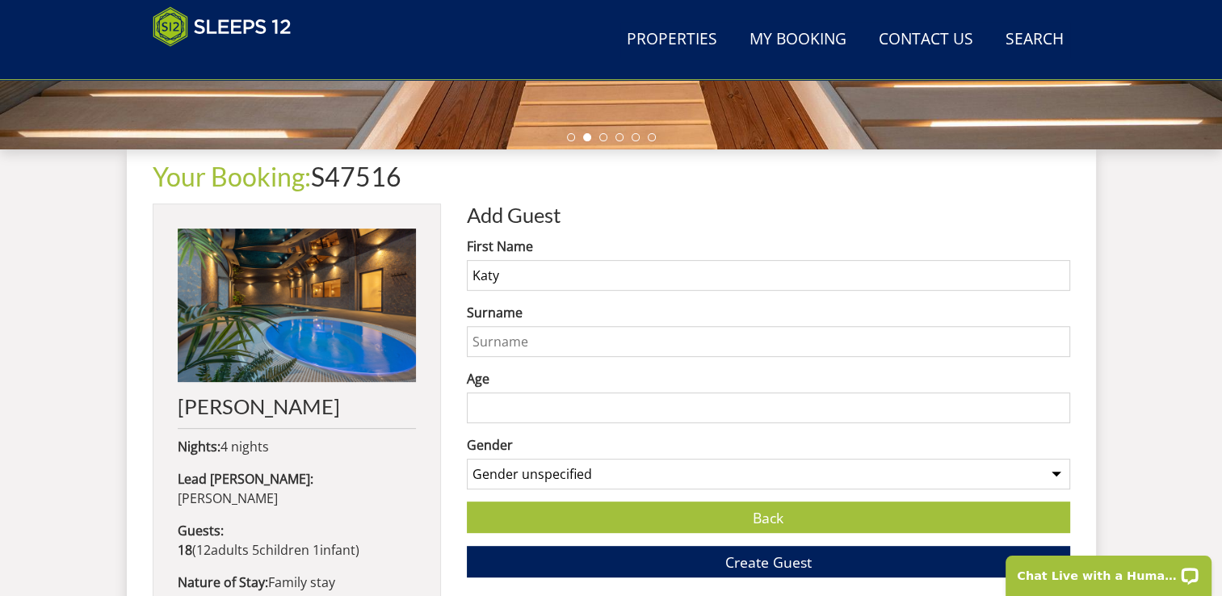
type input "Katy"
type input "Evans"
click at [492, 409] on input "Age" at bounding box center [768, 407] width 603 height 31
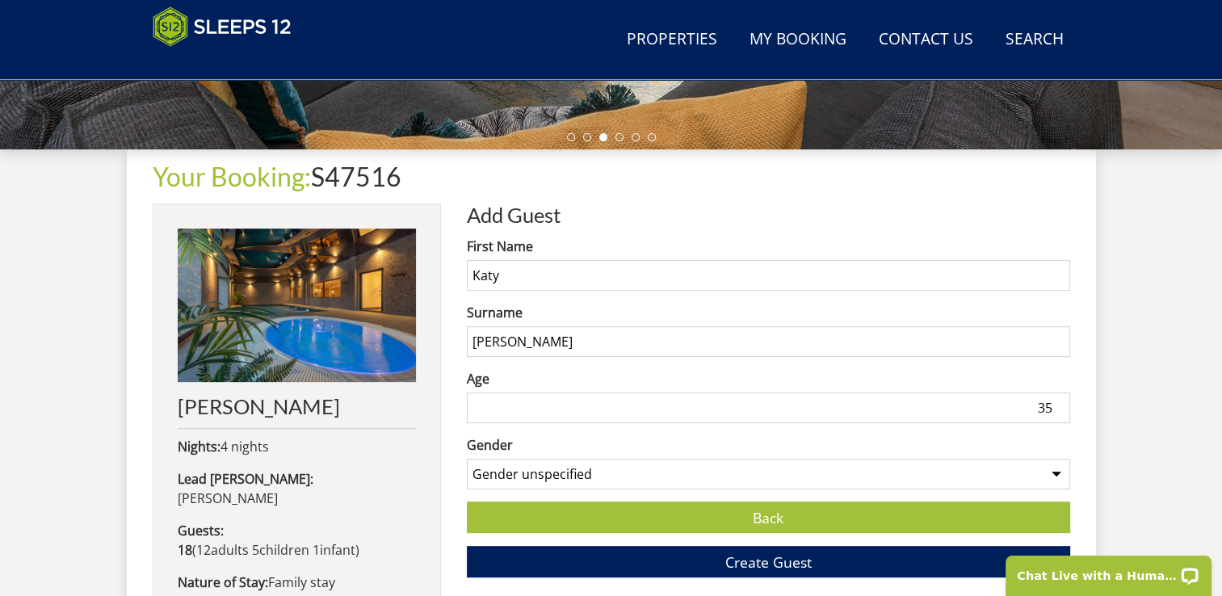
type input "35"
click at [795, 470] on select "Gender unspecified Gender male Gender female" at bounding box center [768, 474] width 603 height 31
select select "gender_female"
click at [467, 459] on select "Gender unspecified Gender male Gender female" at bounding box center [768, 474] width 603 height 31
click at [673, 564] on button "Create Guest" at bounding box center [768, 561] width 603 height 31
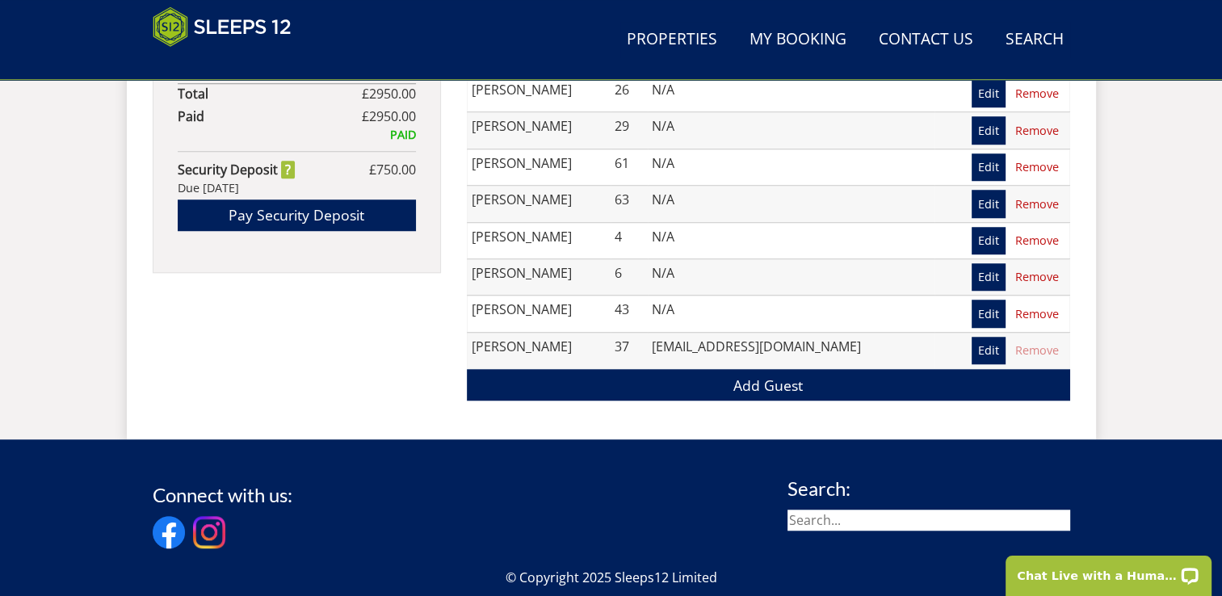
scroll to position [1285, 0]
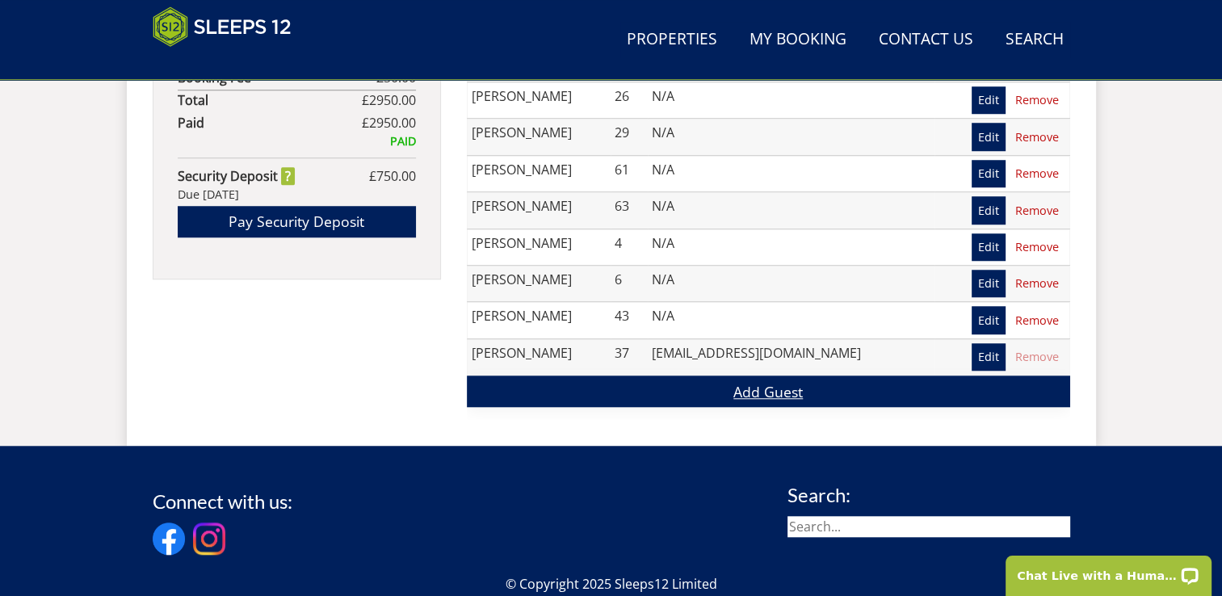
click at [757, 386] on link "Add Guest" at bounding box center [768, 390] width 603 height 31
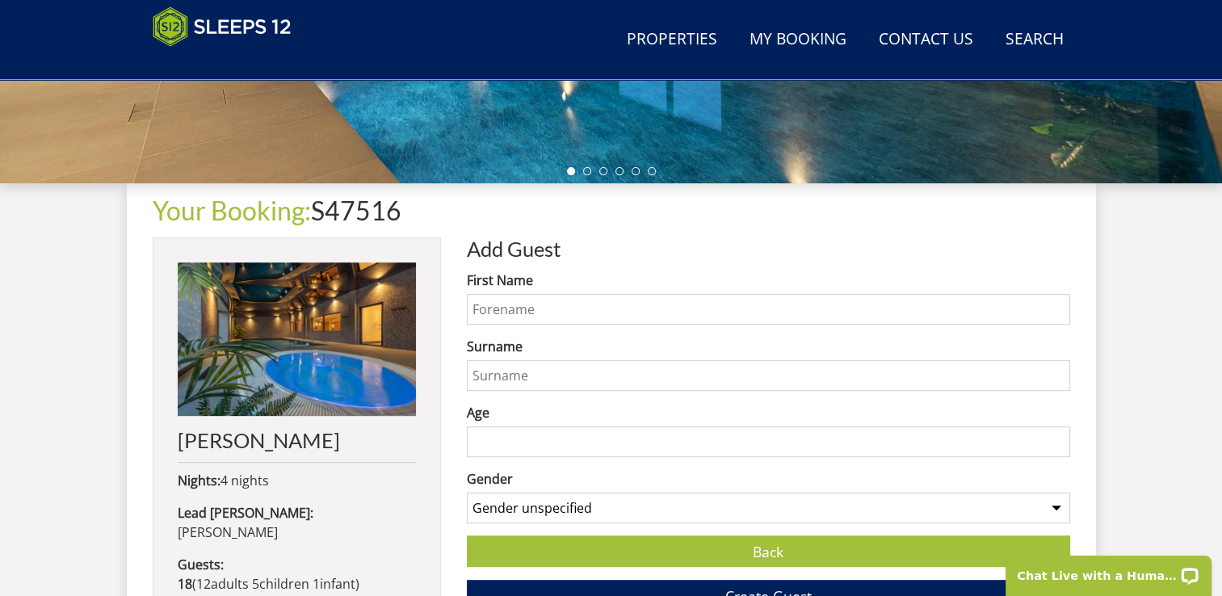
scroll to position [590, 0]
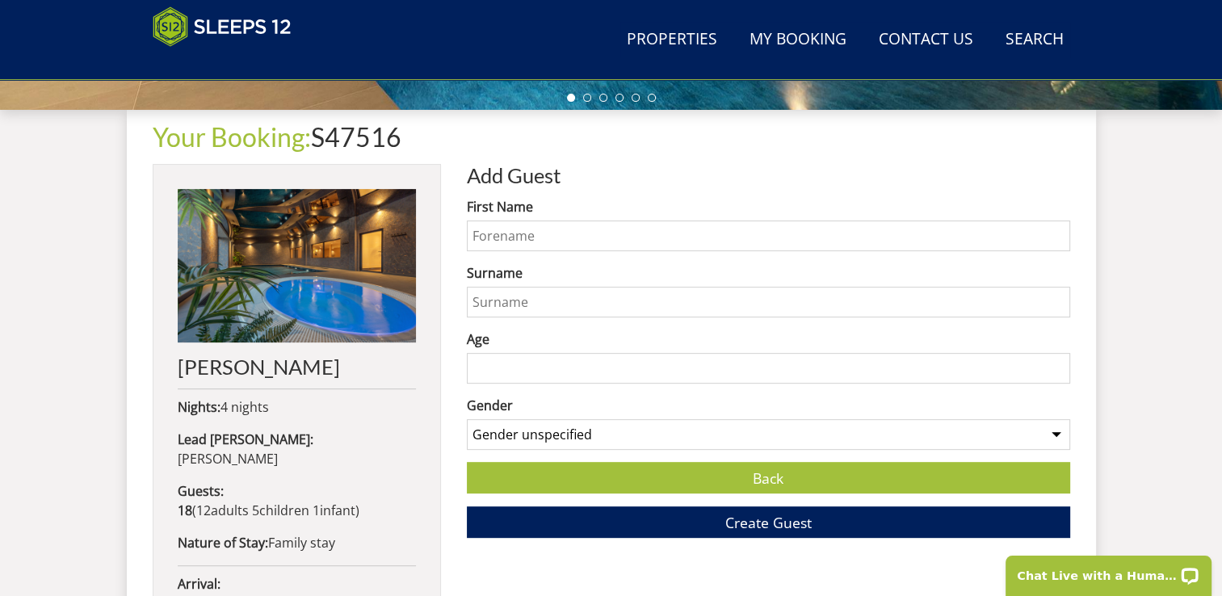
click at [629, 228] on input "First Name" at bounding box center [768, 235] width 603 height 31
type input "Nathan"
type input "Bowen"
type input "35"
click at [564, 434] on select "Gender unspecified Gender male Gender female" at bounding box center [768, 434] width 603 height 31
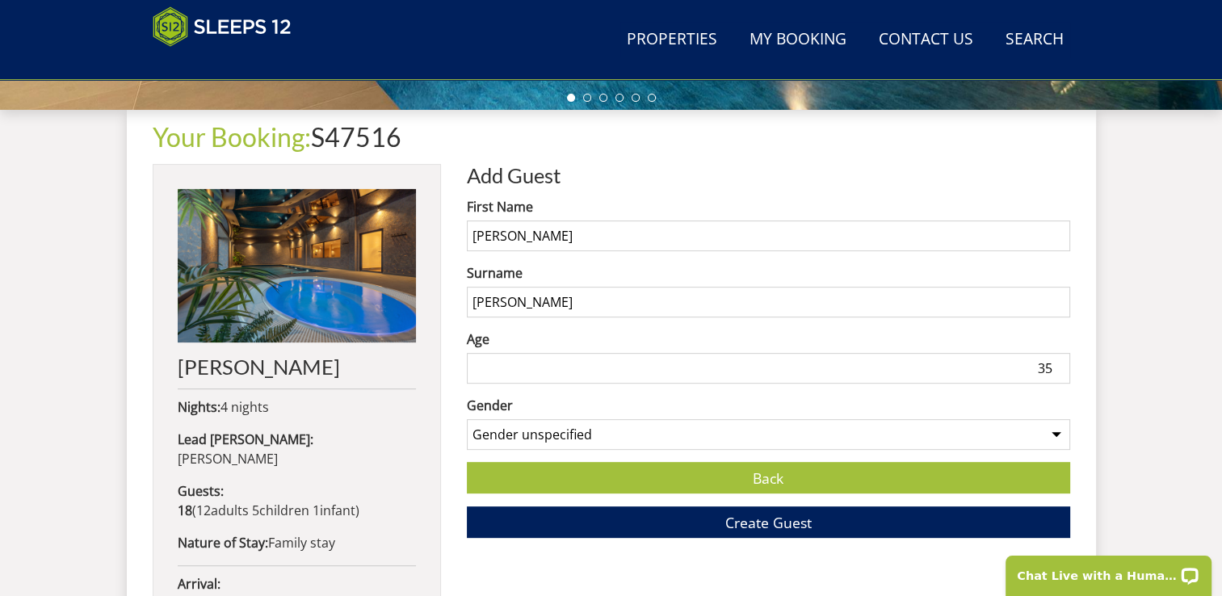
select select "gender_male"
click at [467, 419] on select "Gender unspecified Gender male Gender female" at bounding box center [768, 434] width 603 height 31
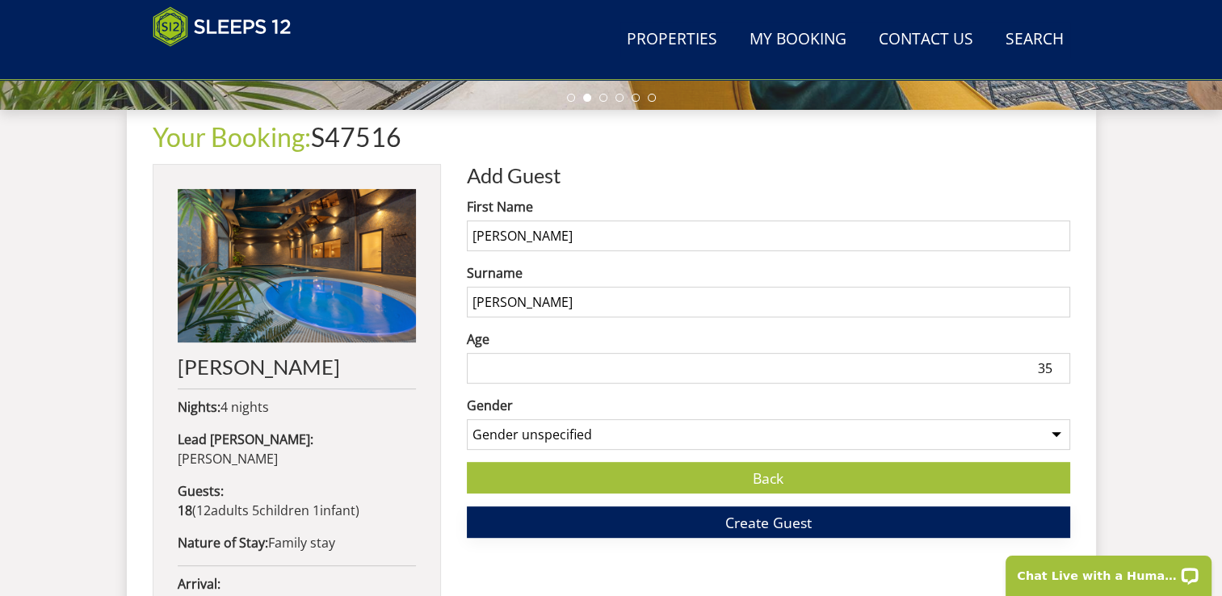
click at [640, 524] on button "Create Guest" at bounding box center [768, 521] width 603 height 31
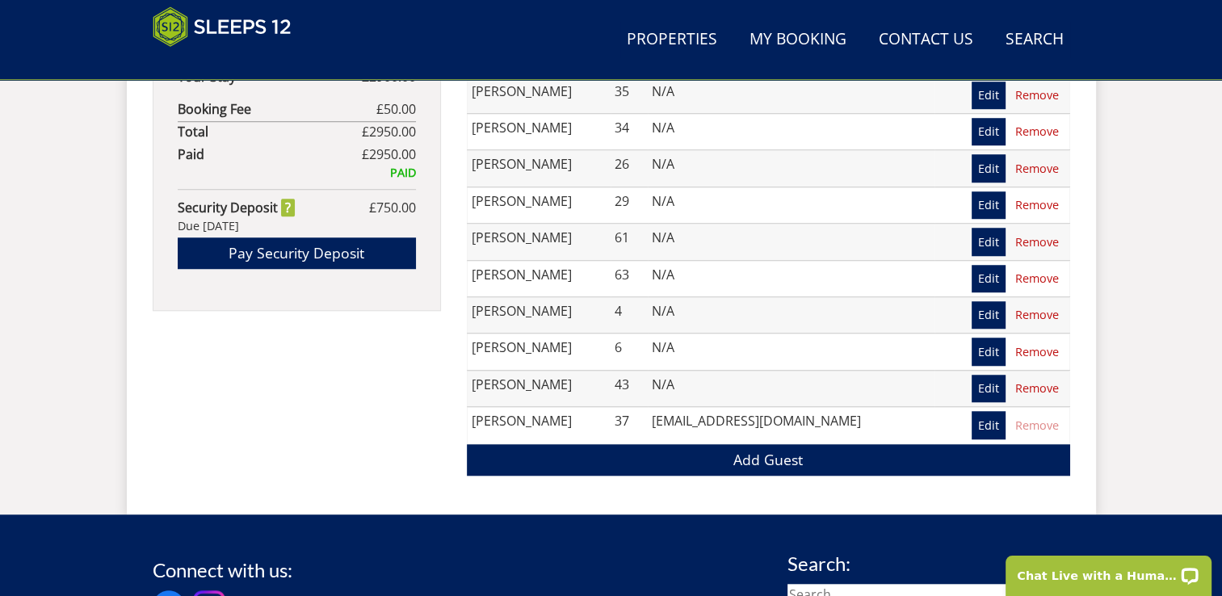
scroll to position [1279, 0]
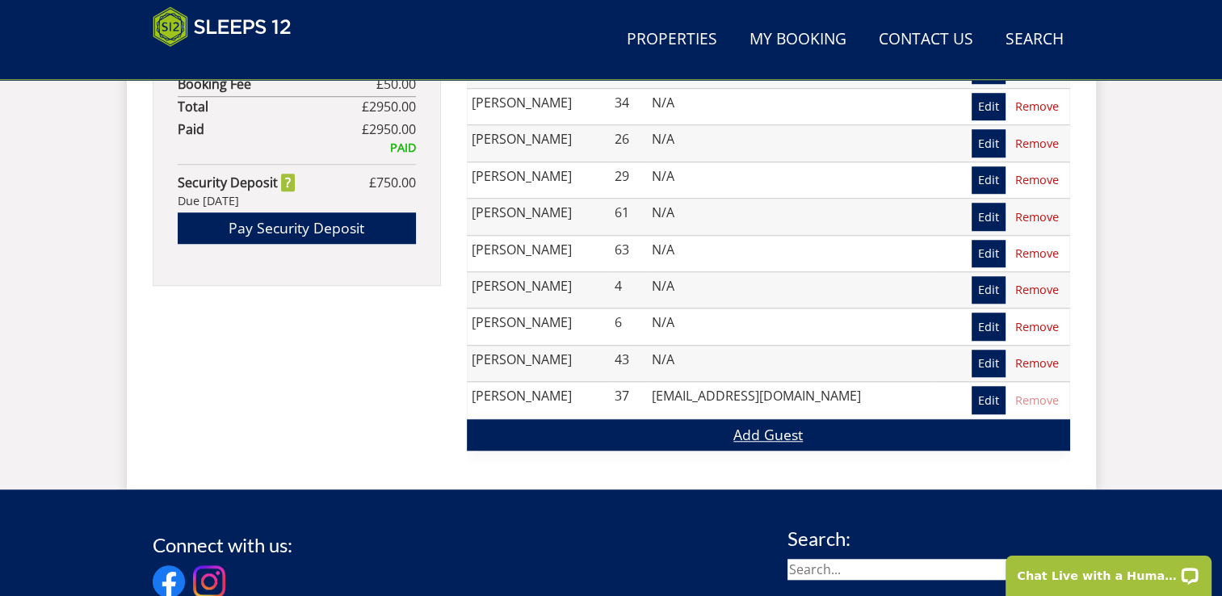
click at [753, 431] on link "Add Guest" at bounding box center [768, 434] width 603 height 31
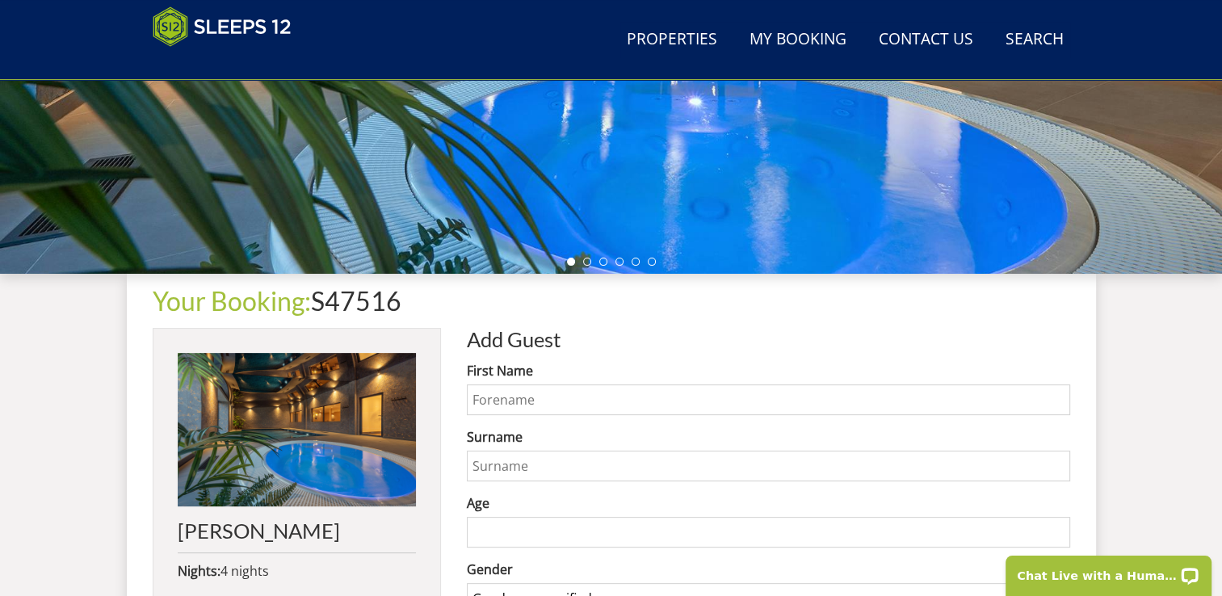
scroll to position [576, 0]
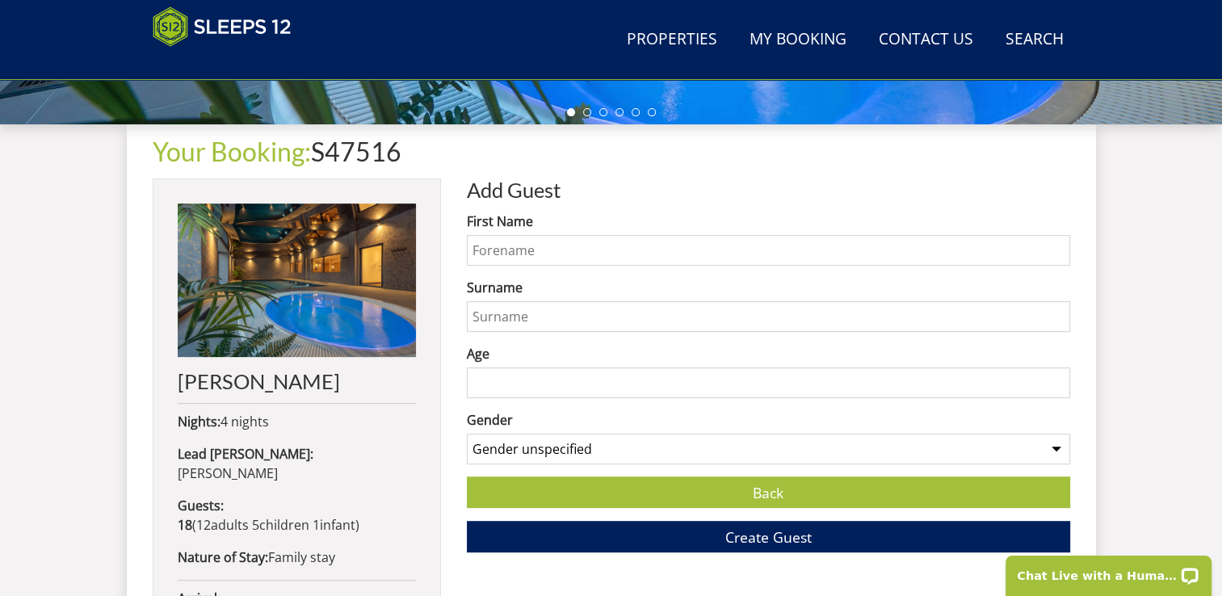
click at [544, 241] on input "First Name" at bounding box center [768, 250] width 603 height 31
type input "Gwenno"
type input "Bowen"
type input "2"
click at [604, 434] on select "Gender unspecified Gender male Gender female" at bounding box center [768, 449] width 603 height 31
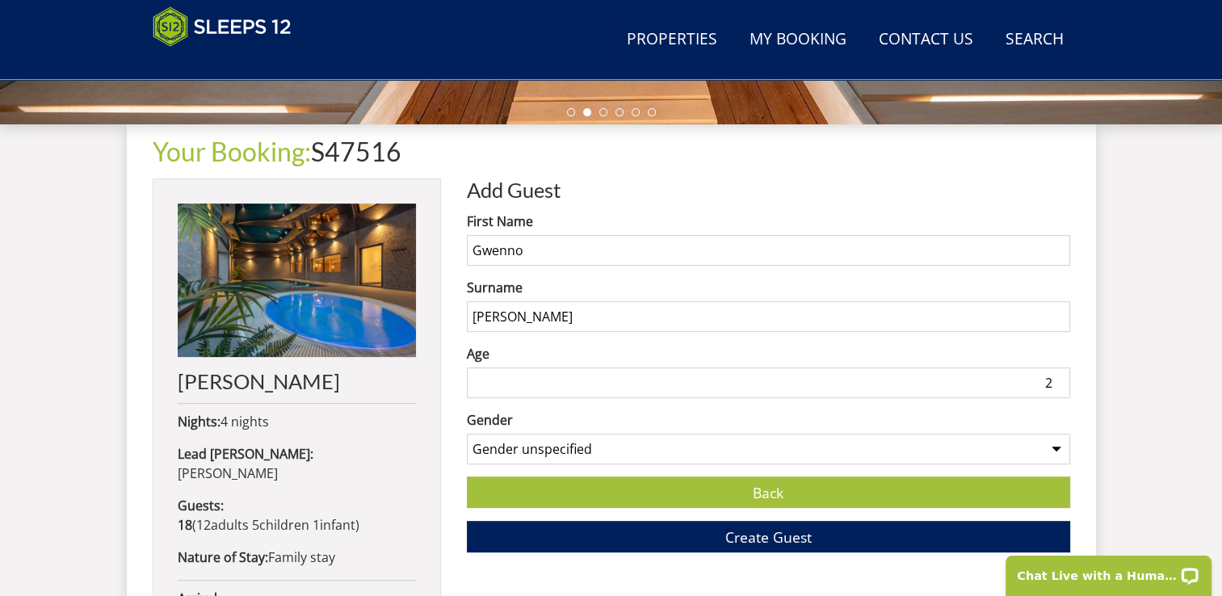
select select "gender_female"
click at [467, 434] on select "Gender unspecified Gender male Gender female" at bounding box center [768, 449] width 603 height 31
click at [596, 525] on button "Create Guest" at bounding box center [768, 536] width 603 height 31
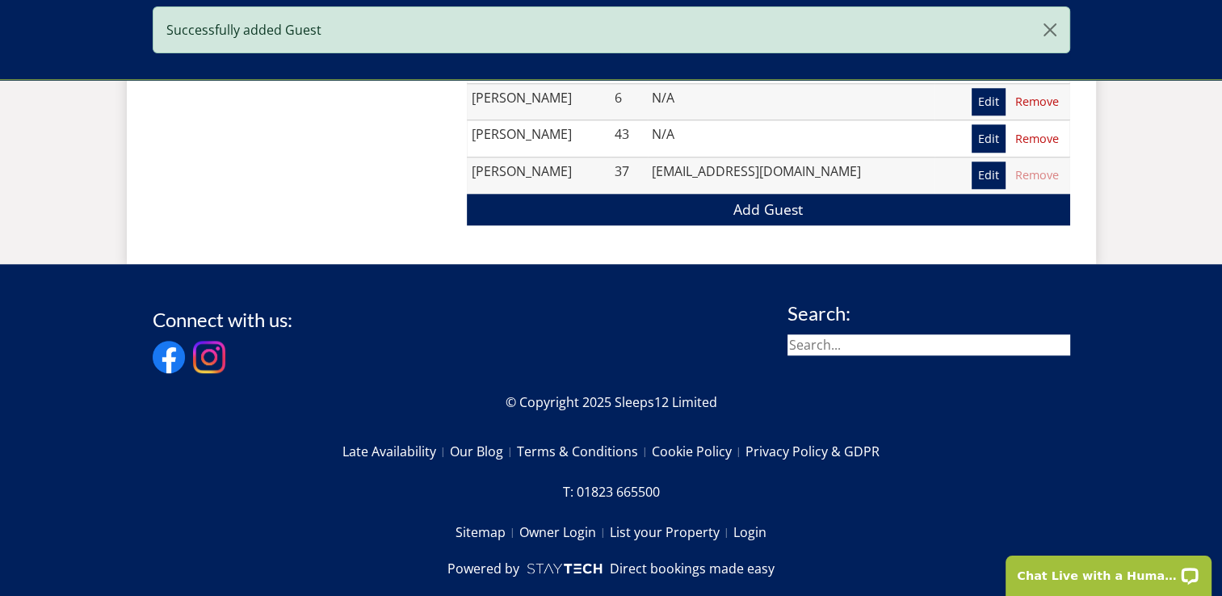
scroll to position [1548, 0]
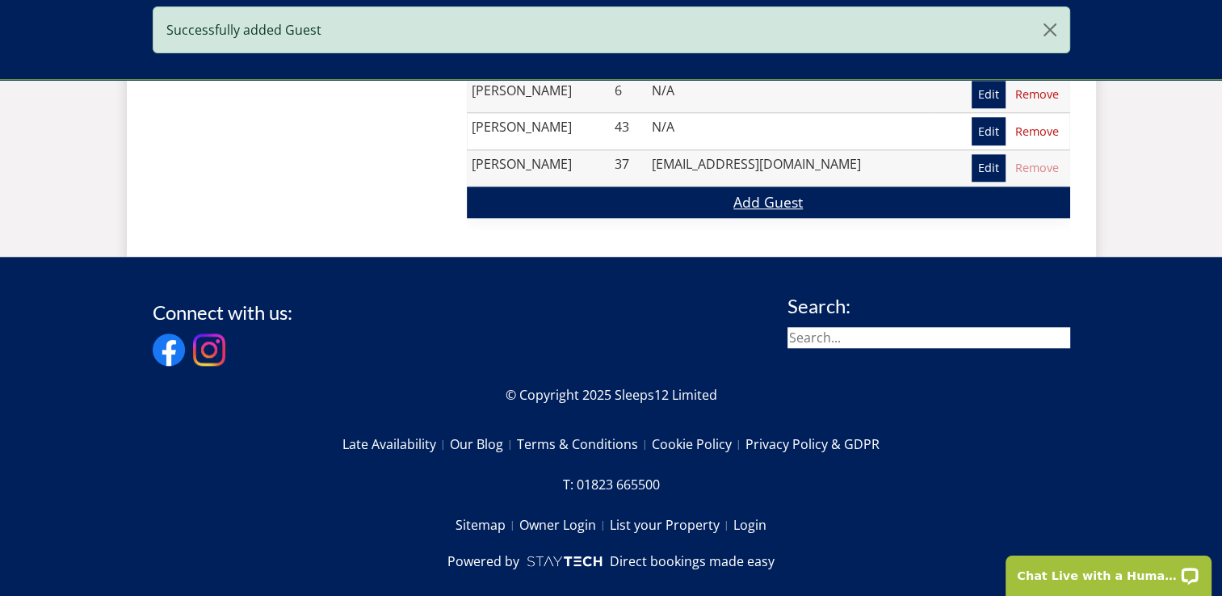
click at [844, 194] on link "Add Guest" at bounding box center [768, 202] width 603 height 31
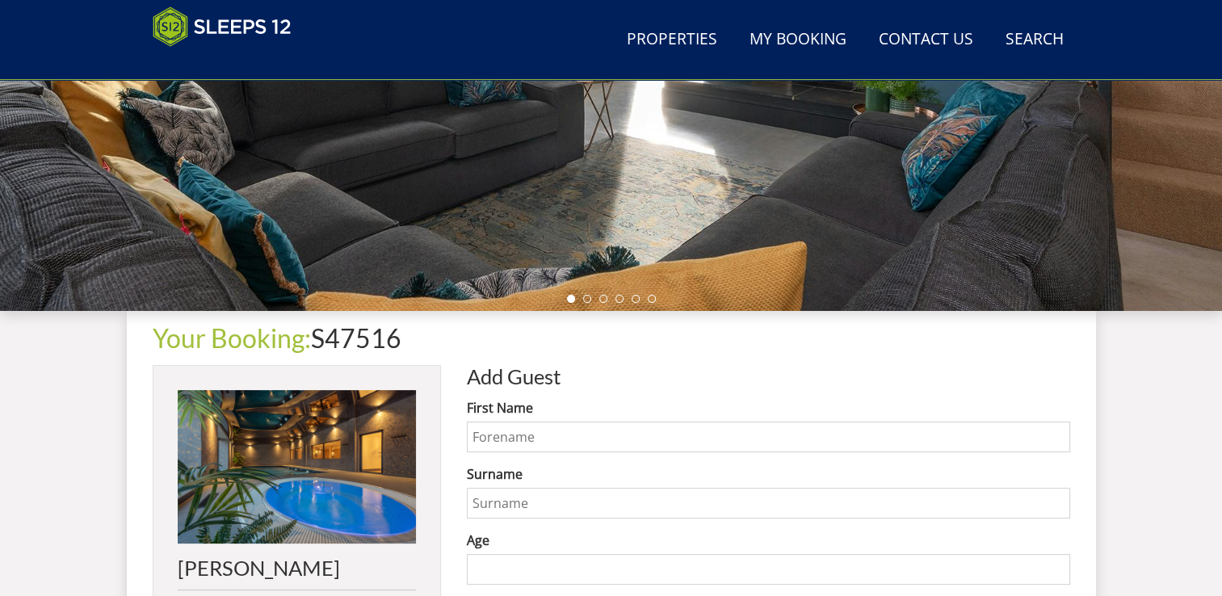
scroll to position [530, 0]
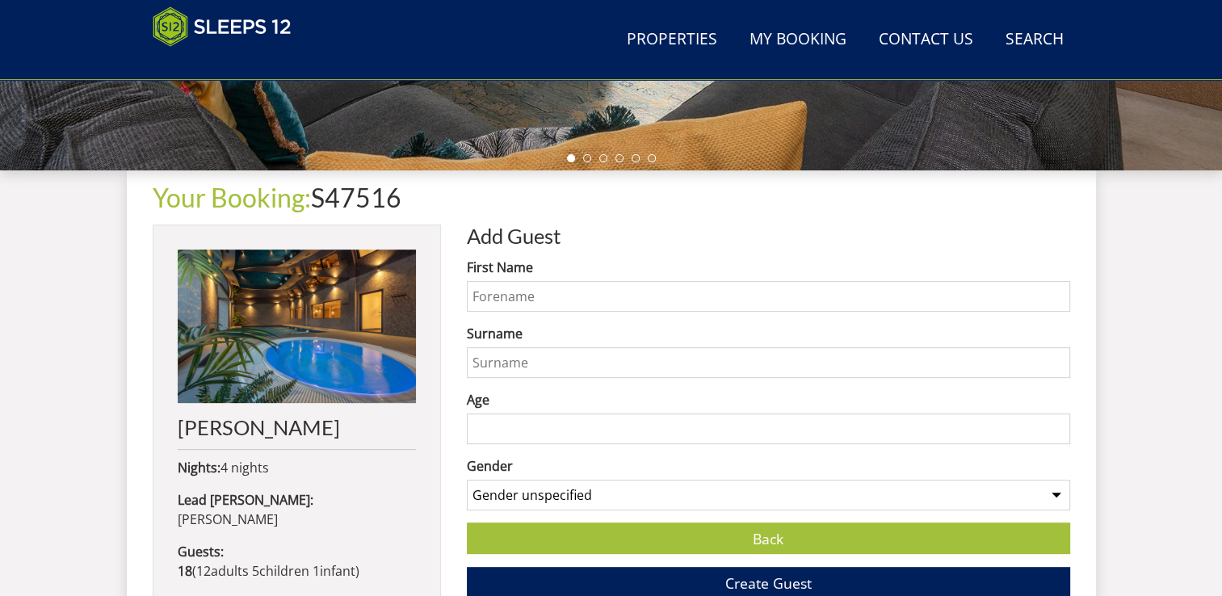
click at [690, 307] on input "First Name" at bounding box center [768, 296] width 603 height 31
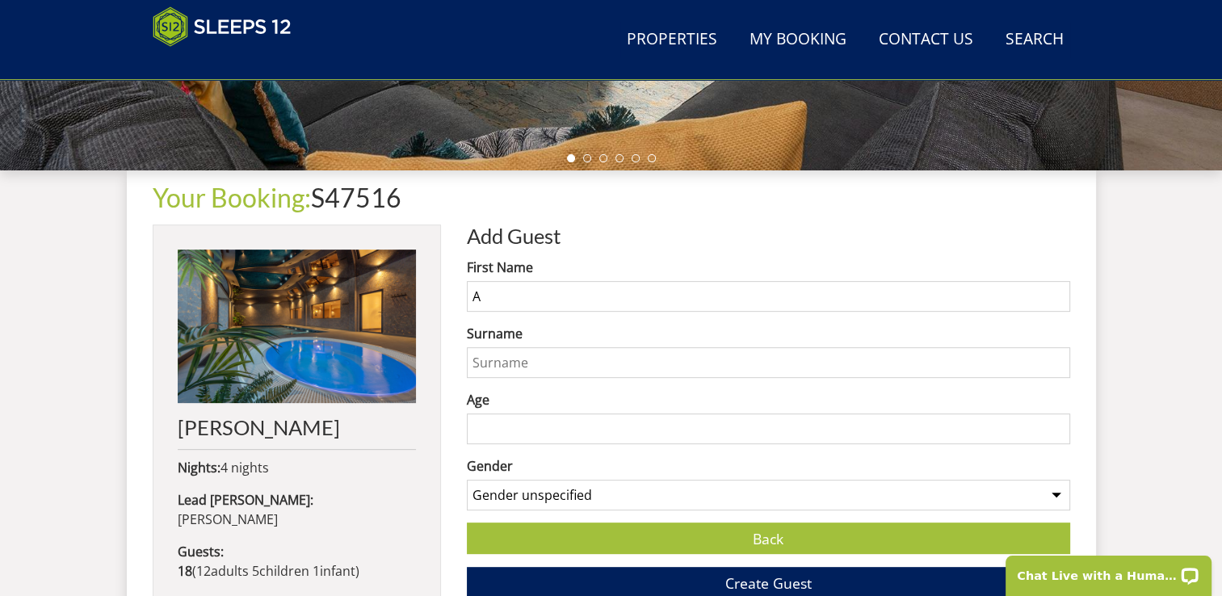
scroll to position [0, 0]
type input "Alys"
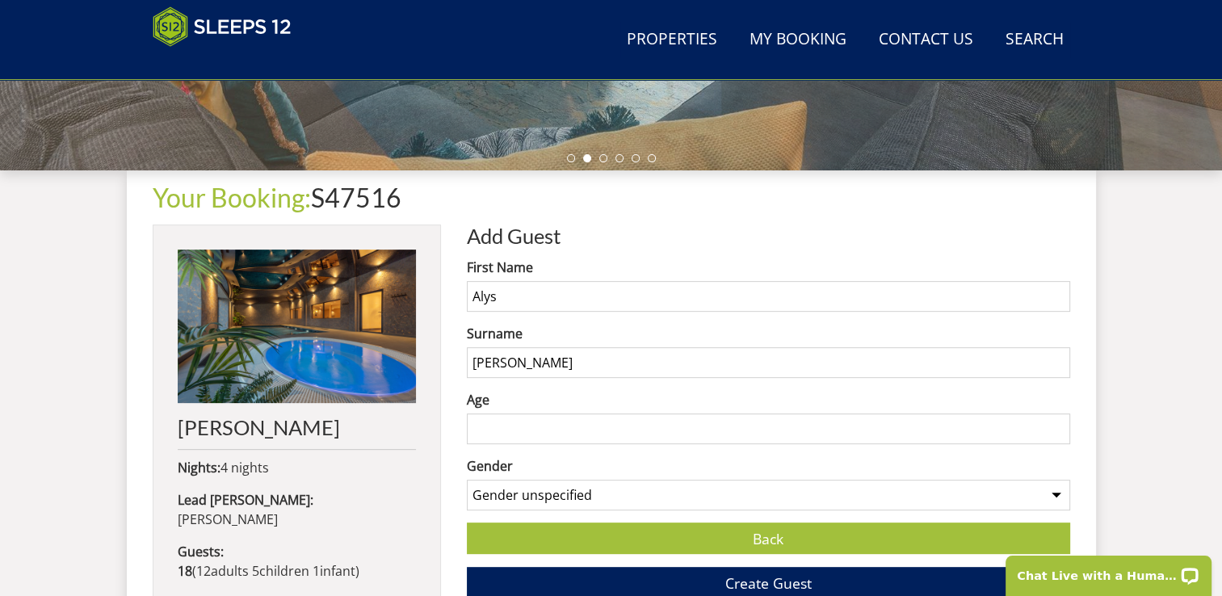
type input "Bowen"
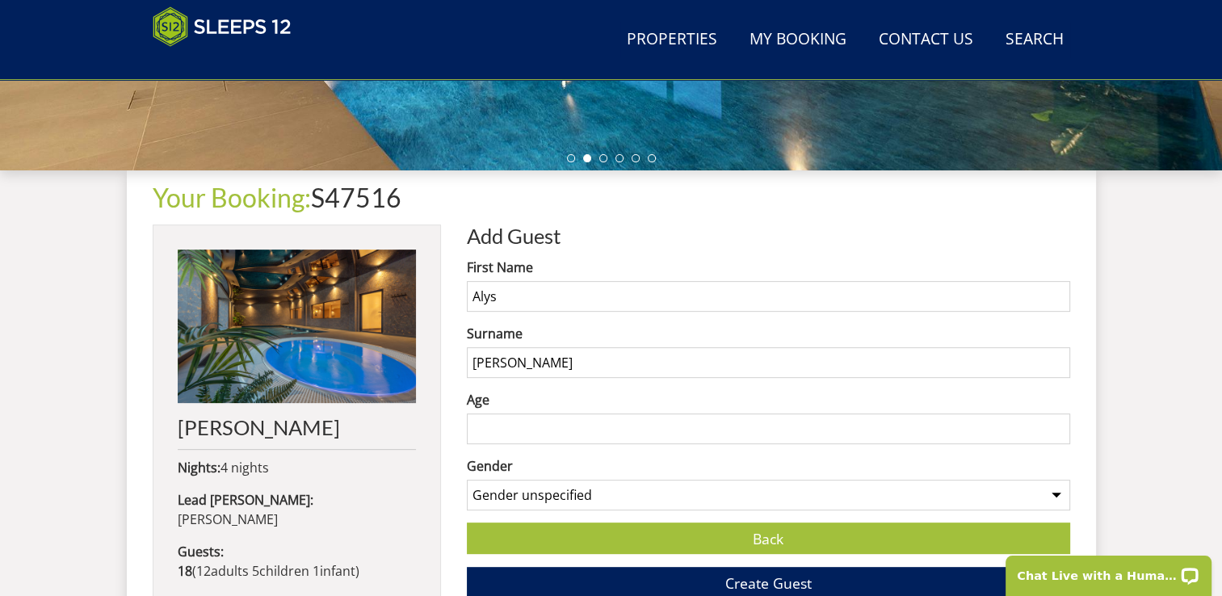
click at [678, 418] on input "Age" at bounding box center [768, 428] width 603 height 31
type input "0"
click at [668, 505] on select "Gender unspecified Gender male Gender female" at bounding box center [768, 495] width 603 height 31
select select "gender_female"
click at [467, 480] on select "Gender unspecified Gender male Gender female" at bounding box center [768, 495] width 603 height 31
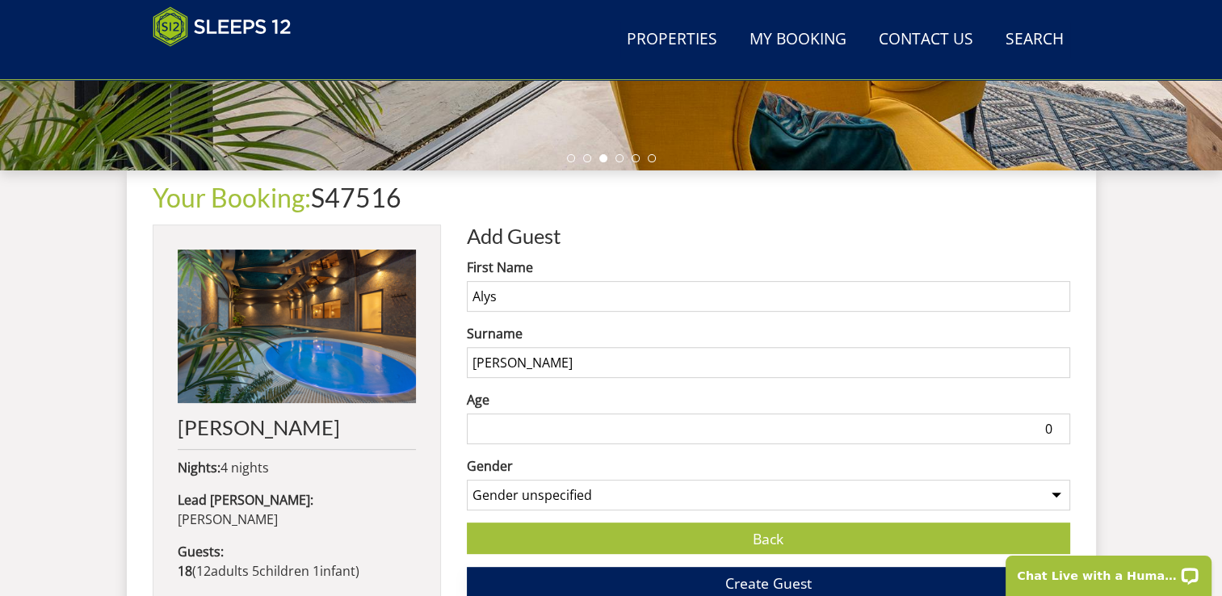
click at [666, 586] on button "Create Guest" at bounding box center [768, 582] width 603 height 31
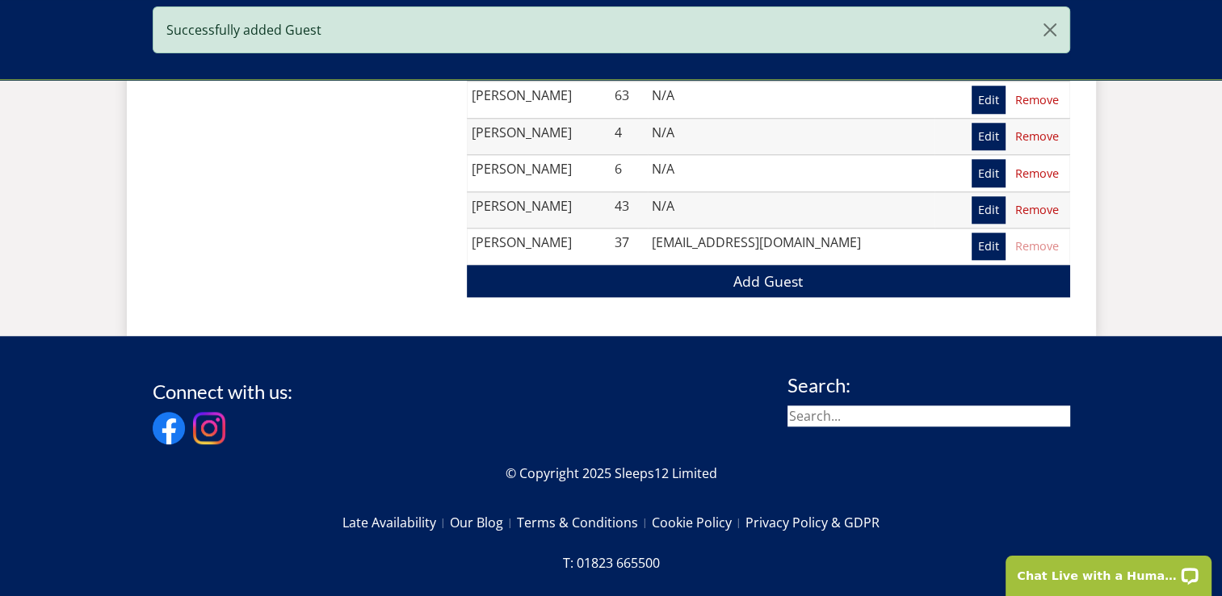
scroll to position [1508, 0]
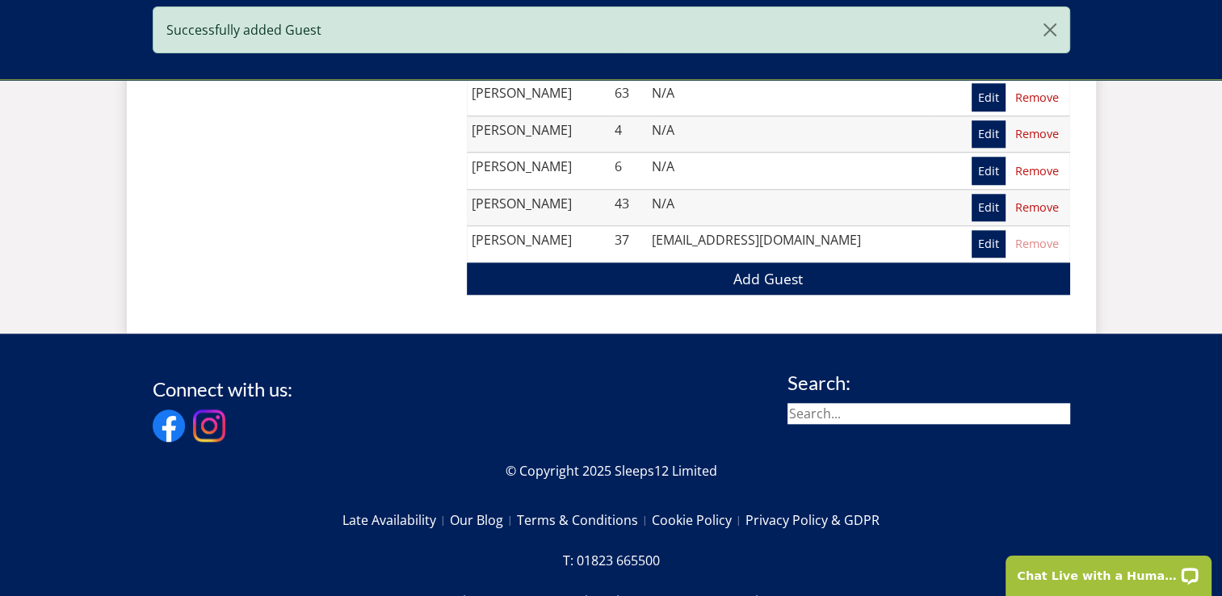
click at [796, 292] on div "Add Guest" at bounding box center [768, 284] width 603 height 44
click at [786, 278] on link "Add Guest" at bounding box center [768, 277] width 603 height 31
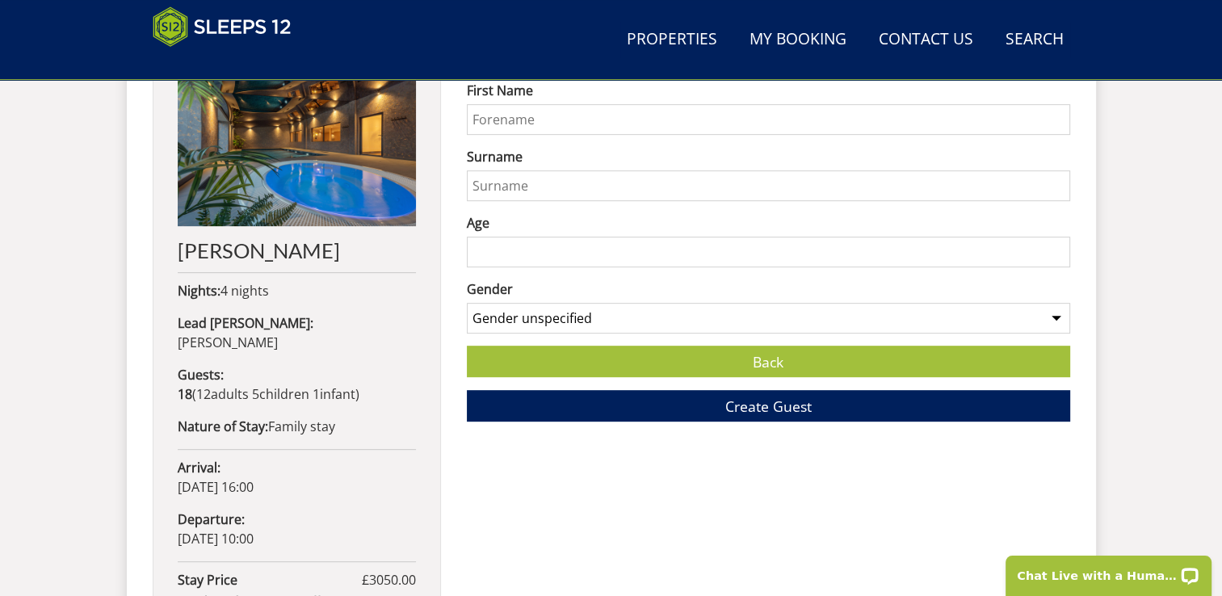
scroll to position [695, 0]
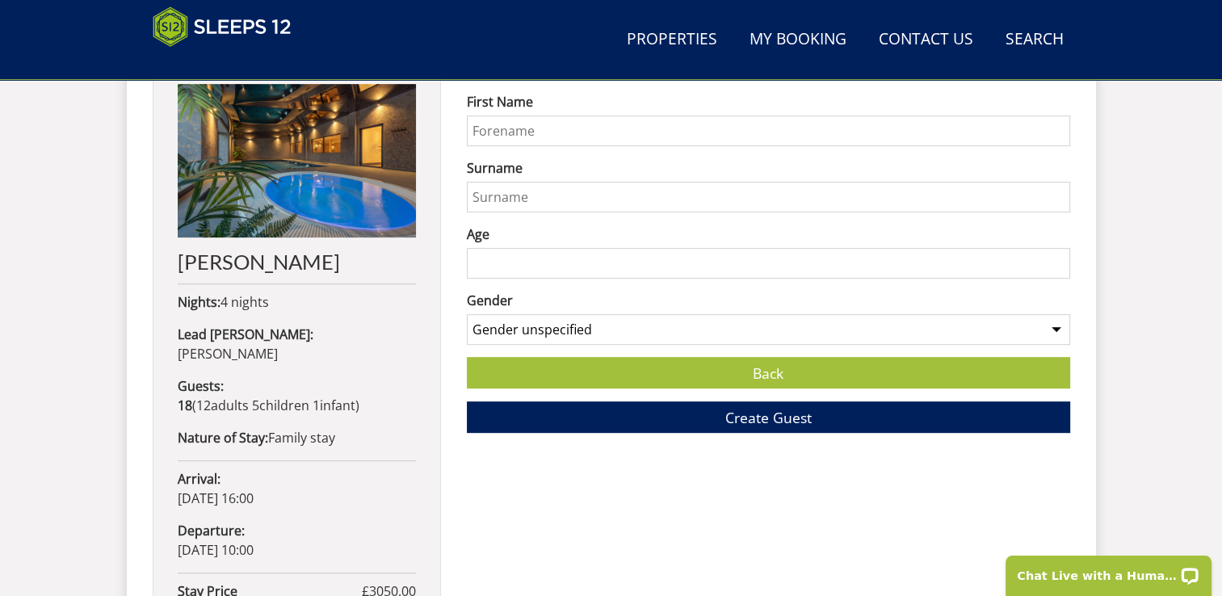
click at [523, 129] on input "First Name" at bounding box center [768, 130] width 603 height 31
type input "Michael"
type input "Evans"
click at [494, 262] on input "Age" at bounding box center [768, 263] width 603 height 31
type input "84"
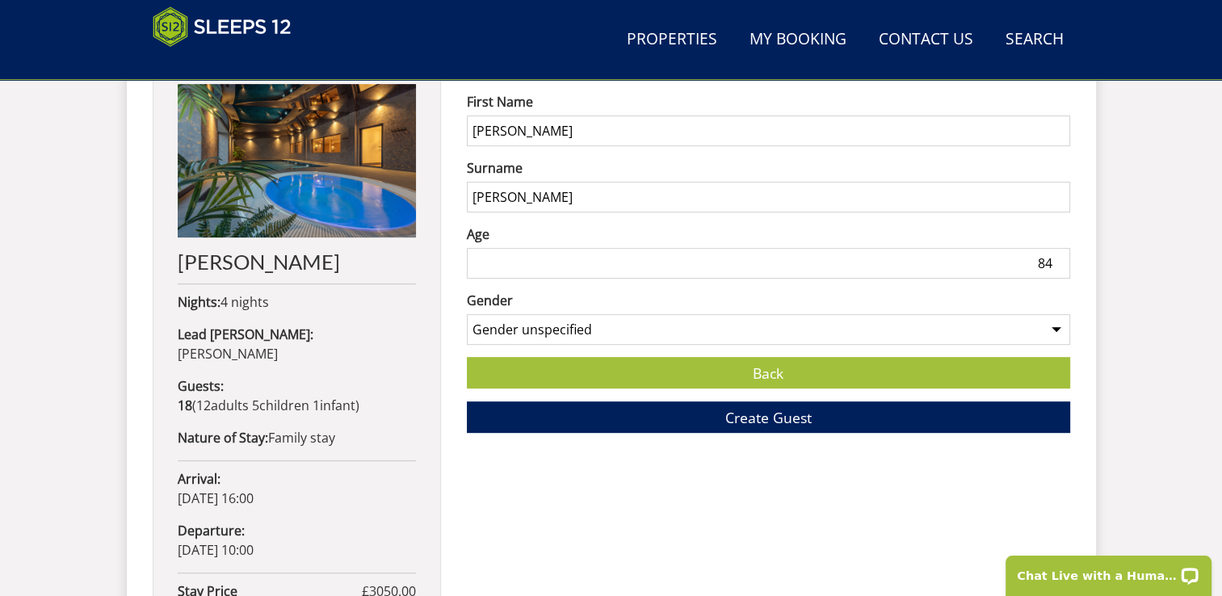
click at [610, 318] on select "Gender unspecified Gender male Gender female" at bounding box center [768, 329] width 603 height 31
select select "gender_male"
click at [467, 314] on select "Gender unspecified Gender male Gender female" at bounding box center [768, 329] width 603 height 31
click at [665, 420] on button "Create Guest" at bounding box center [768, 416] width 603 height 31
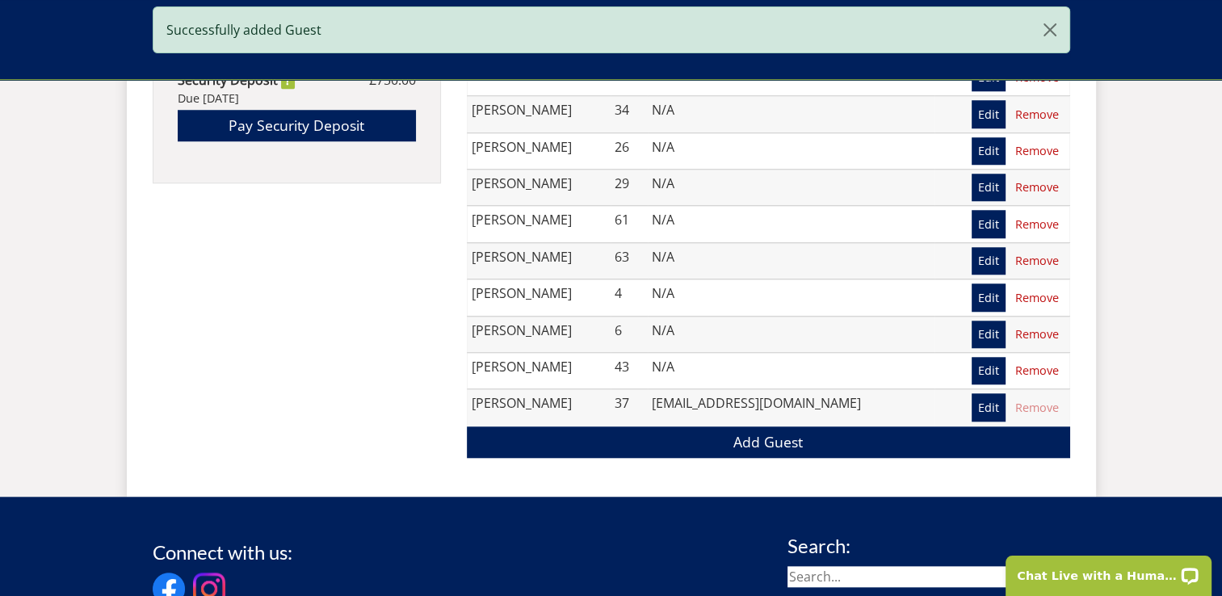
scroll to position [1392, 0]
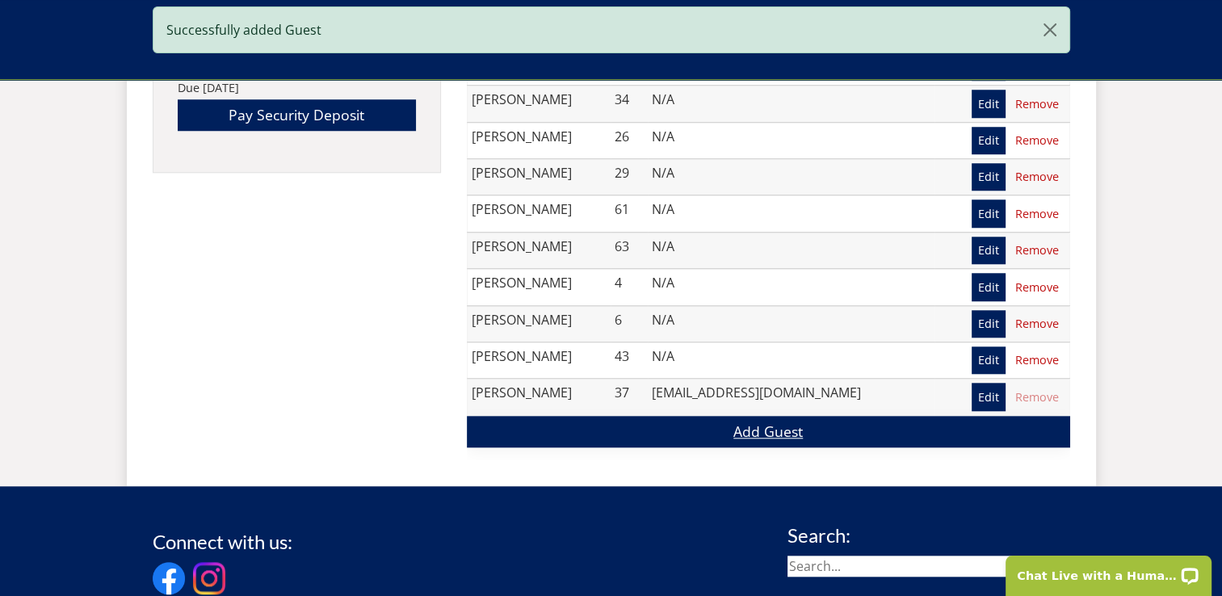
click at [752, 427] on link "Add Guest" at bounding box center [768, 431] width 603 height 31
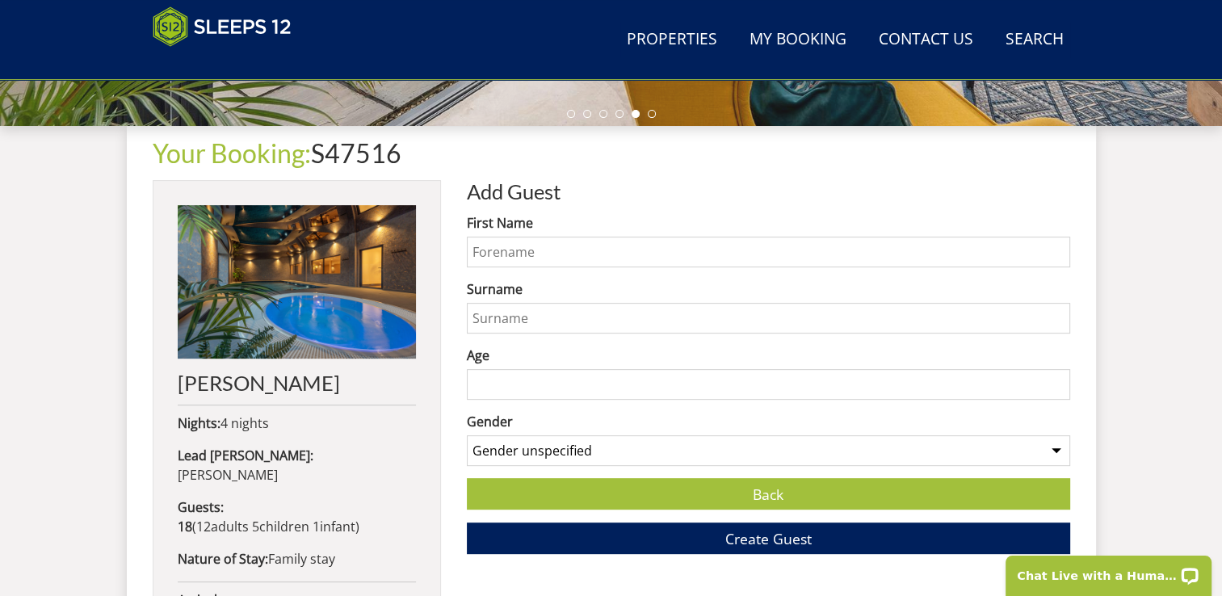
scroll to position [567, 0]
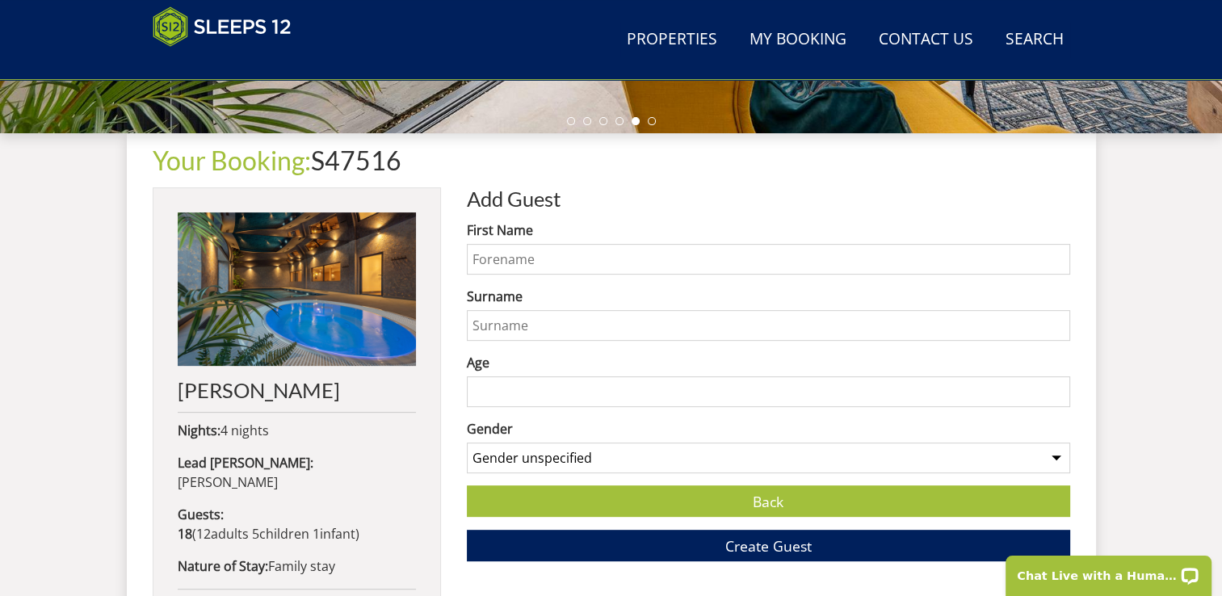
click at [609, 262] on input "First Name" at bounding box center [768, 259] width 603 height 31
type input "Elvira"
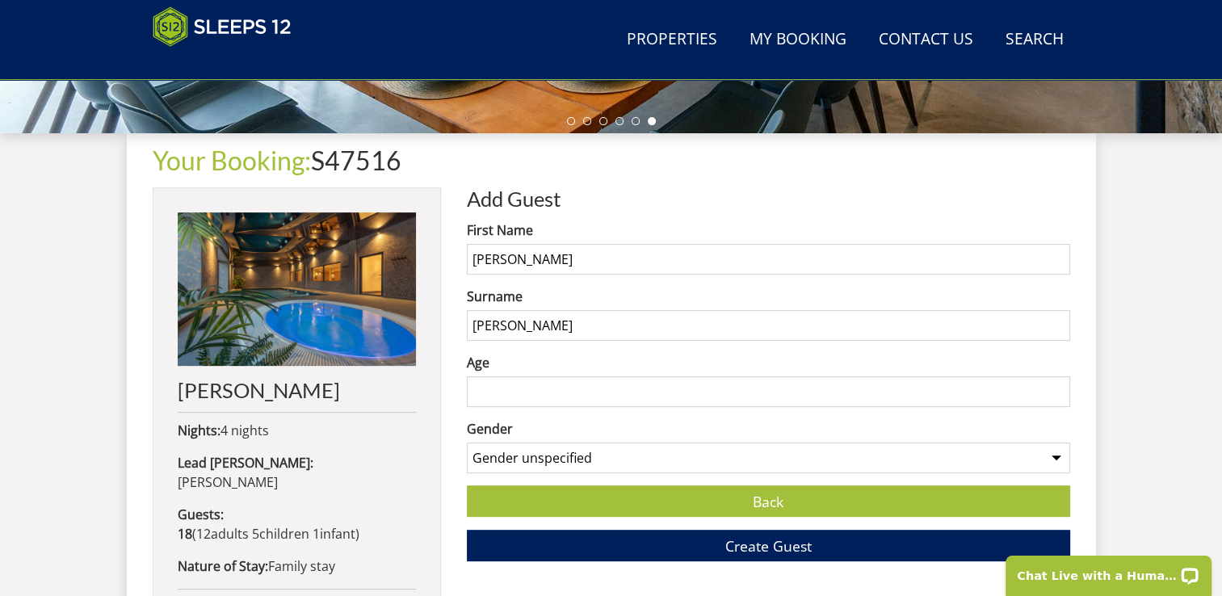
type input "Evans"
click at [472, 391] on input "Age" at bounding box center [768, 391] width 603 height 31
type input "81"
click at [531, 447] on select "Gender unspecified Gender male Gender female" at bounding box center [768, 457] width 603 height 31
select select "gender_female"
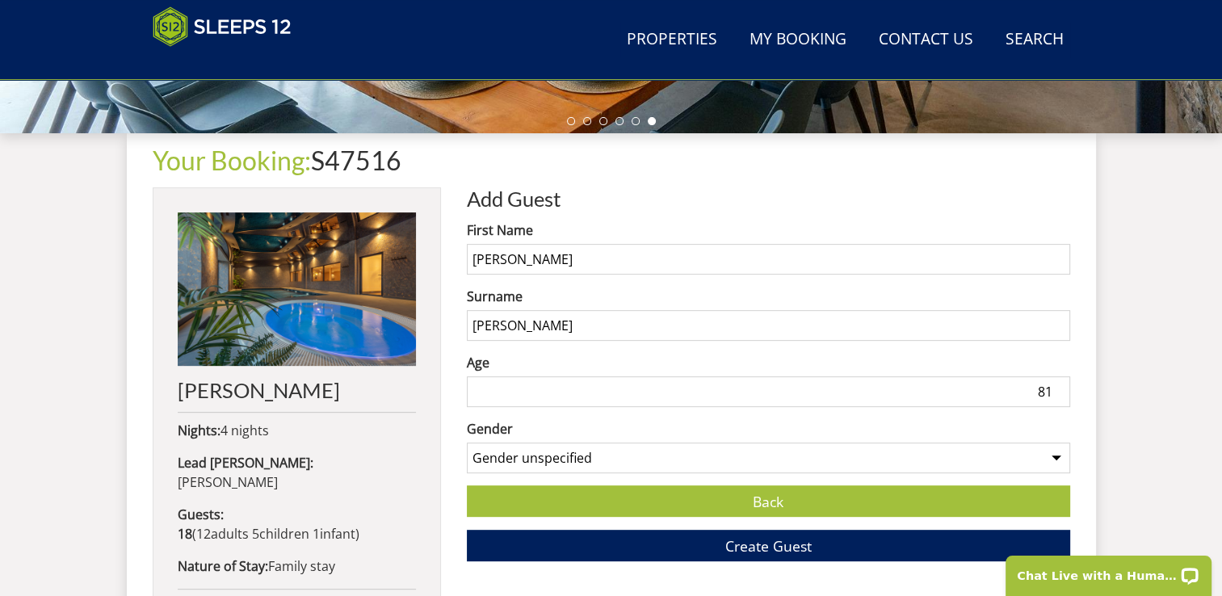
click at [467, 442] on select "Gender unspecified Gender male Gender female" at bounding box center [768, 457] width 603 height 31
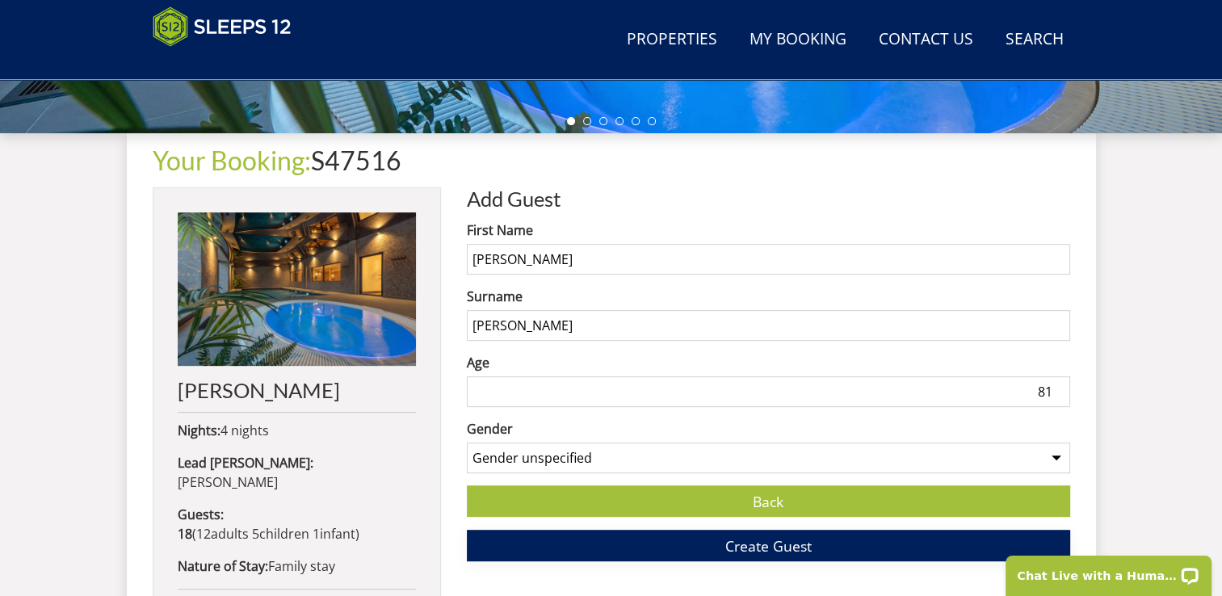
click at [670, 551] on button "Create Guest" at bounding box center [768, 545] width 603 height 31
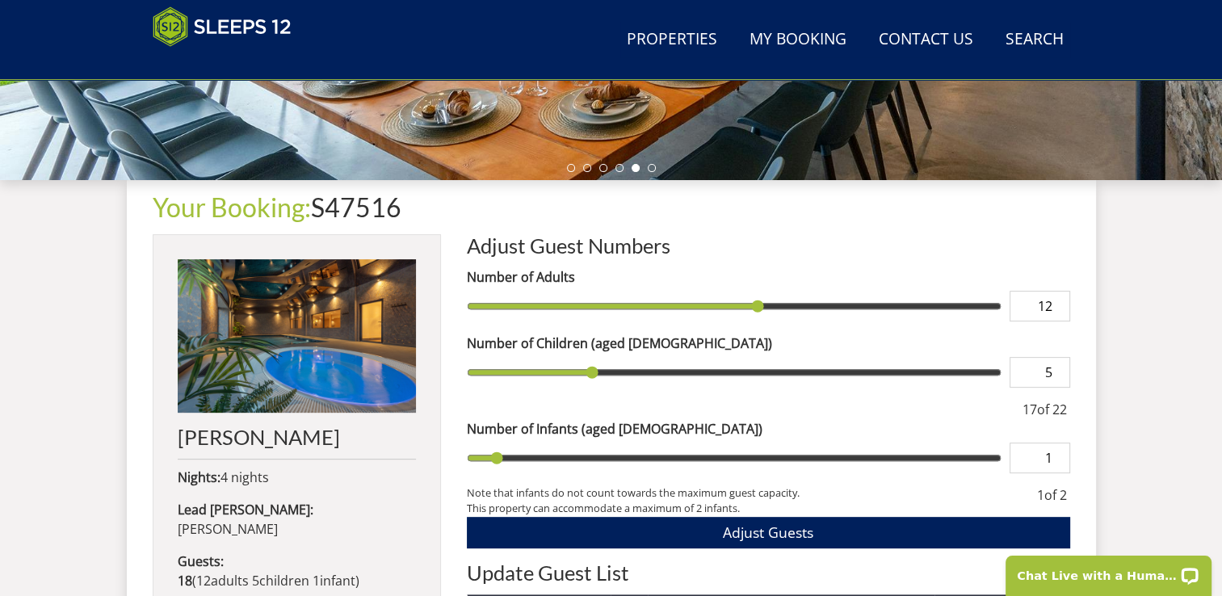
scroll to position [523, 0]
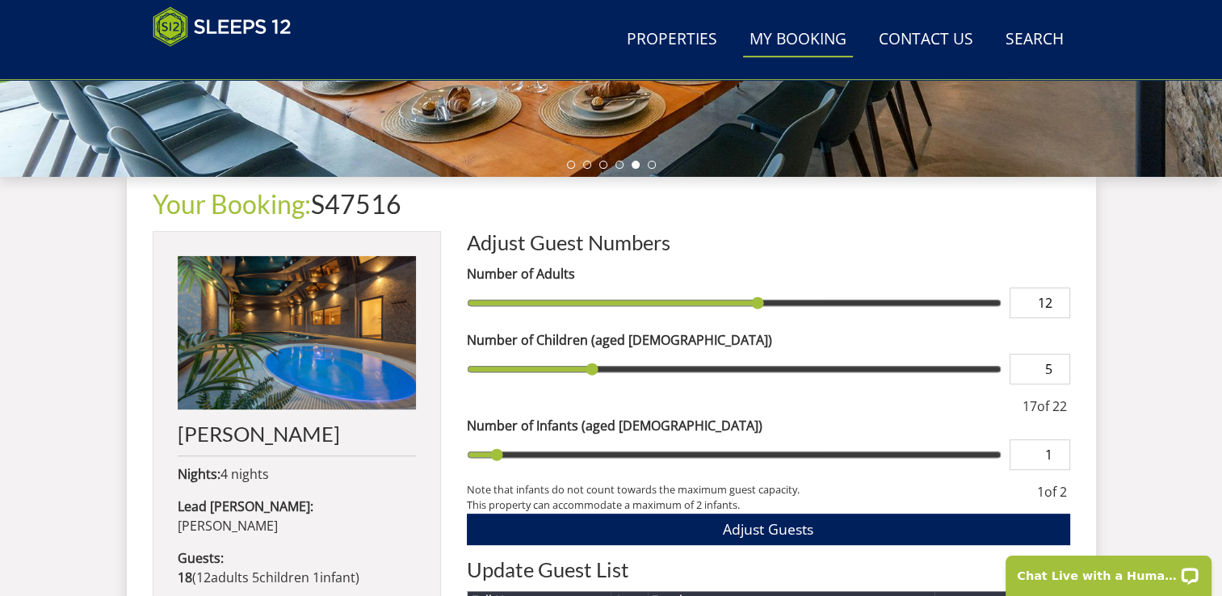
click at [768, 32] on link "My Booking" at bounding box center [798, 40] width 110 height 36
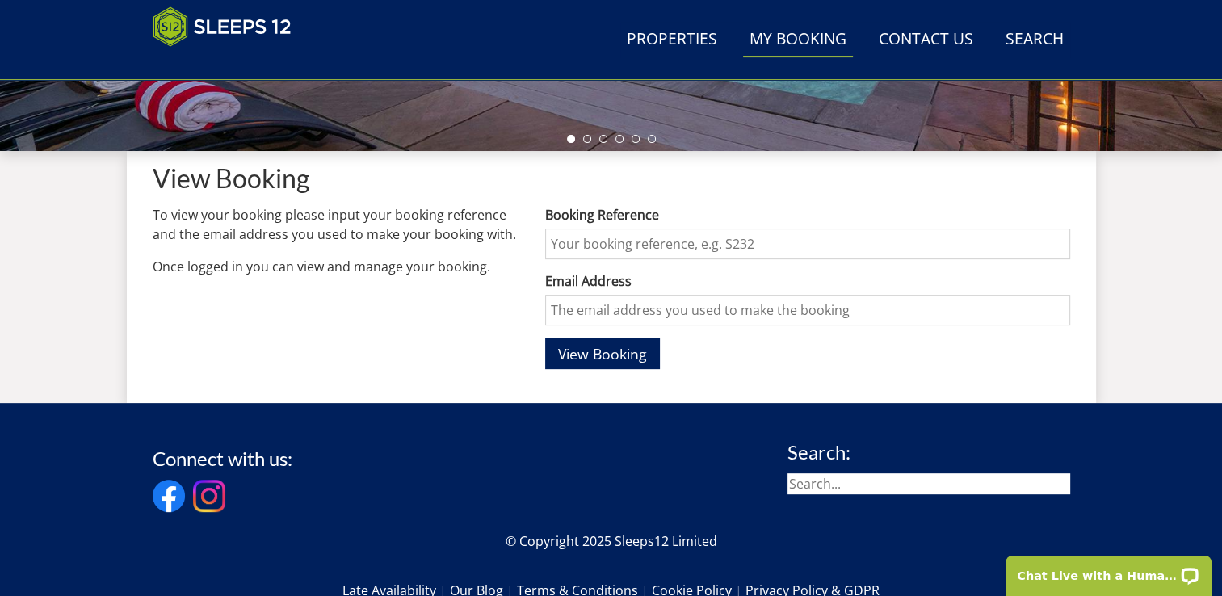
scroll to position [547, 0]
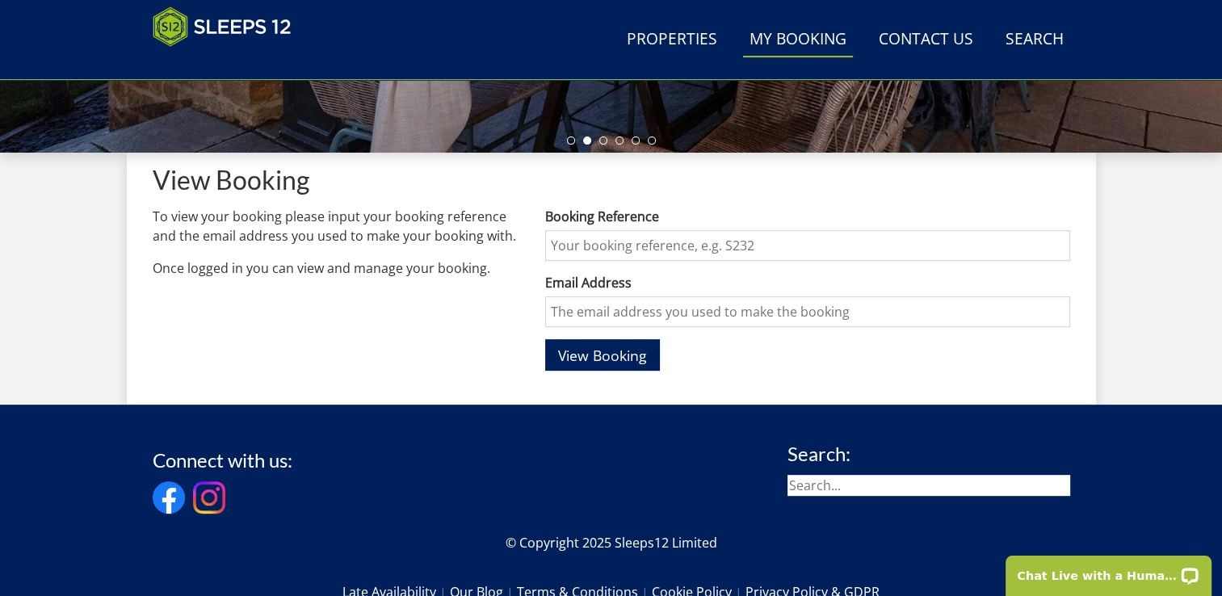
click at [567, 241] on input "Booking Reference" at bounding box center [807, 245] width 524 height 31
type input "S47516"
type input "lucy_evans250@hotmail.com"
click at [606, 364] on button "View Booking" at bounding box center [602, 354] width 115 height 31
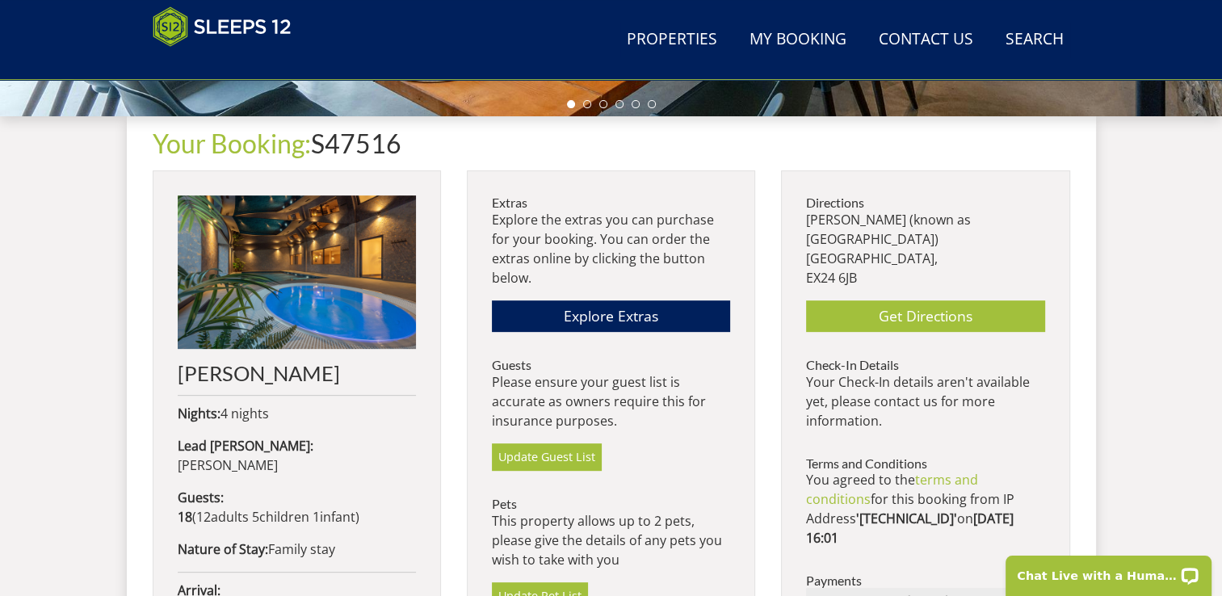
scroll to position [586, 0]
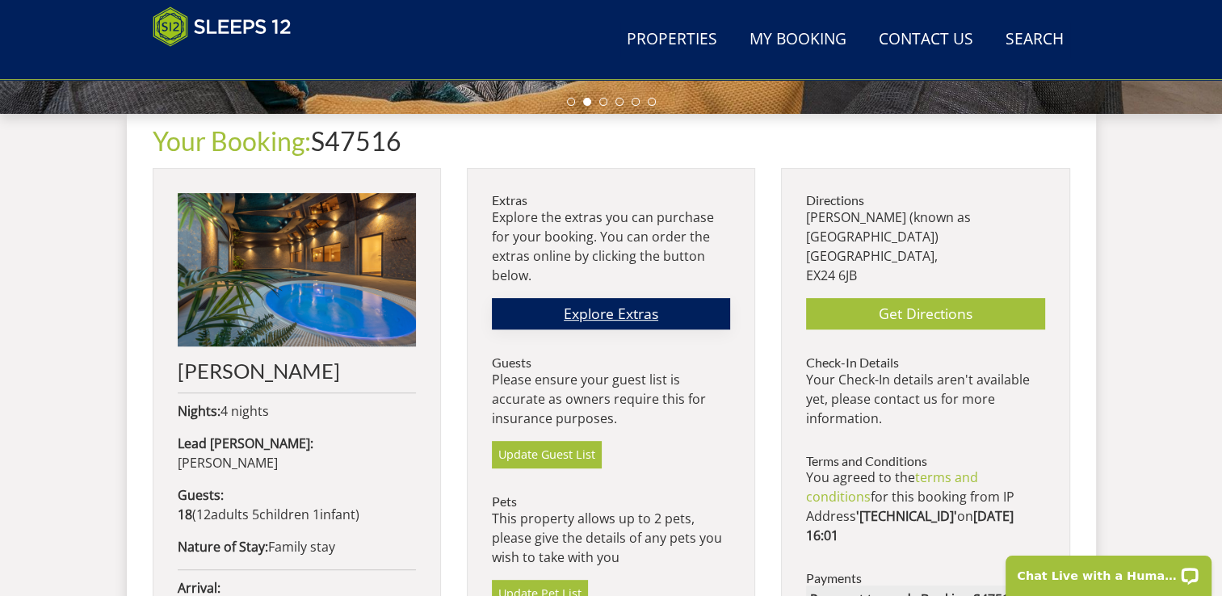
click at [585, 327] on link "Explore Extras" at bounding box center [611, 313] width 238 height 31
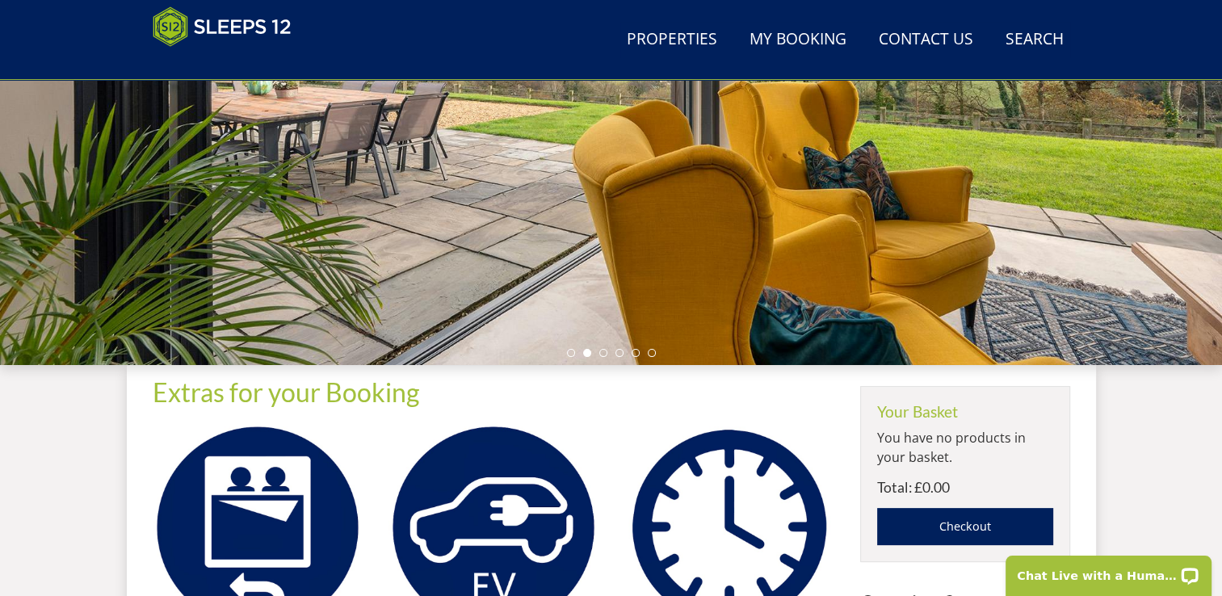
scroll to position [333, 0]
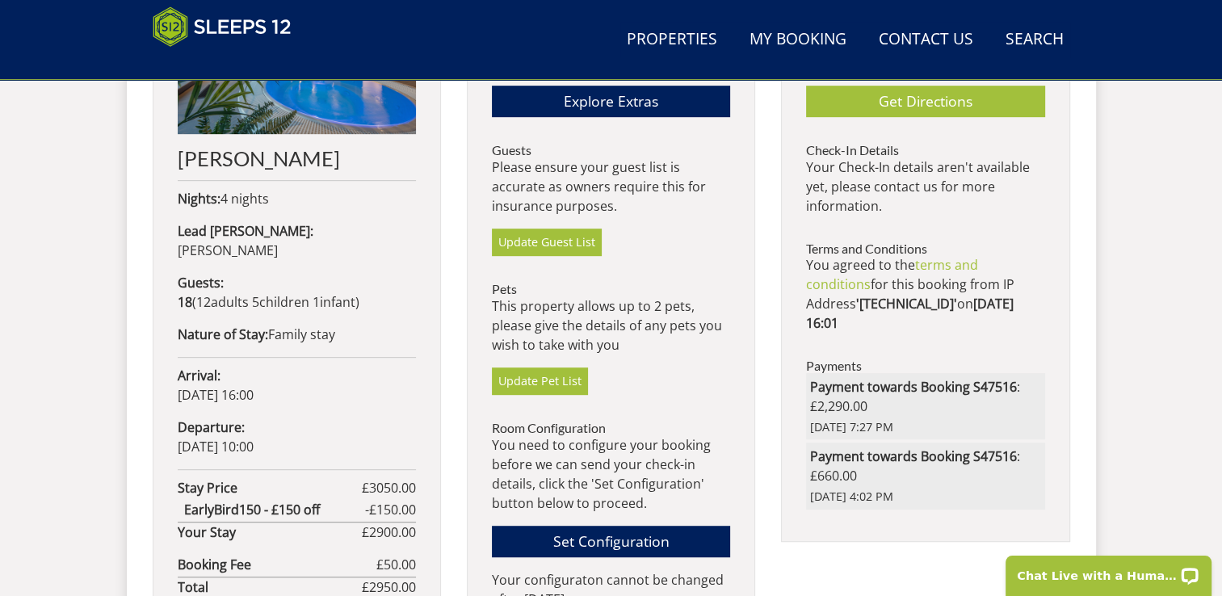
scroll to position [785, 0]
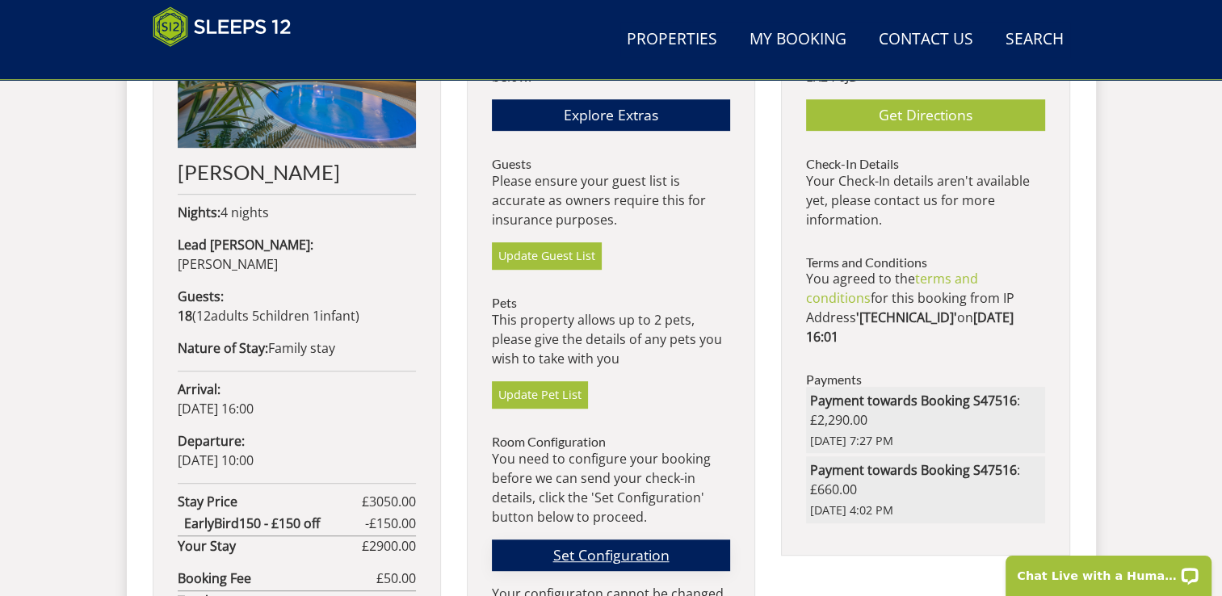
click at [652, 560] on link "Set Configuration" at bounding box center [611, 554] width 238 height 31
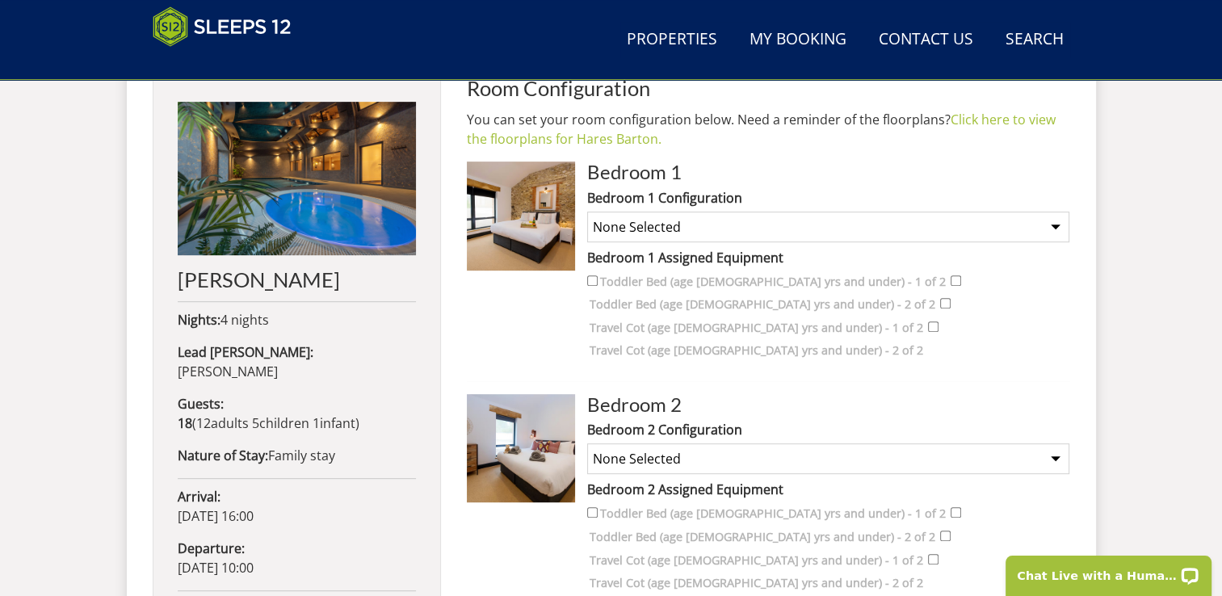
scroll to position [681, 0]
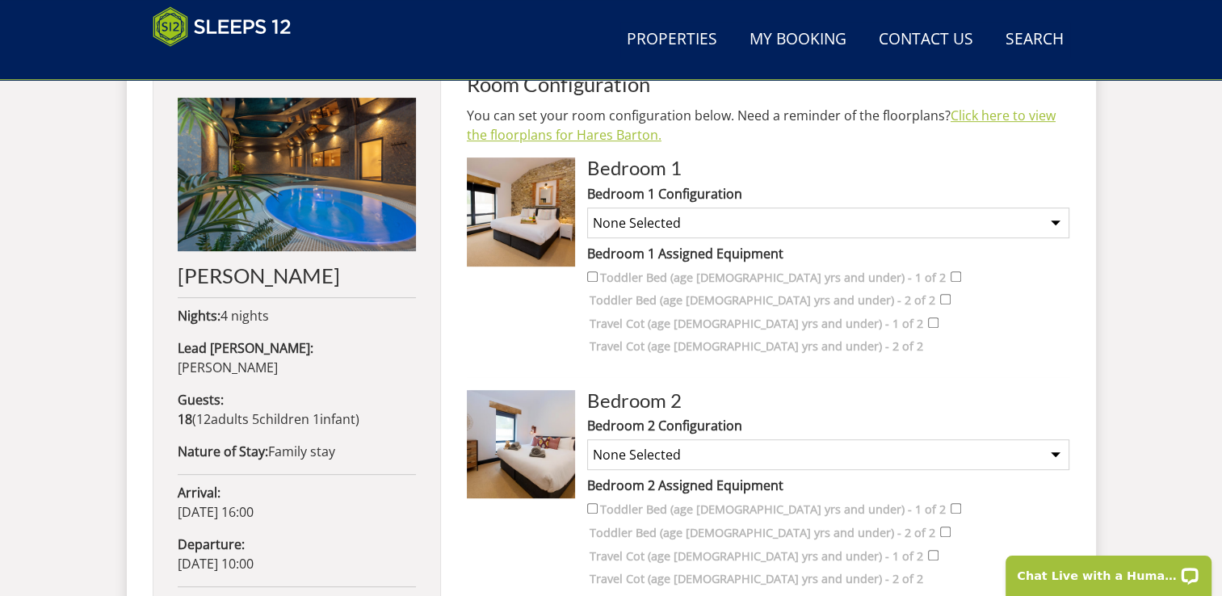
click at [1031, 115] on link "Click here to view the floorplans for Hares Barton." at bounding box center [761, 125] width 589 height 37
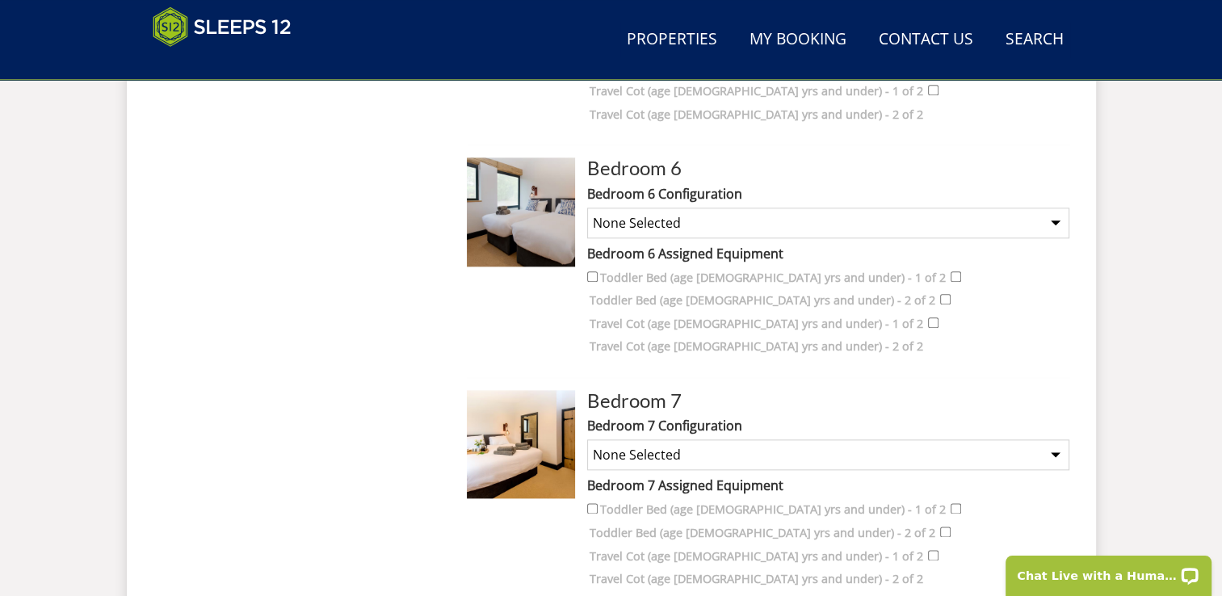
scroll to position [1855, 0]
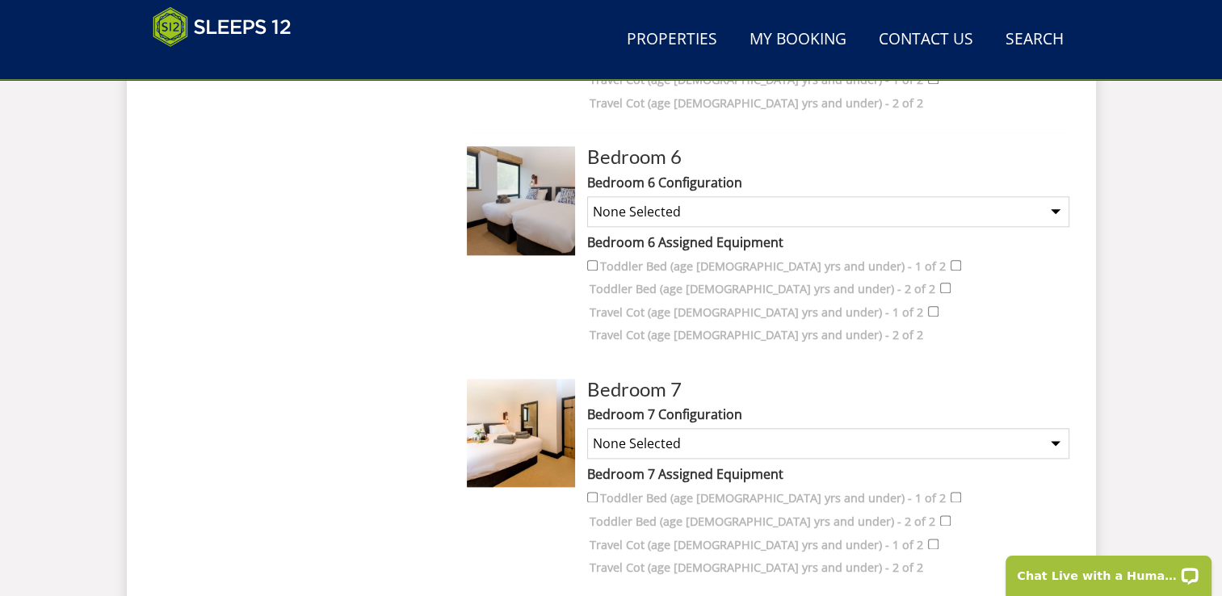
click at [1066, 428] on select "None Selected Super King Room Twin Room" at bounding box center [828, 443] width 482 height 31
select select "2723"
click at [587, 428] on select "None Selected Super King Room Twin Room" at bounding box center [828, 443] width 482 height 31
click at [523, 379] on img at bounding box center [521, 433] width 108 height 108
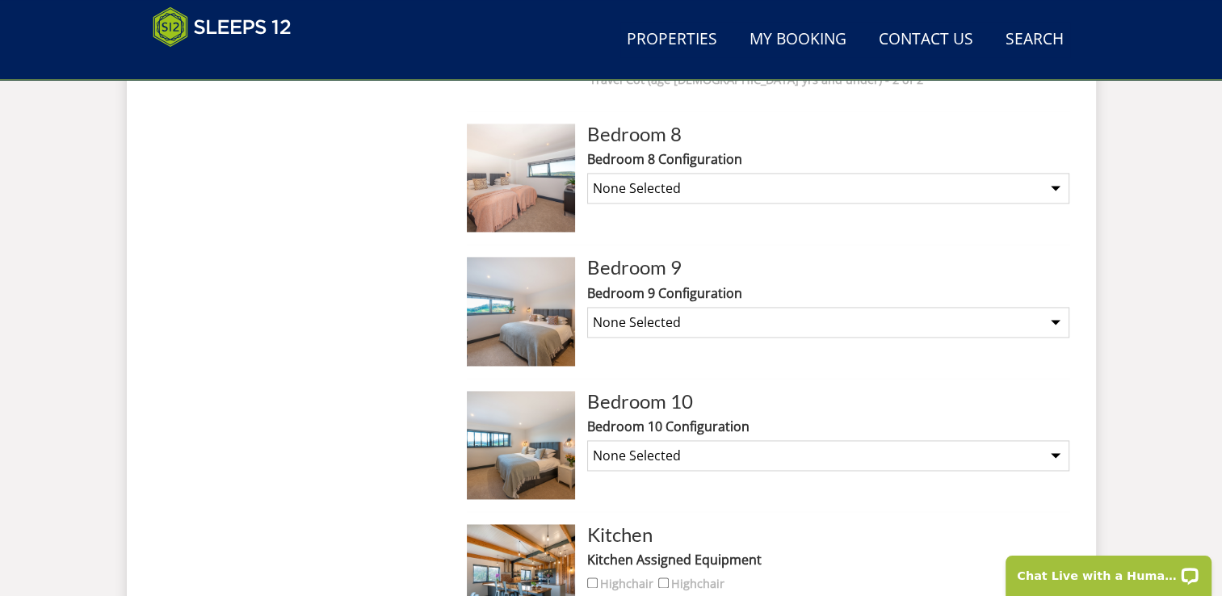
scroll to position [2267, 0]
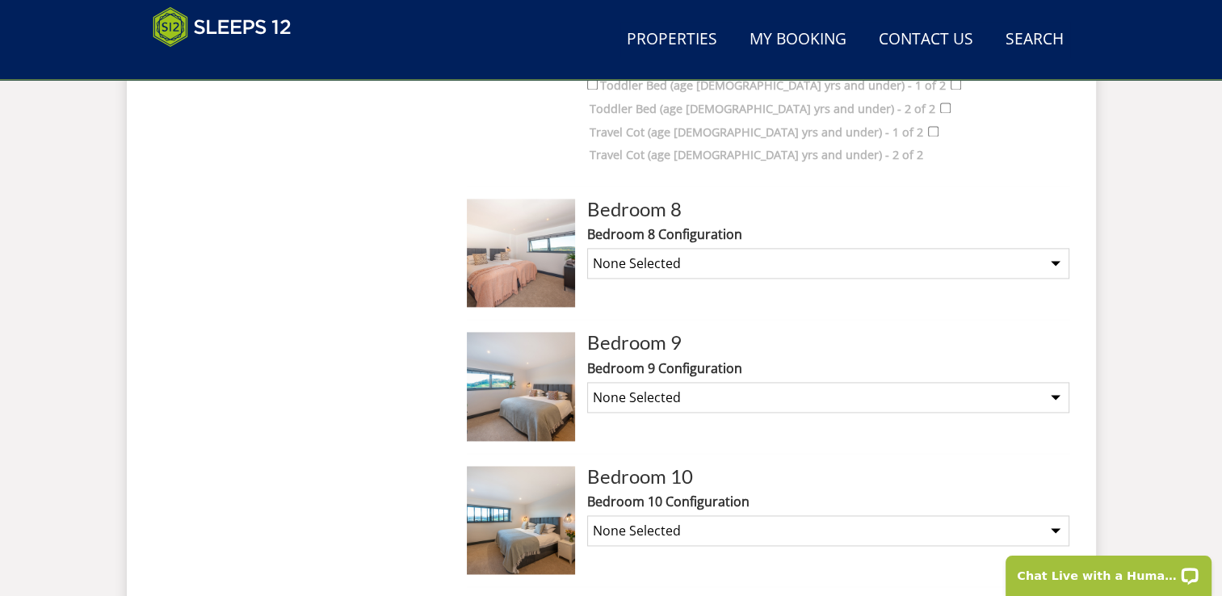
click at [720, 515] on select "None Selected Super King Room Twin Room" at bounding box center [828, 530] width 482 height 31
select select "2728"
click at [587, 515] on select "None Selected Super King Room Twin Room" at bounding box center [828, 530] width 482 height 31
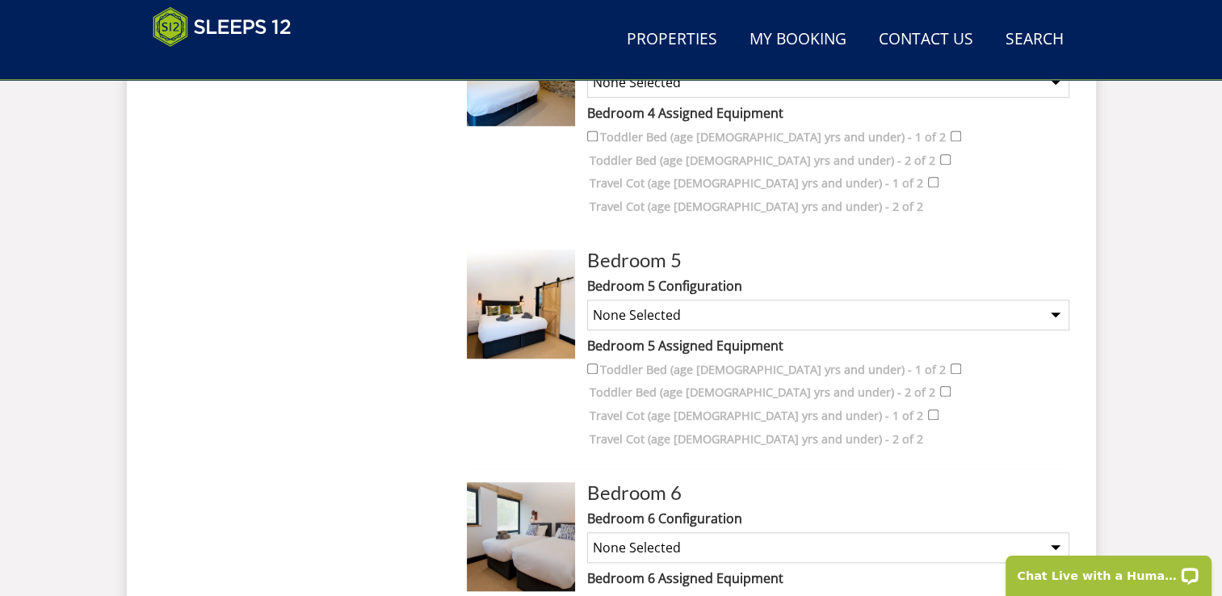
scroll to position [1575, 0]
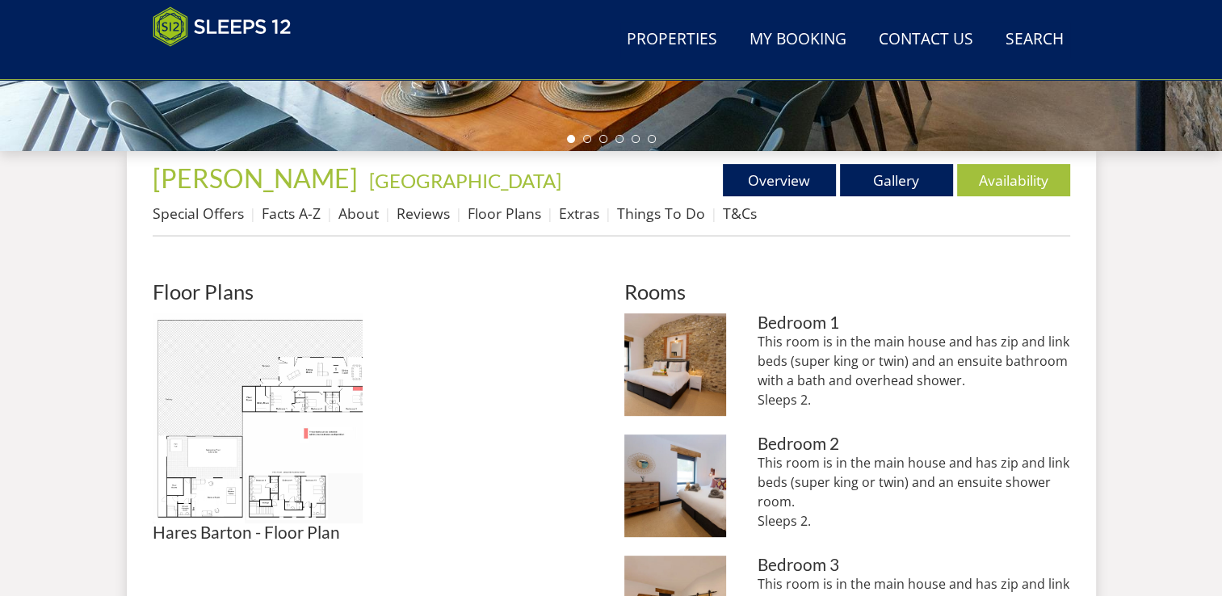
scroll to position [822, 0]
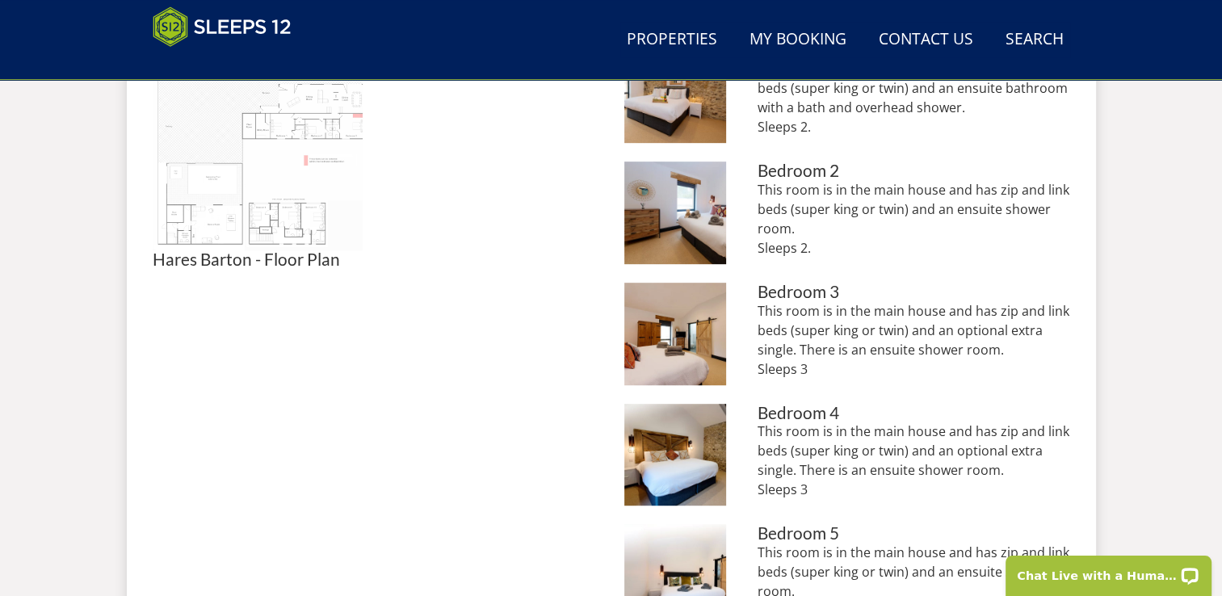
click at [209, 225] on img at bounding box center [258, 145] width 210 height 210
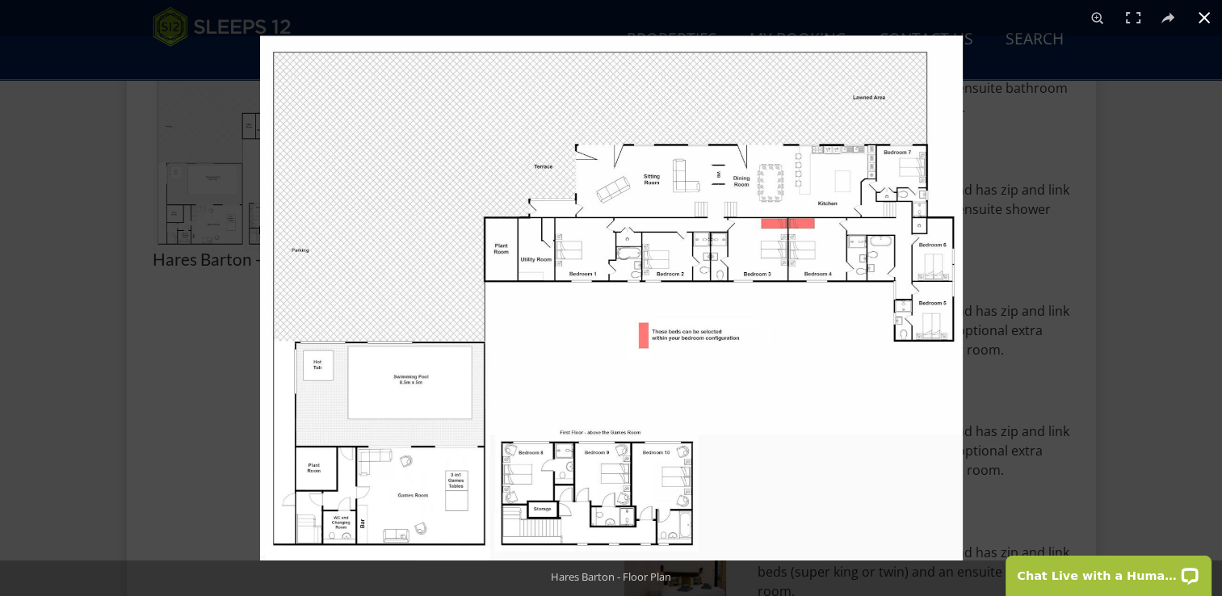
click at [1105, 183] on div at bounding box center [871, 334] width 1222 height 596
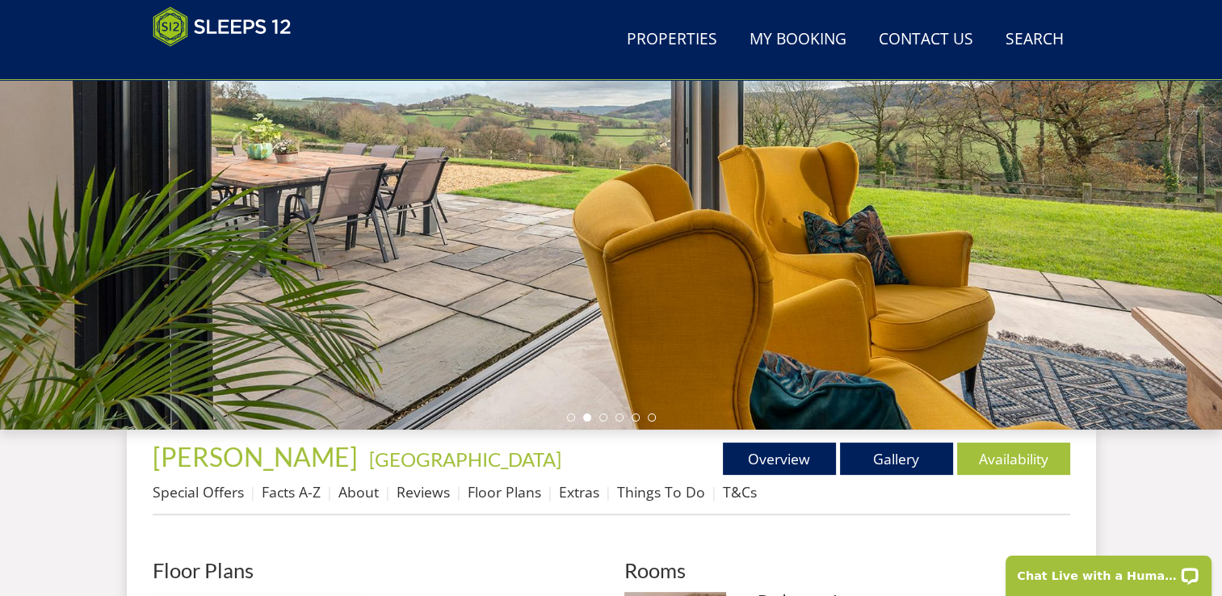
scroll to position [0, 0]
